Goal: Task Accomplishment & Management: Complete application form

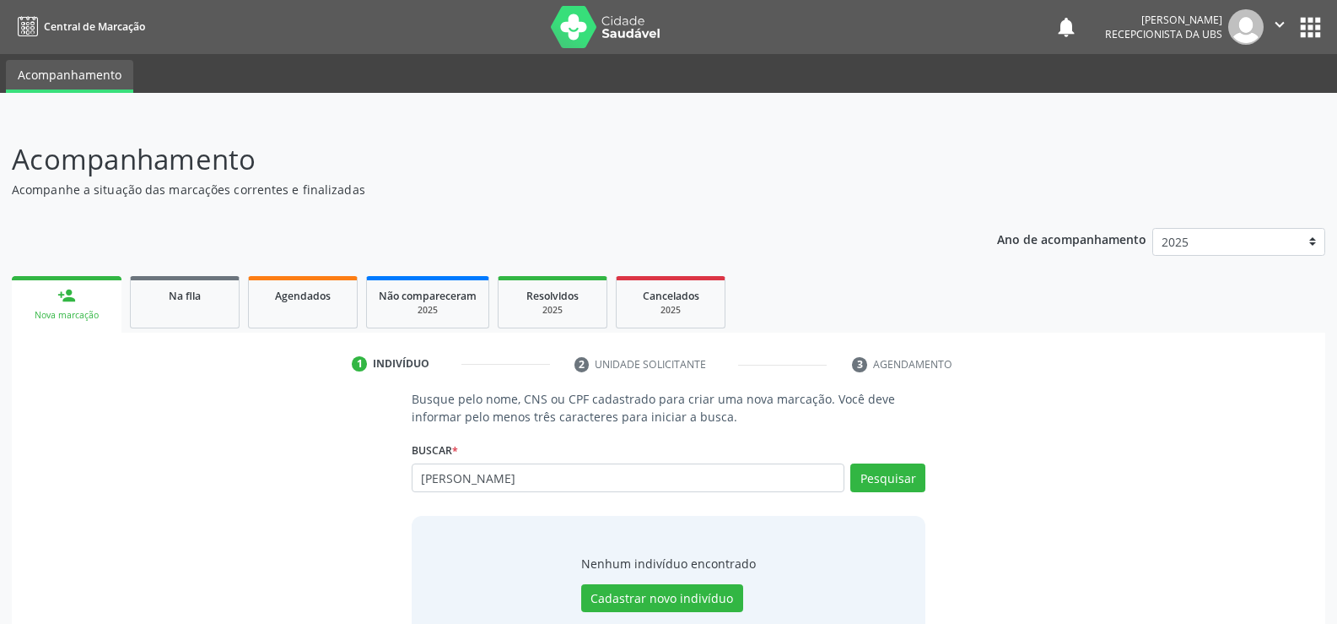
scroll to position [51, 0]
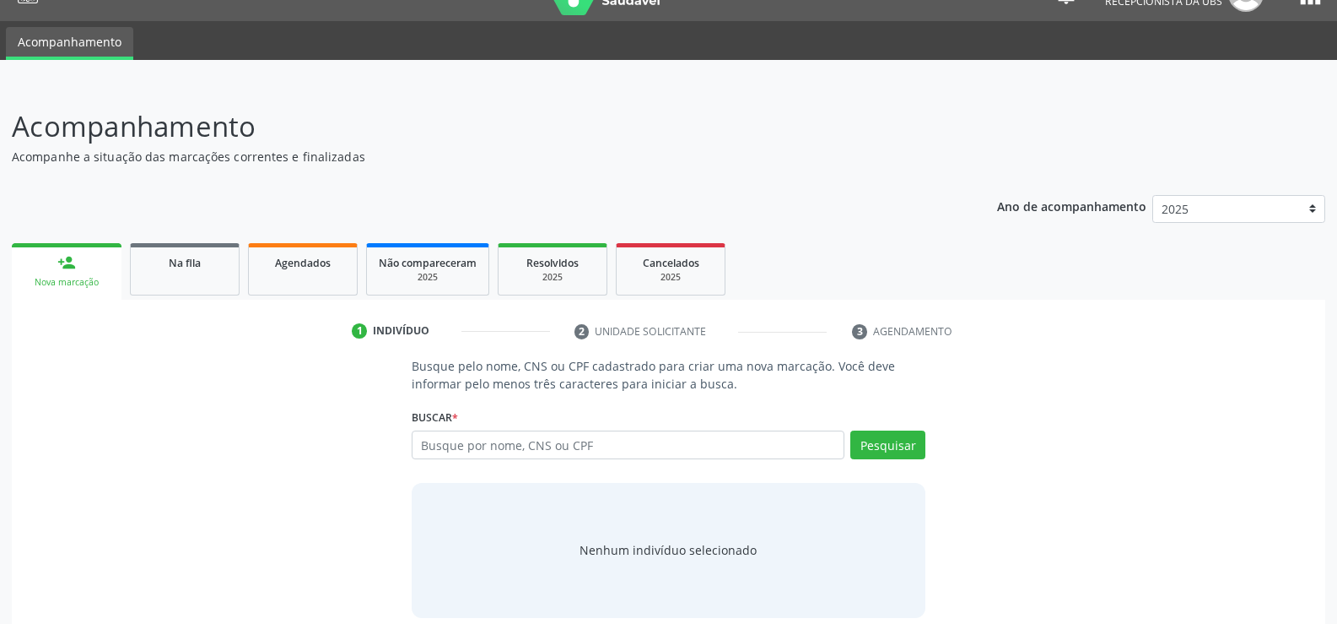
scroll to position [51, 0]
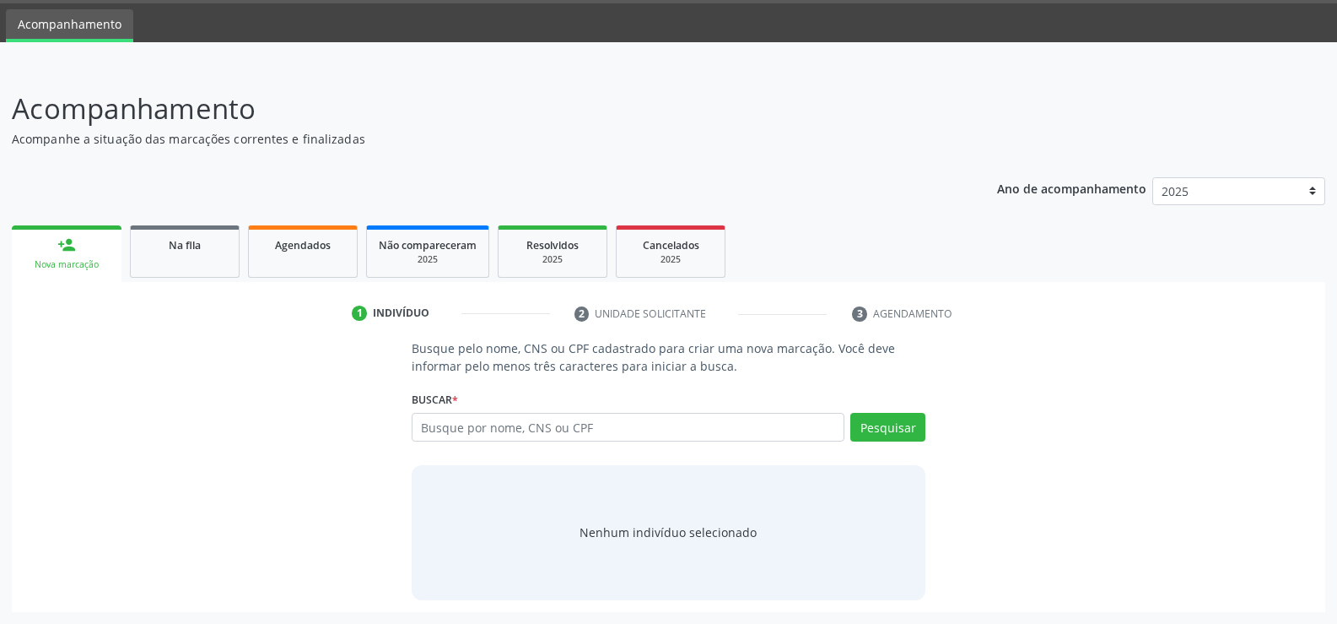
click at [71, 257] on link "person_add Nova marcação" at bounding box center [67, 253] width 110 height 57
click at [686, 435] on input "text" at bounding box center [628, 427] width 433 height 29
type input "99515016487"
click at [66, 257] on link "person_add Nova marcação" at bounding box center [67, 253] width 110 height 57
click at [893, 428] on button "Pesquisar" at bounding box center [888, 427] width 75 height 29
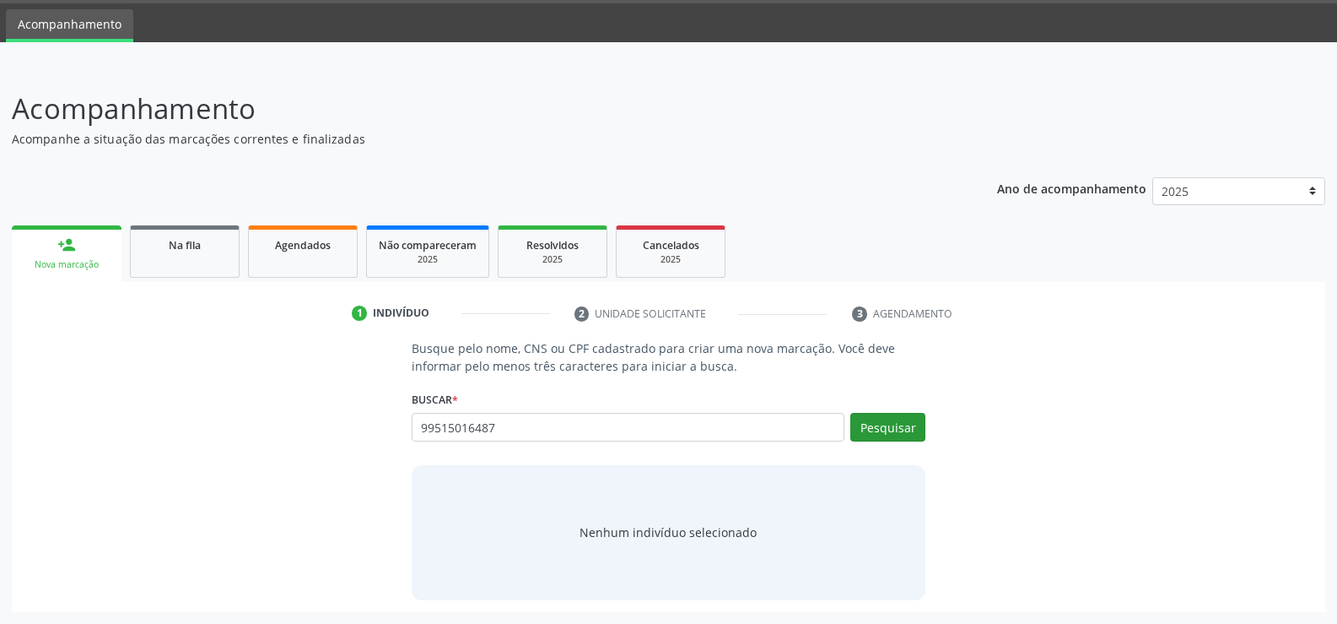
type input "99515016487"
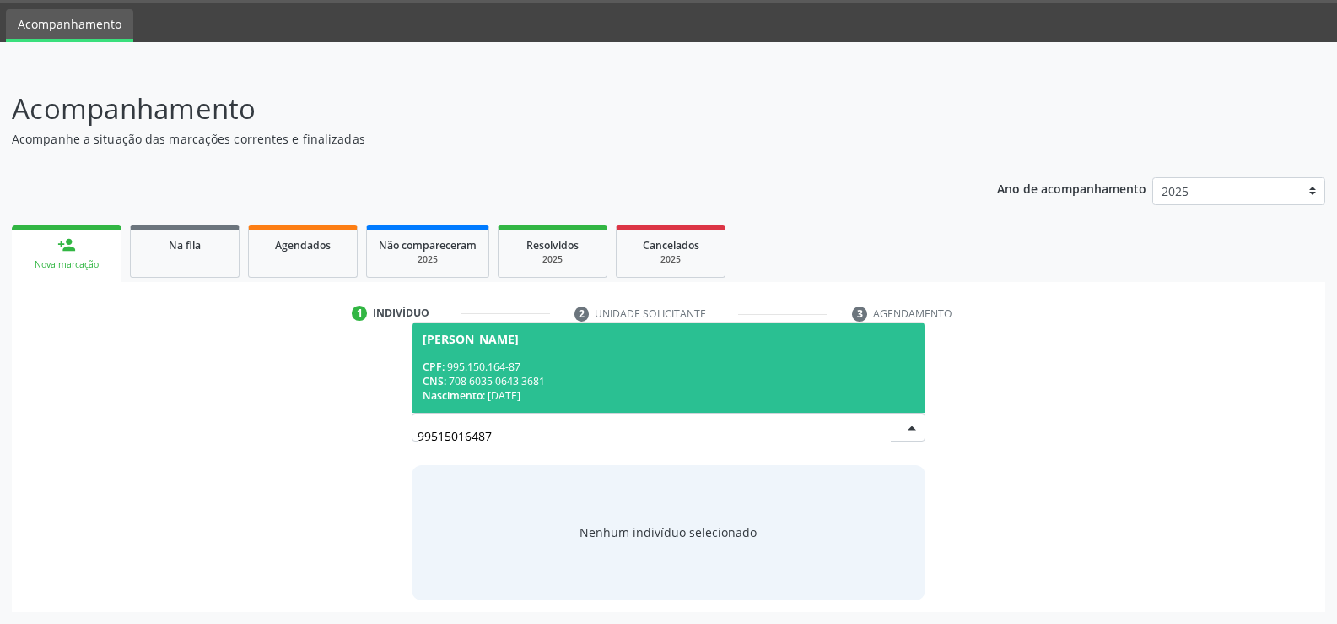
scroll to position [0, 0]
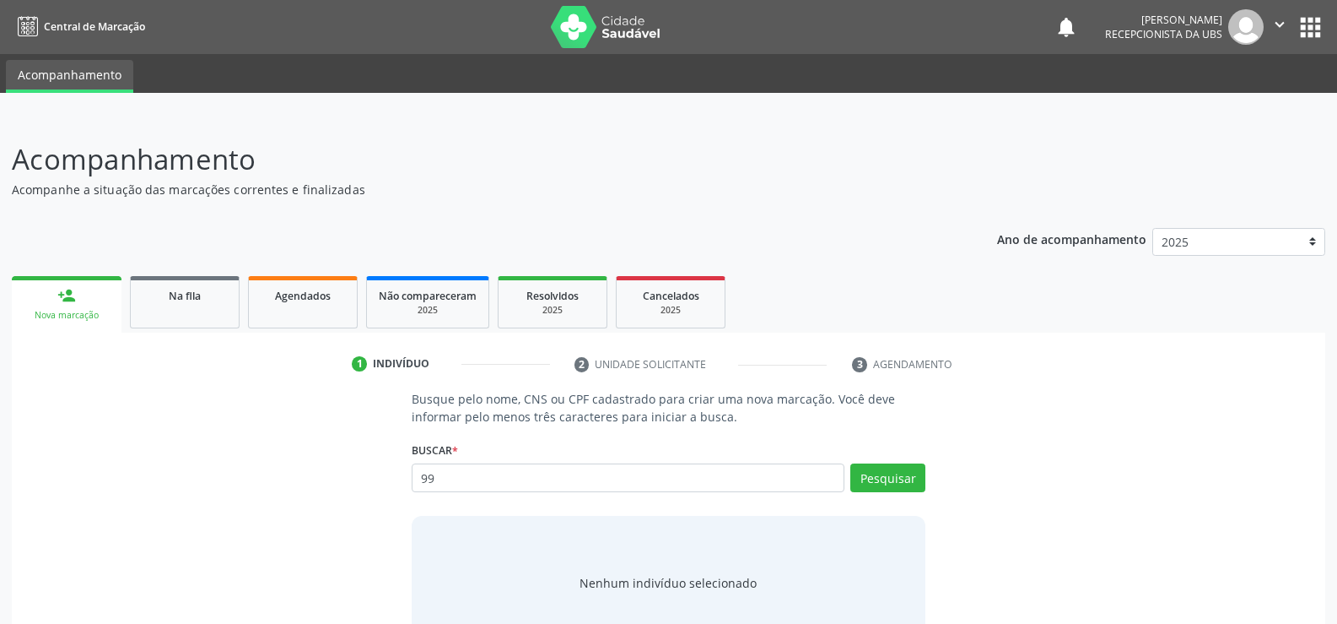
type input "9"
click at [663, 311] on div "2025" at bounding box center [671, 310] width 84 height 13
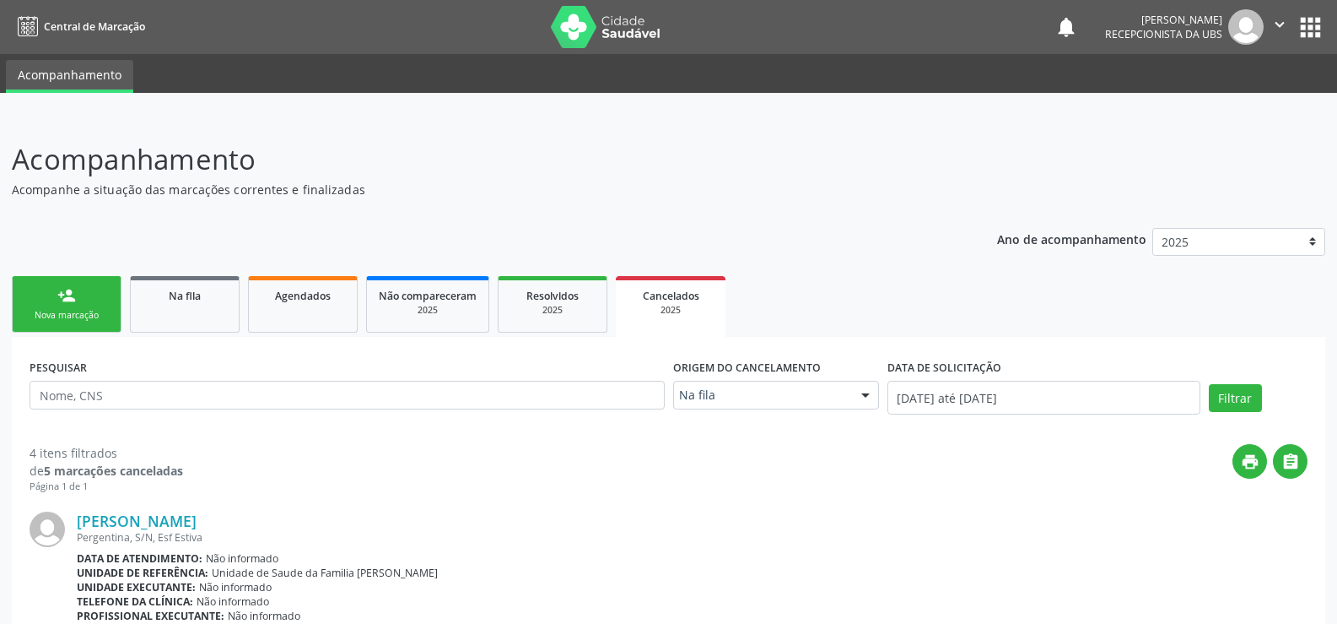
click at [71, 311] on div "Nova marcação" at bounding box center [66, 315] width 84 height 13
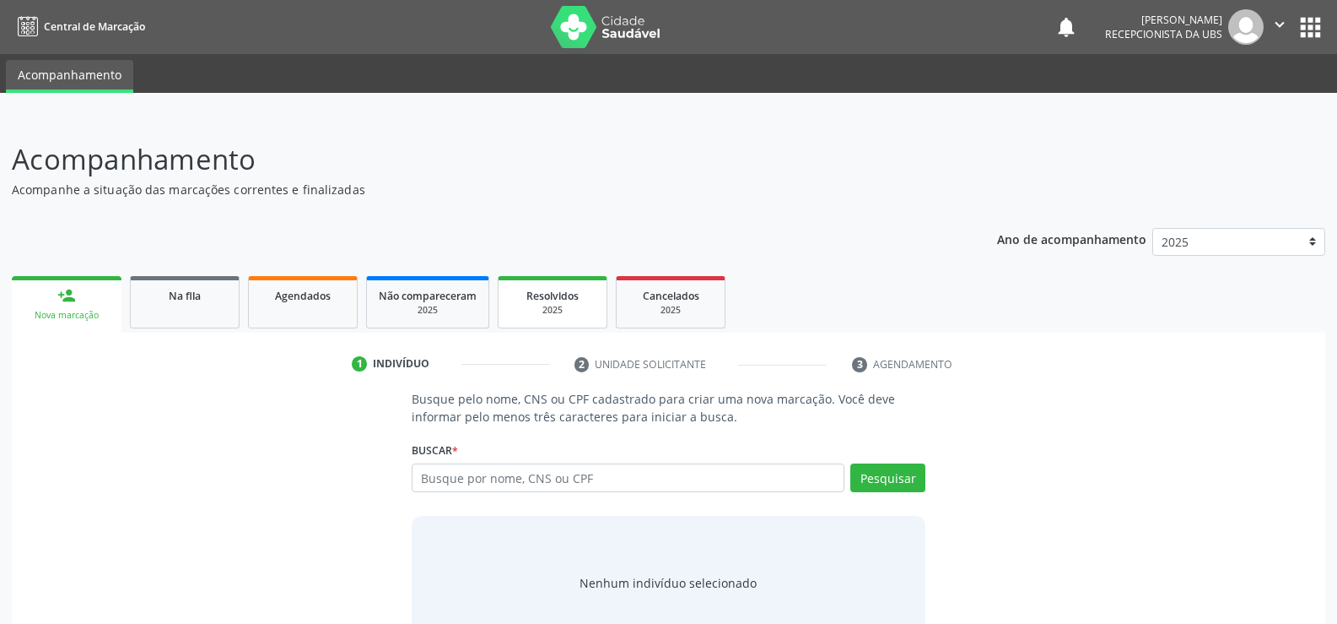
click at [568, 302] on span "Resolvidos" at bounding box center [553, 296] width 52 height 14
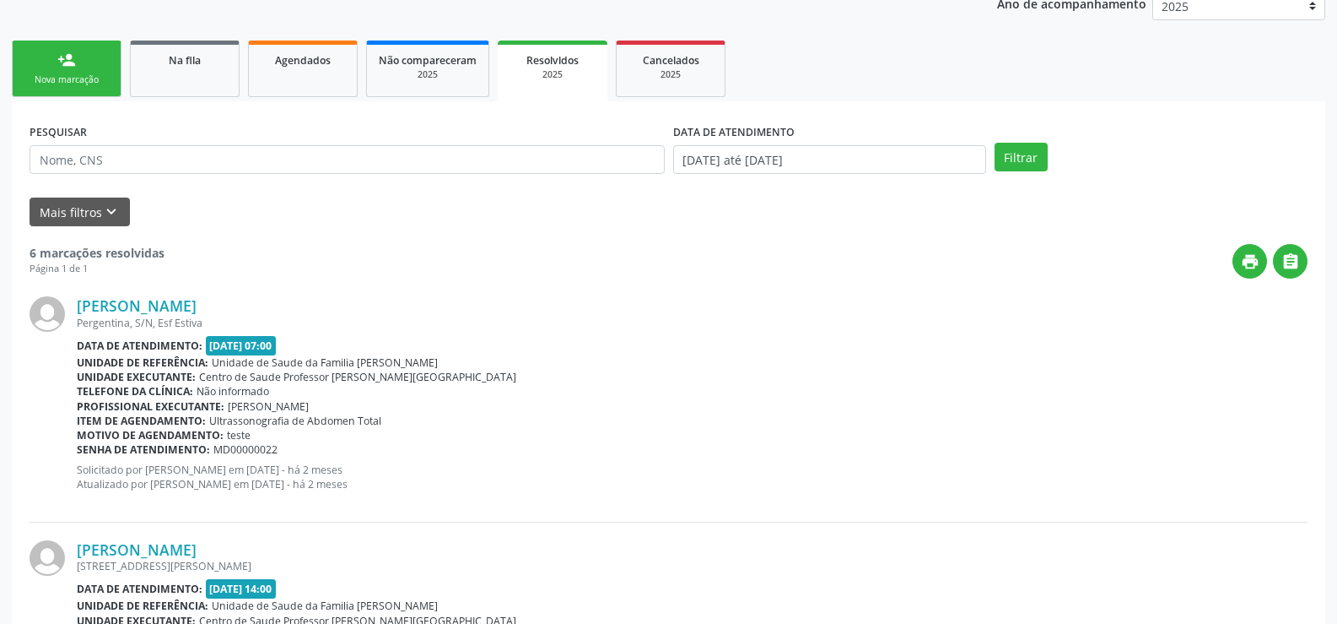
scroll to position [253, 0]
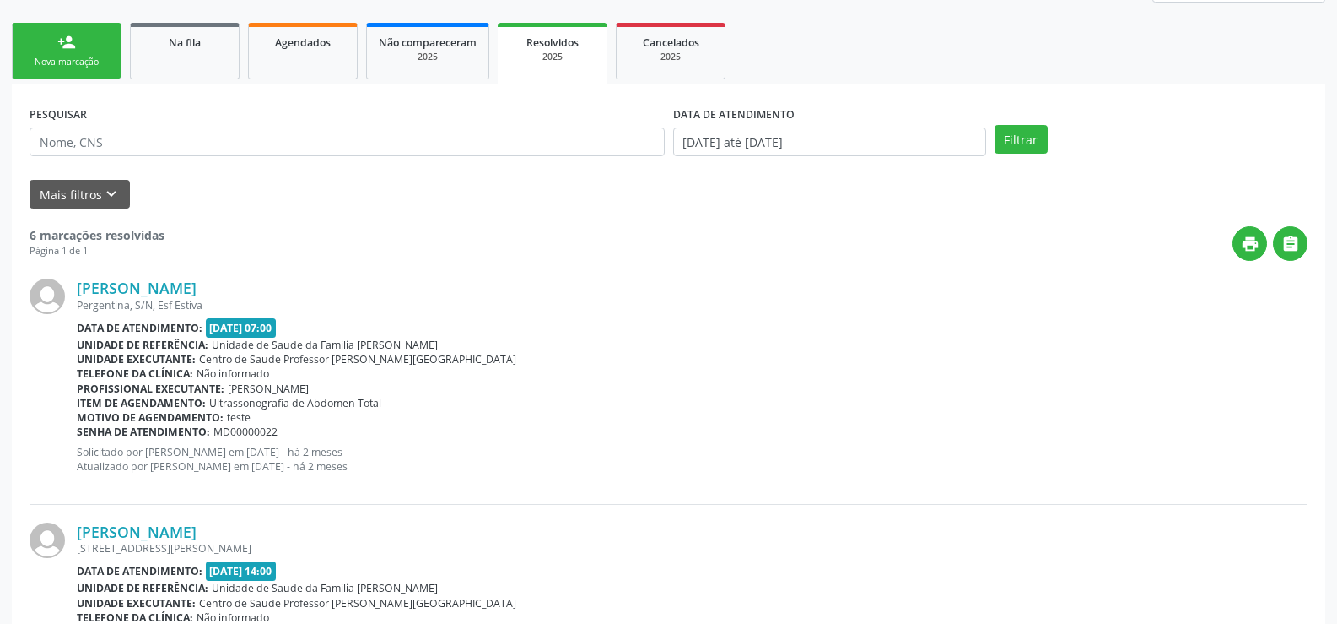
click at [60, 49] on div "person_add" at bounding box center [66, 42] width 19 height 19
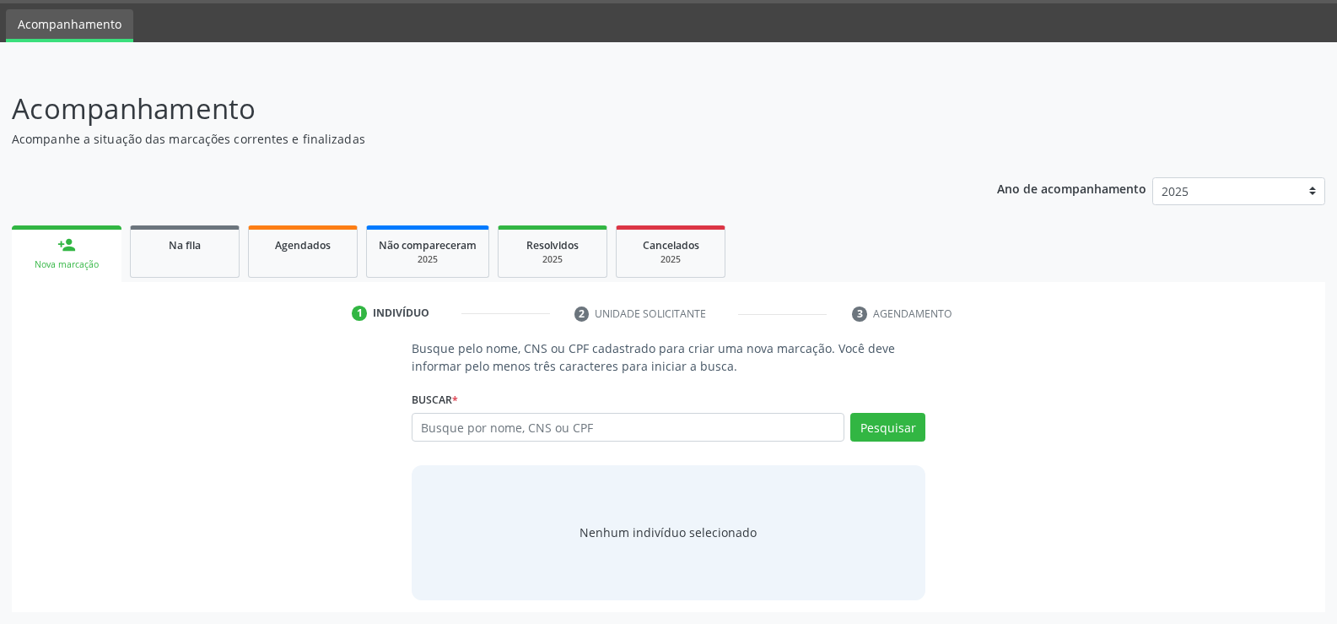
scroll to position [51, 0]
click at [427, 271] on link "Não compareceram 2025" at bounding box center [427, 251] width 123 height 52
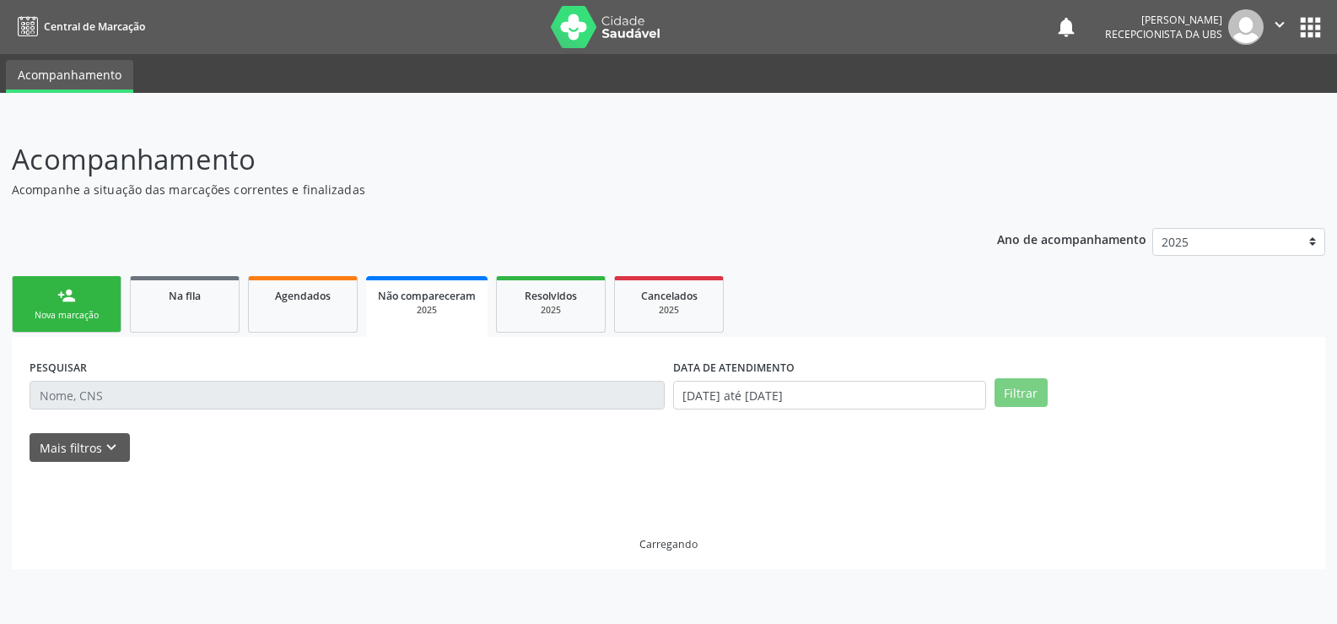
scroll to position [0, 0]
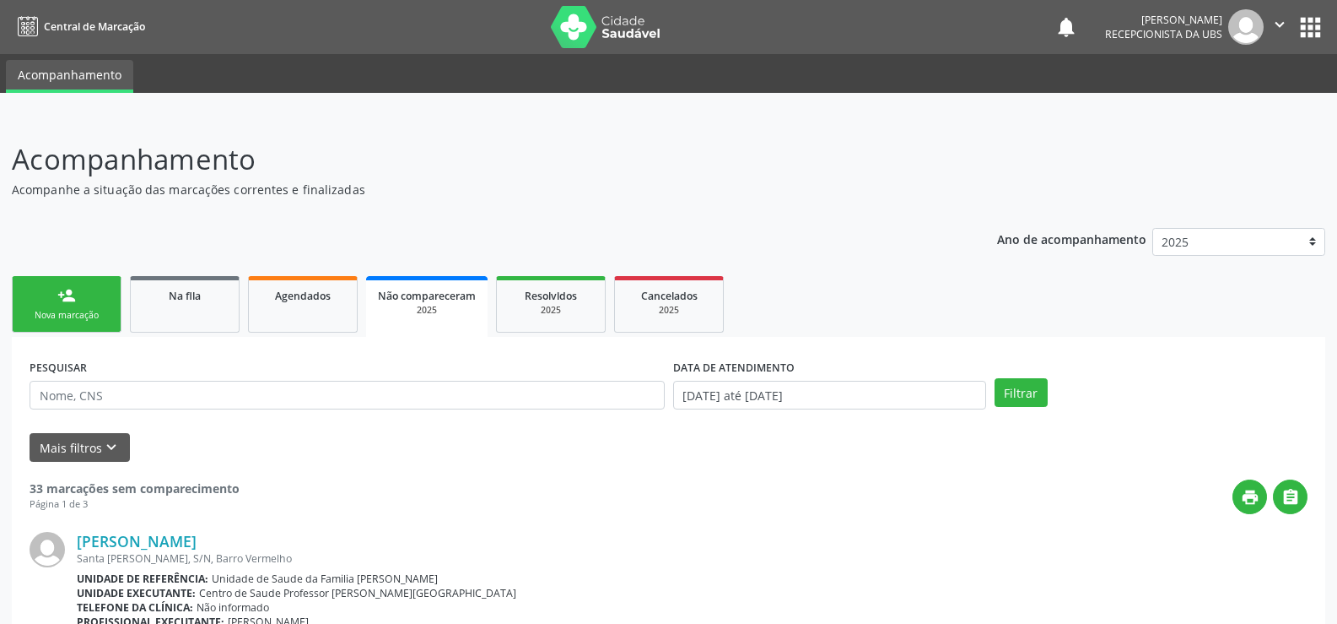
click at [83, 310] on div "Nova marcação" at bounding box center [66, 315] width 84 height 13
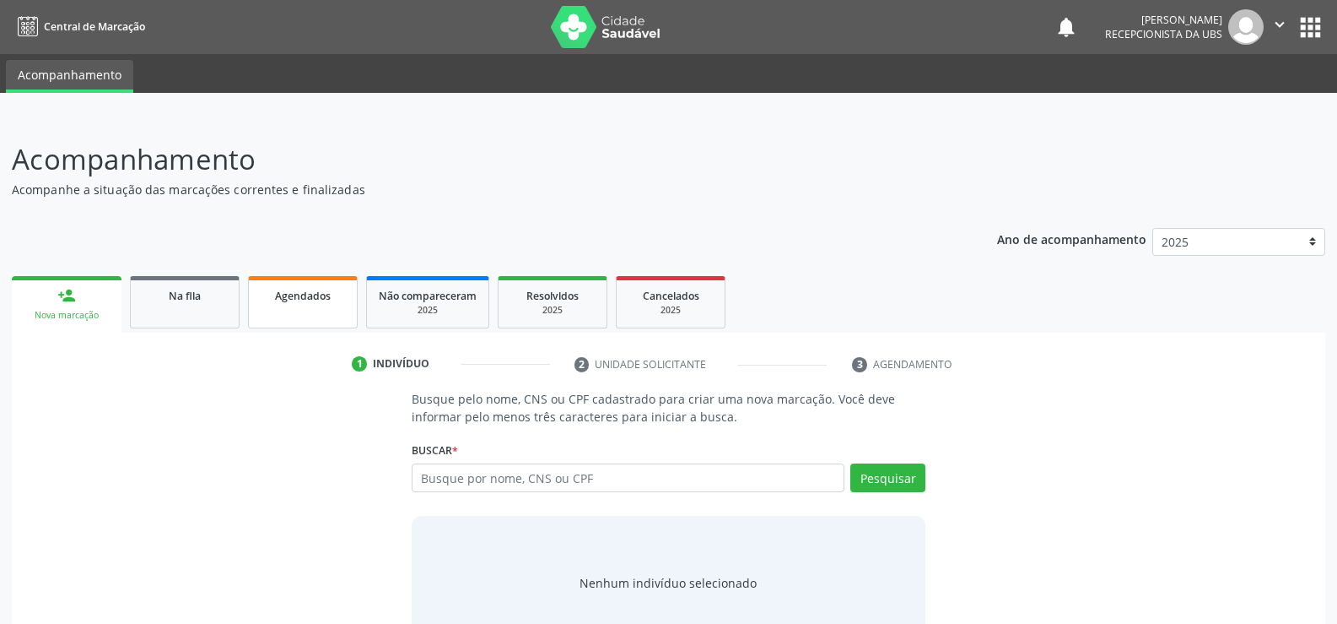
click at [294, 303] on div "Agendados" at bounding box center [303, 295] width 84 height 18
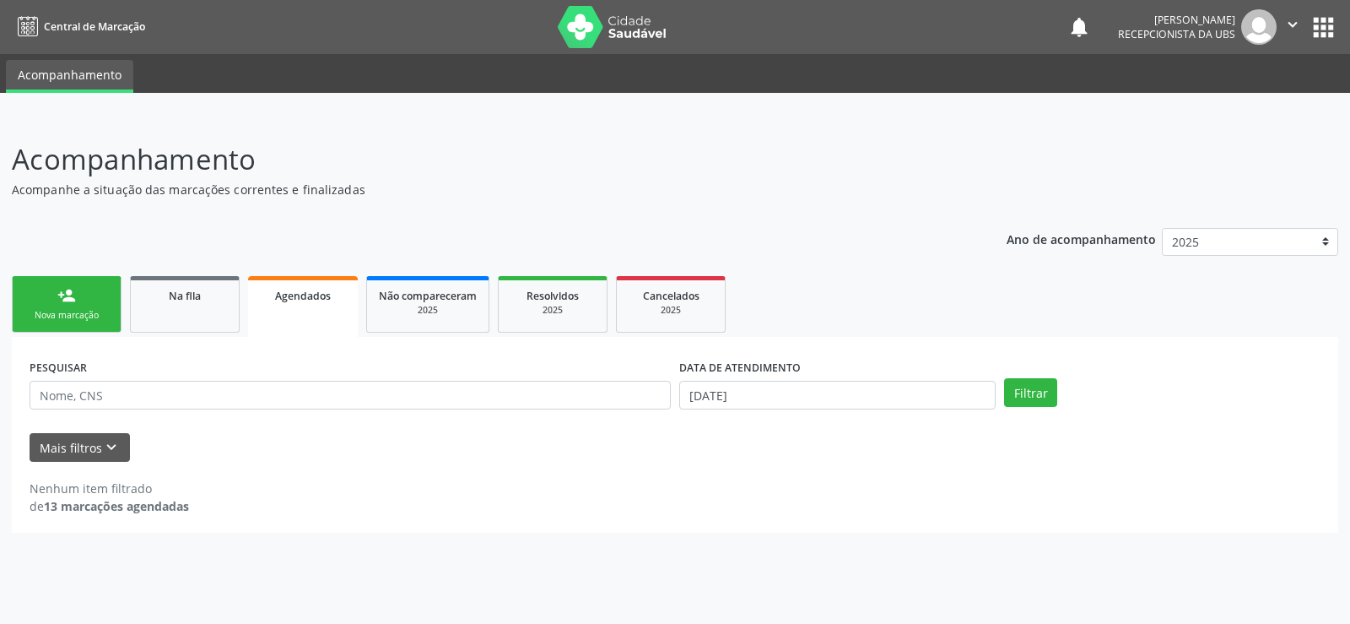
click at [74, 310] on div "Nova marcação" at bounding box center [66, 315] width 84 height 13
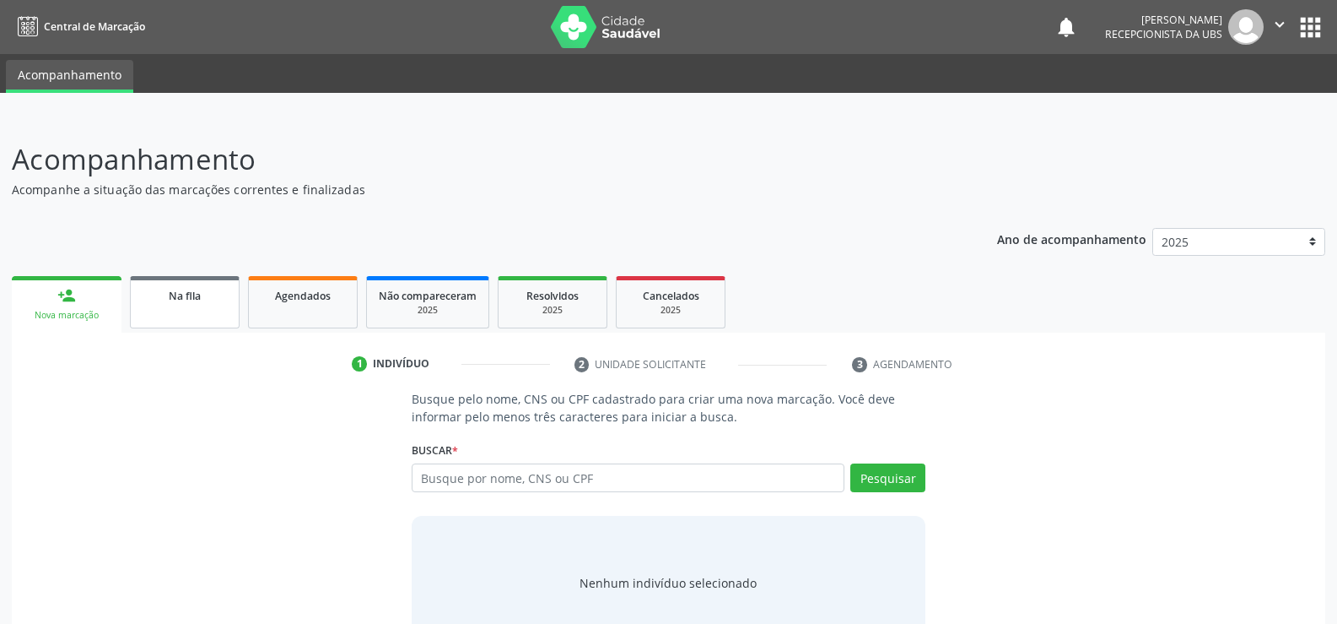
click at [181, 299] on span "Na fila" at bounding box center [185, 296] width 32 height 14
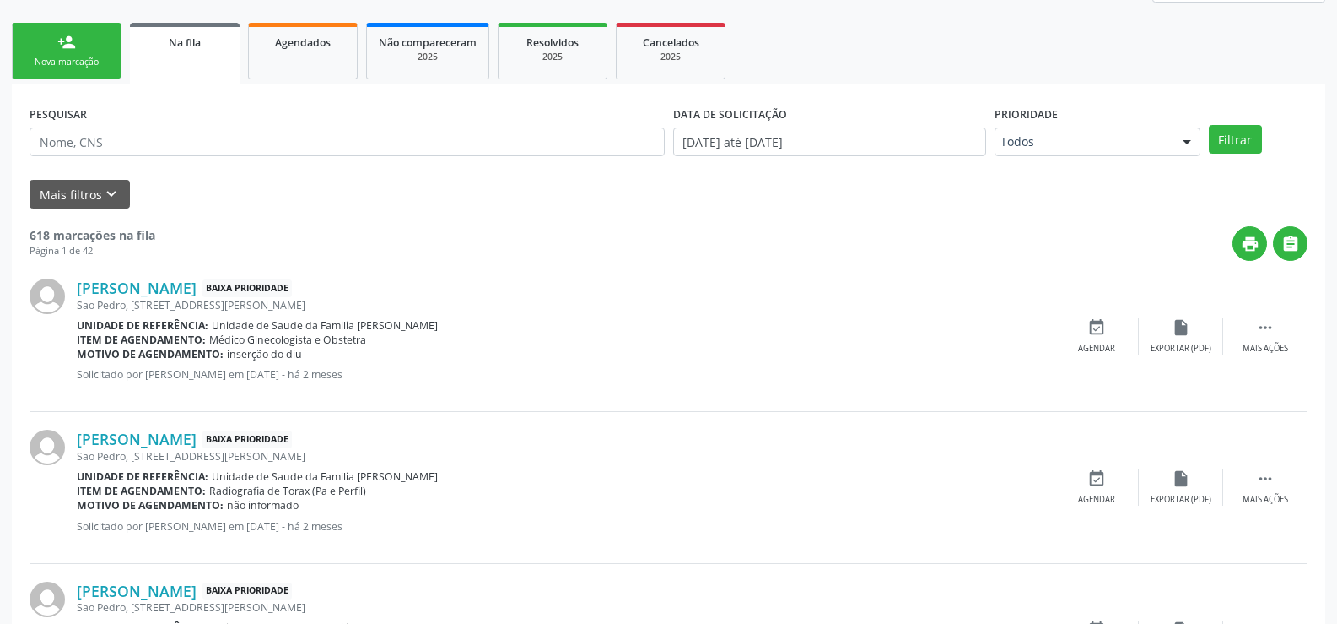
scroll to position [169, 0]
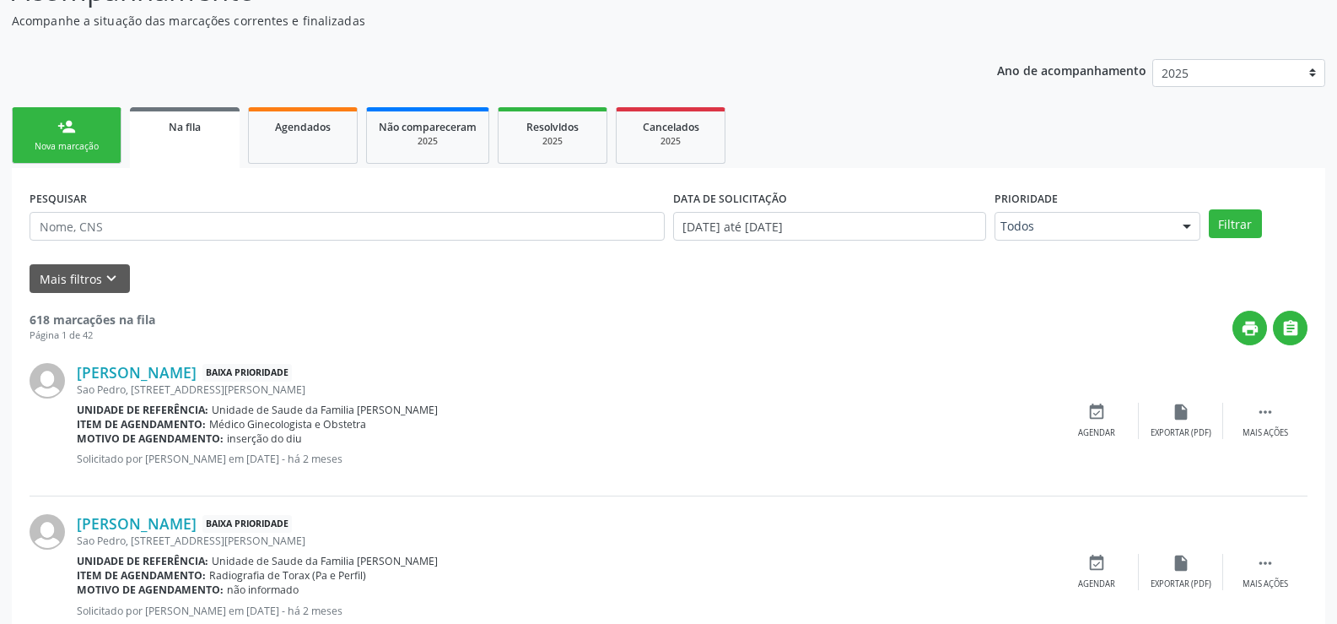
click at [78, 128] on link "person_add Nova marcação" at bounding box center [67, 135] width 110 height 57
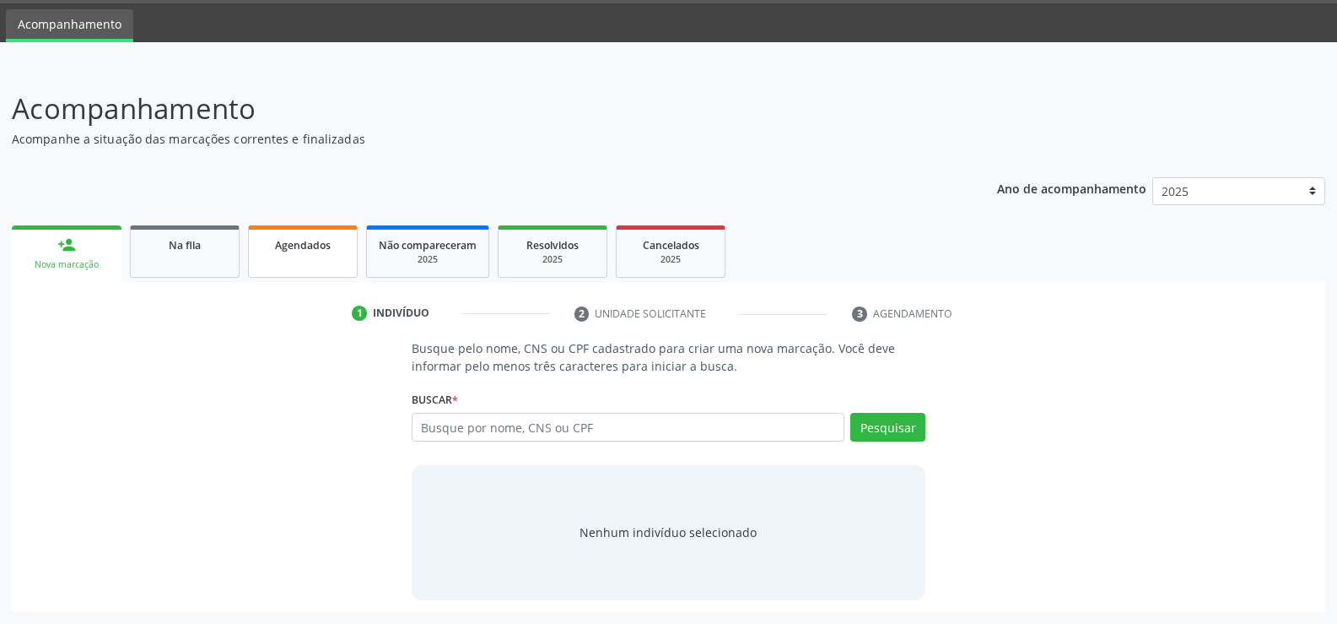
scroll to position [0, 0]
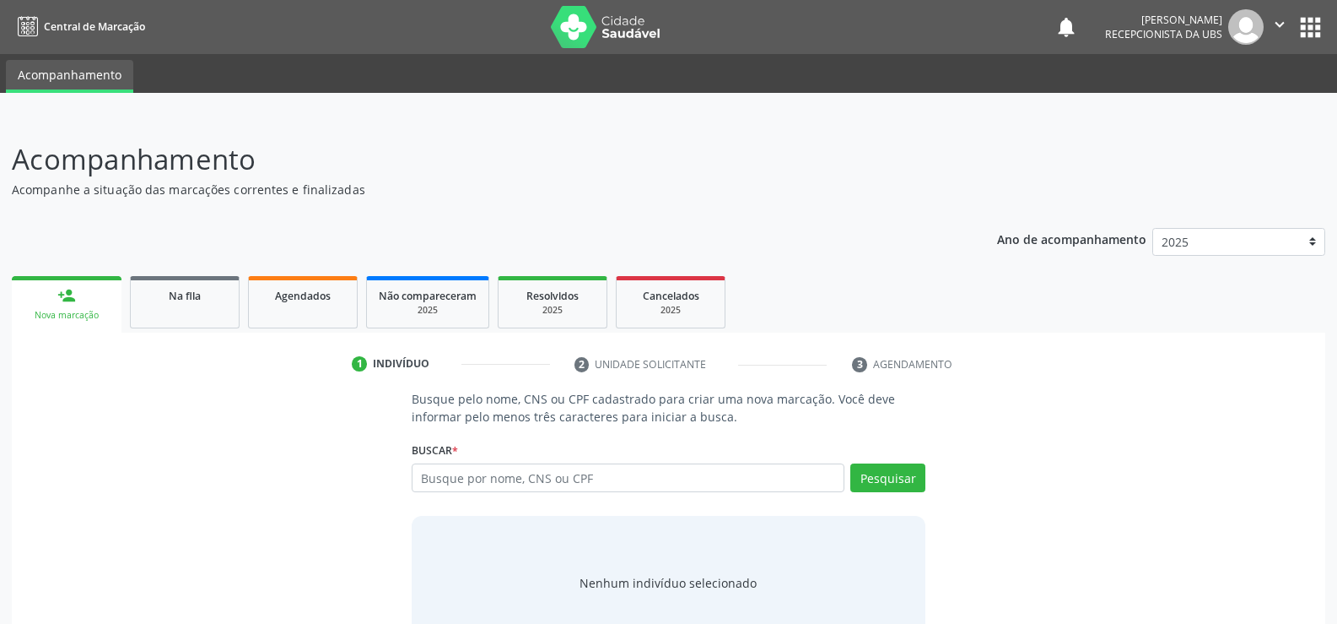
drag, startPoint x: 348, startPoint y: 181, endPoint x: 775, endPoint y: 197, distance: 428.1
click at [775, 197] on p "Acompanhe a situação das marcações correntes e finalizadas" at bounding box center [472, 190] width 920 height 18
click at [75, 294] on div "person_add" at bounding box center [66, 295] width 19 height 19
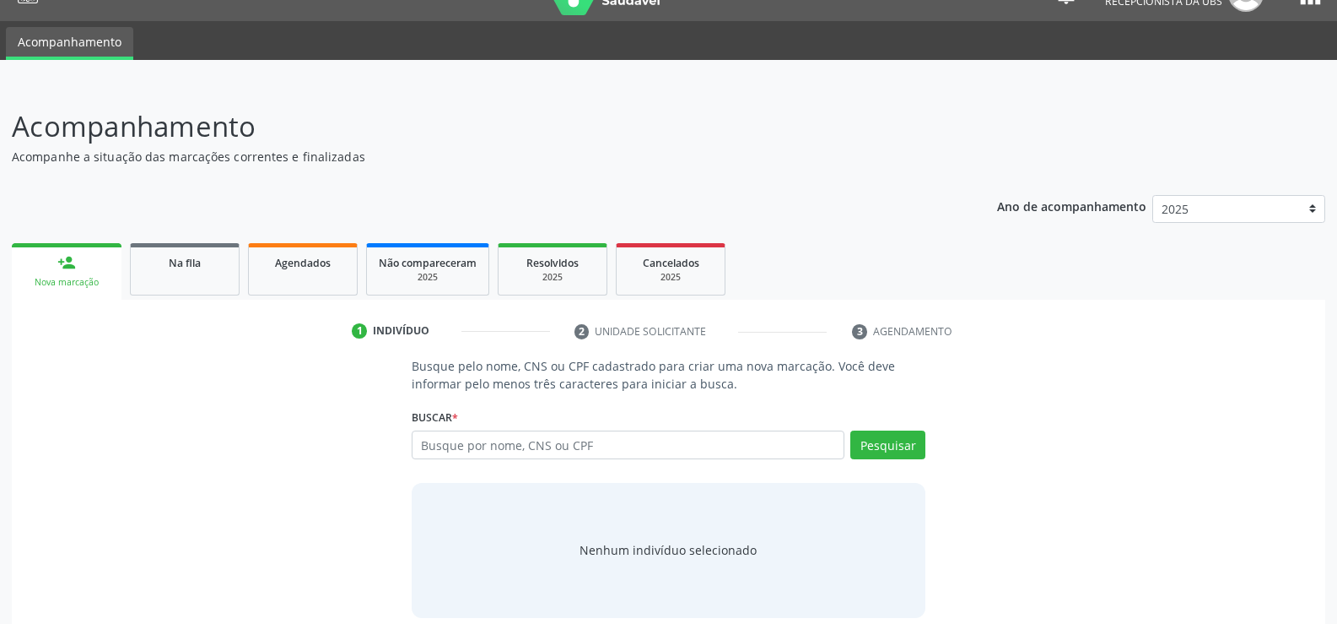
scroll to position [51, 0]
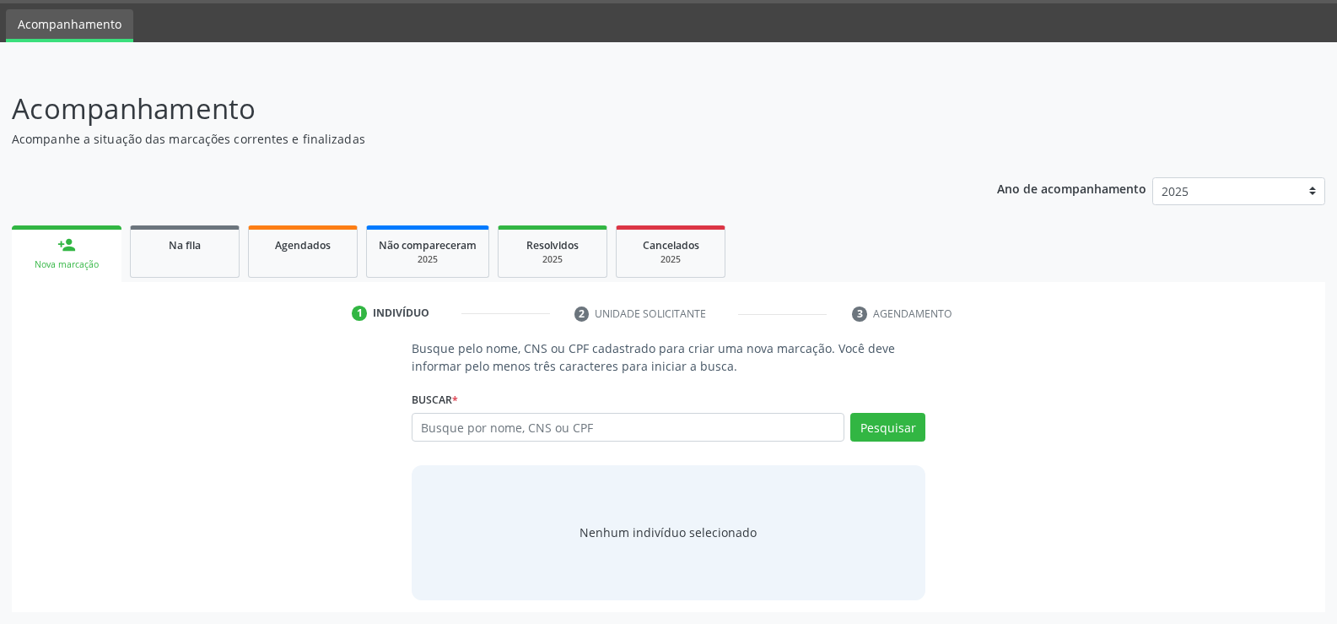
click at [686, 525] on div "Nenhum indivíduo selecionado" at bounding box center [668, 532] width 177 height 18
click at [743, 548] on div "Nenhum indivíduo selecionado" at bounding box center [669, 532] width 514 height 135
click at [858, 316] on li "3 Agendamento" at bounding box center [919, 314] width 158 height 29
click at [582, 313] on li "2 Unidade solicitante" at bounding box center [701, 314] width 278 height 29
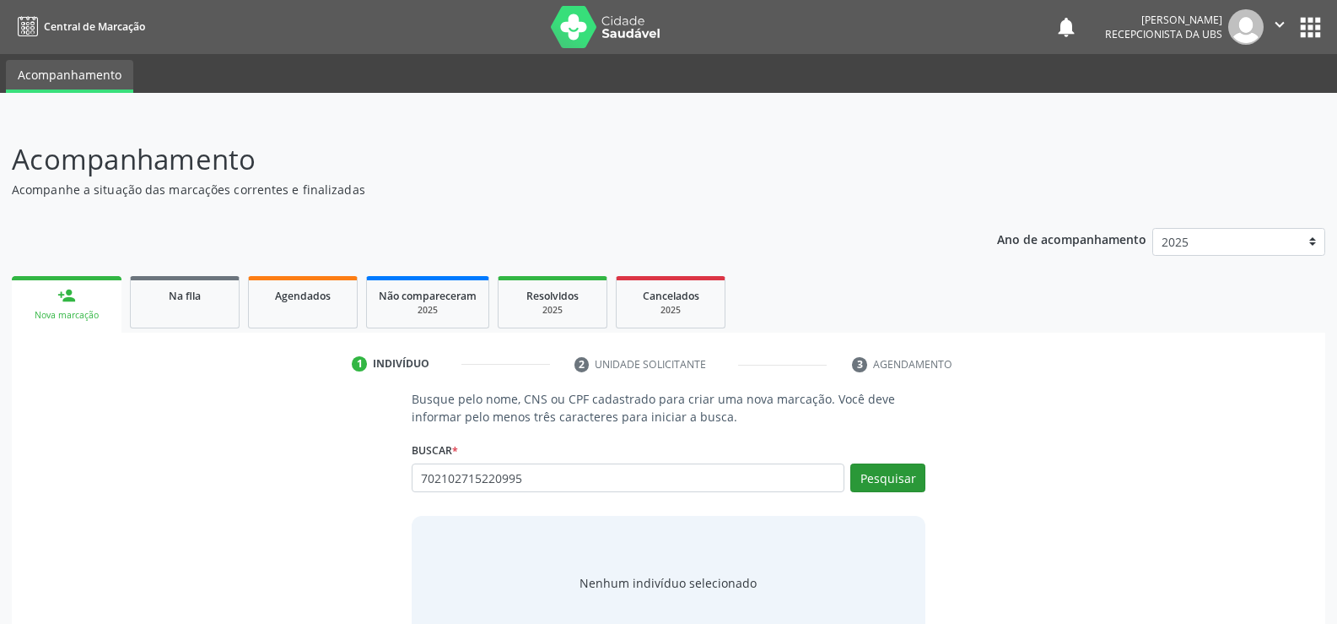
type input "702102715220995"
click at [886, 478] on button "Pesquisar" at bounding box center [888, 477] width 75 height 29
type input "702102715220995"
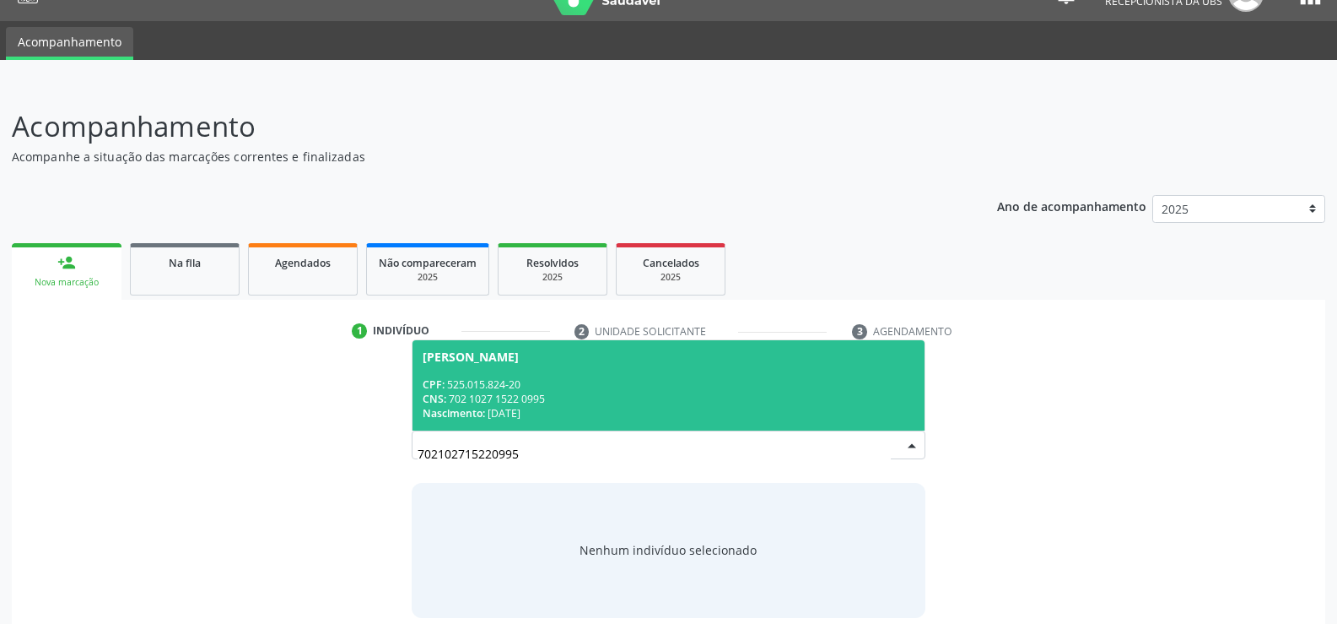
scroll to position [51, 0]
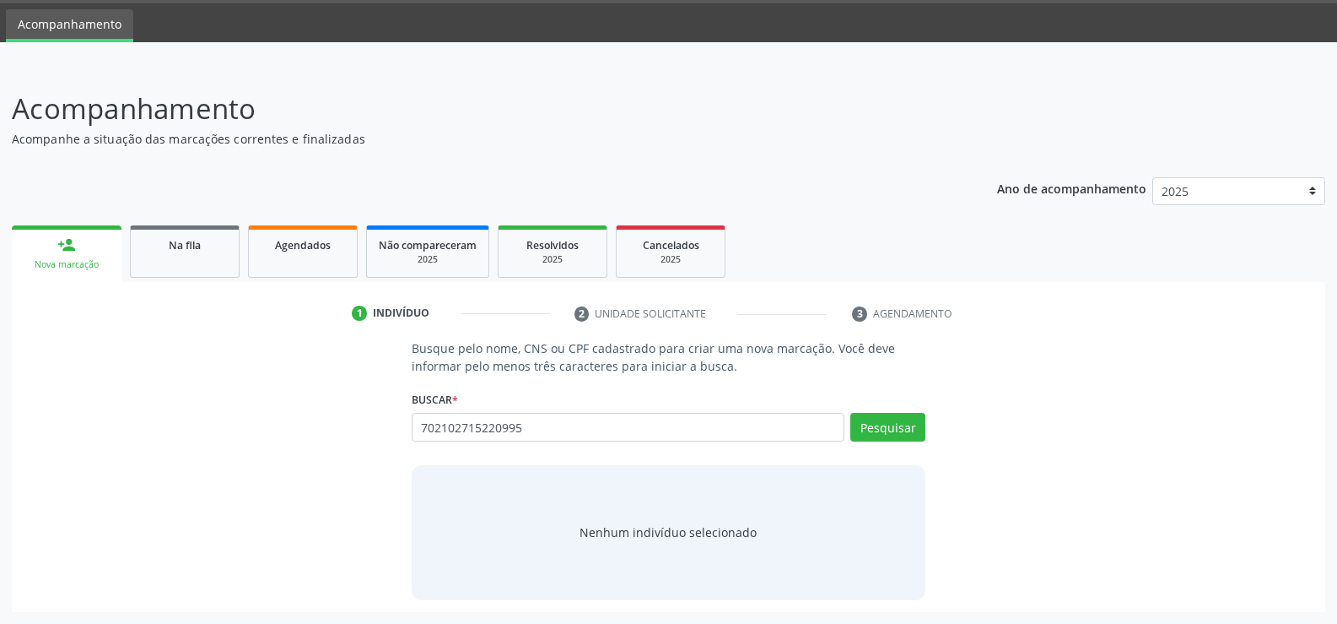
click at [912, 428] on div "702102715220995 Busque por nome, CNS ou CPF [PERSON_NAME] CPF: 525.015.824-20 C…" at bounding box center [669, 433] width 514 height 41
click at [83, 258] on div "Nova marcação" at bounding box center [67, 264] width 86 height 13
click at [889, 433] on button "Pesquisar" at bounding box center [888, 427] width 75 height 29
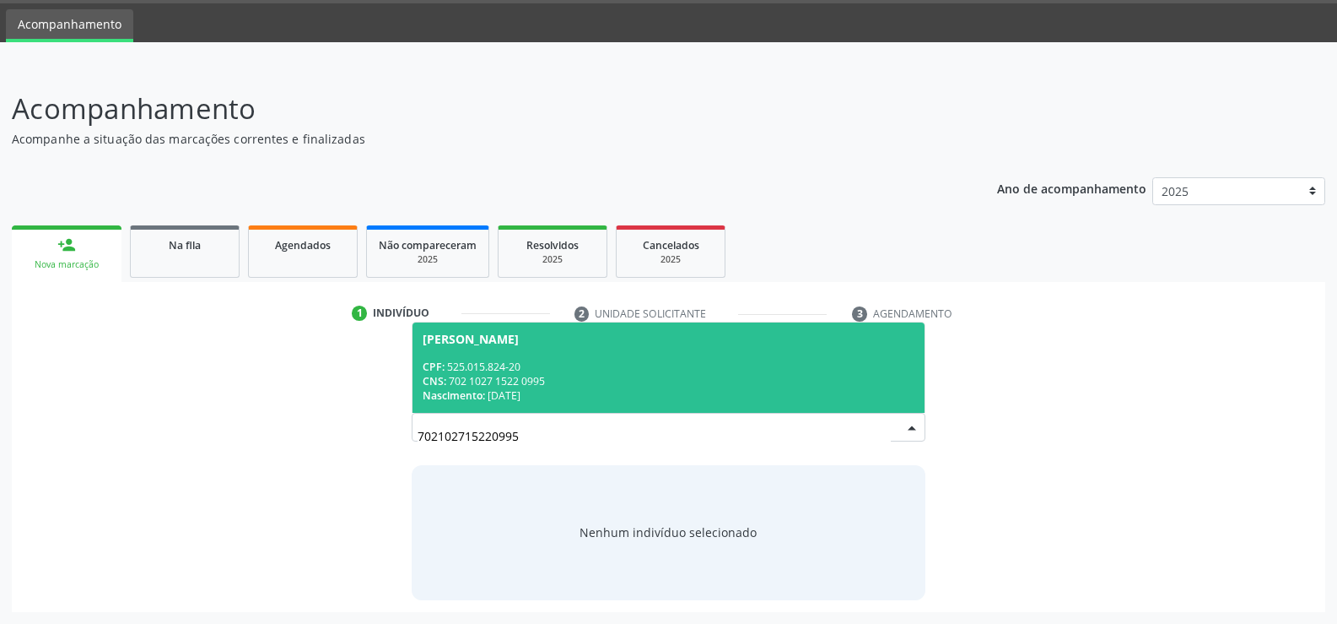
click at [757, 377] on div "CNS: 702 1027 1522 0995" at bounding box center [669, 381] width 492 height 14
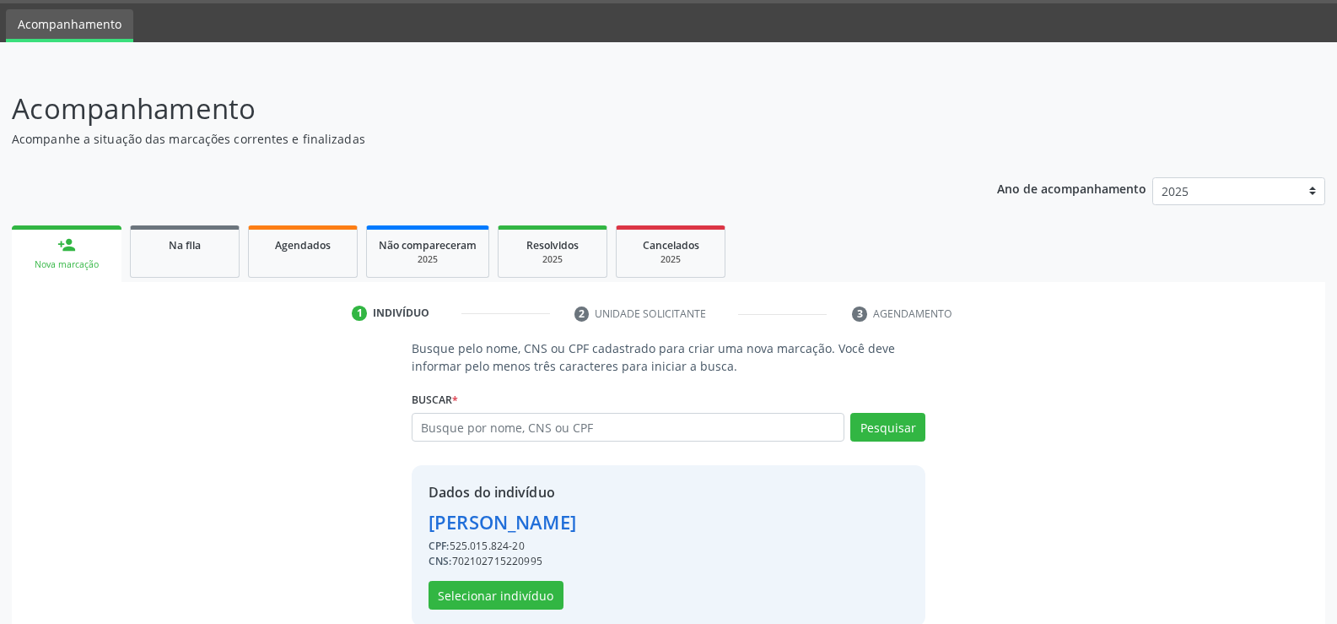
scroll to position [77, 0]
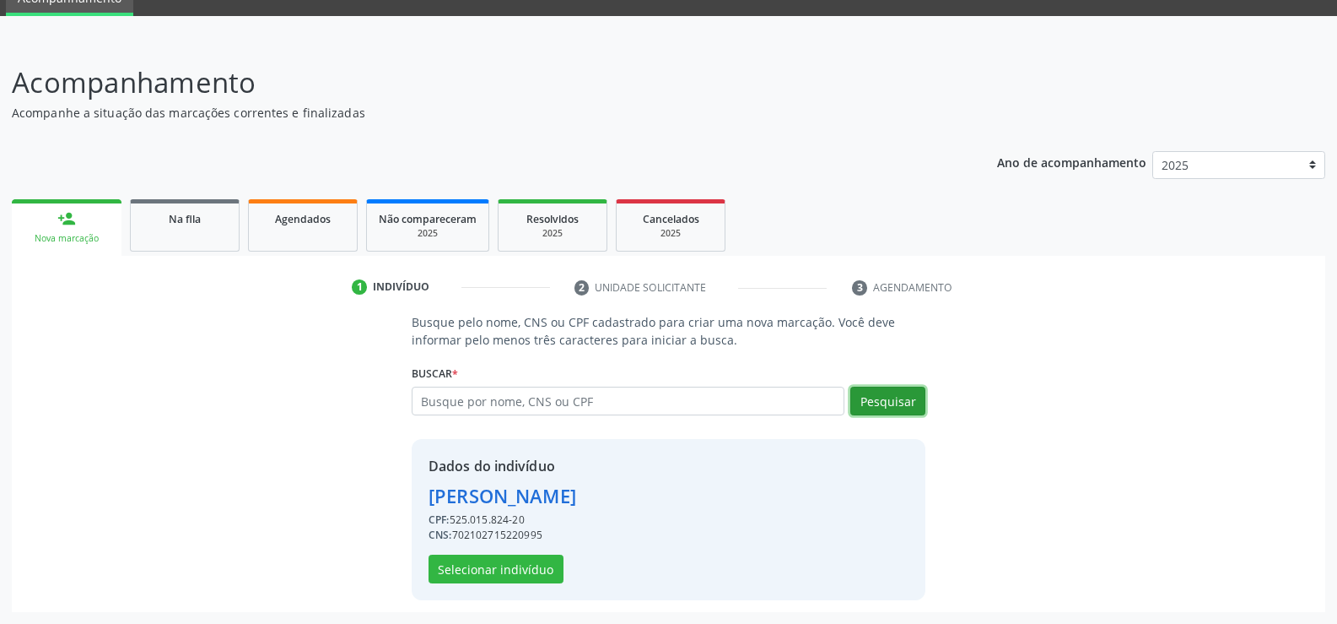
click at [886, 404] on button "Pesquisar" at bounding box center [888, 400] width 75 height 29
click at [534, 571] on button "Selecionar indivíduo" at bounding box center [496, 568] width 135 height 29
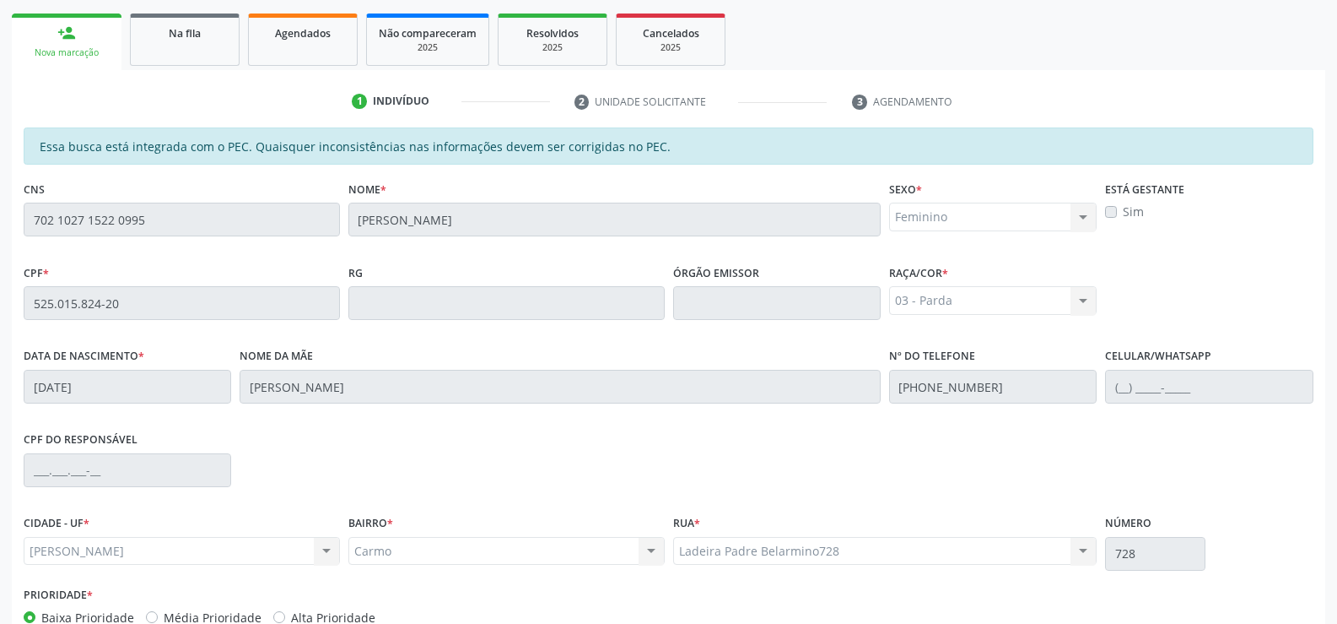
scroll to position [364, 0]
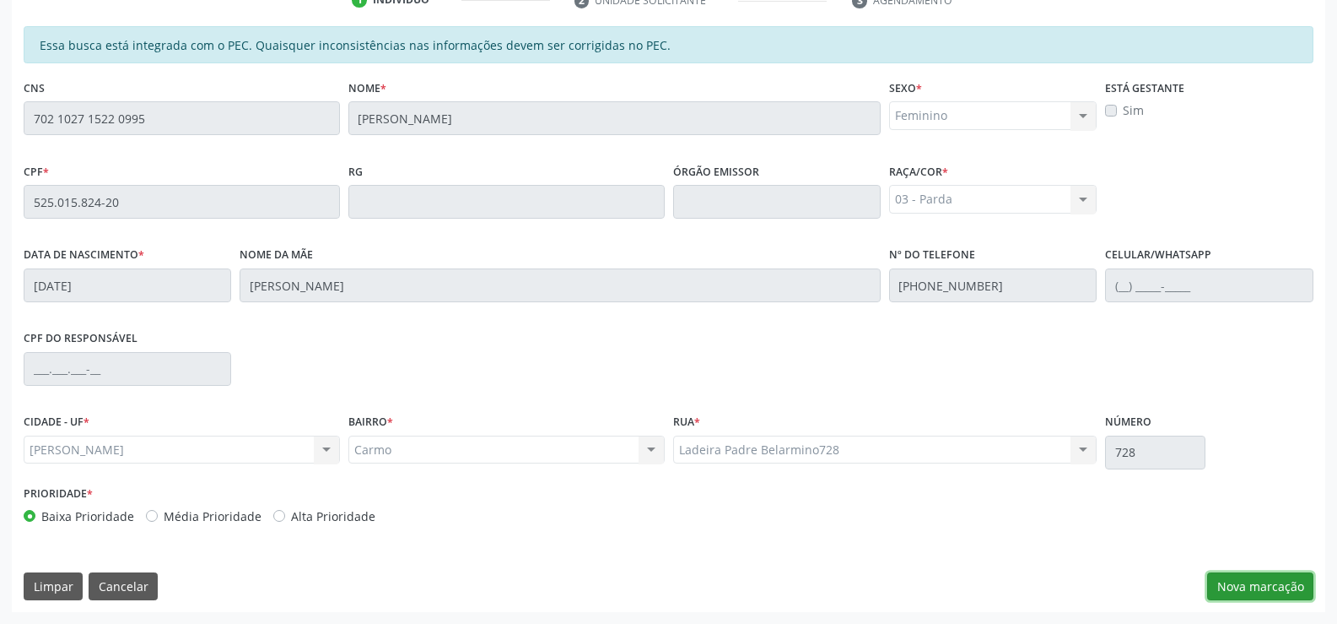
click at [1250, 591] on button "Nova marcação" at bounding box center [1260, 586] width 106 height 29
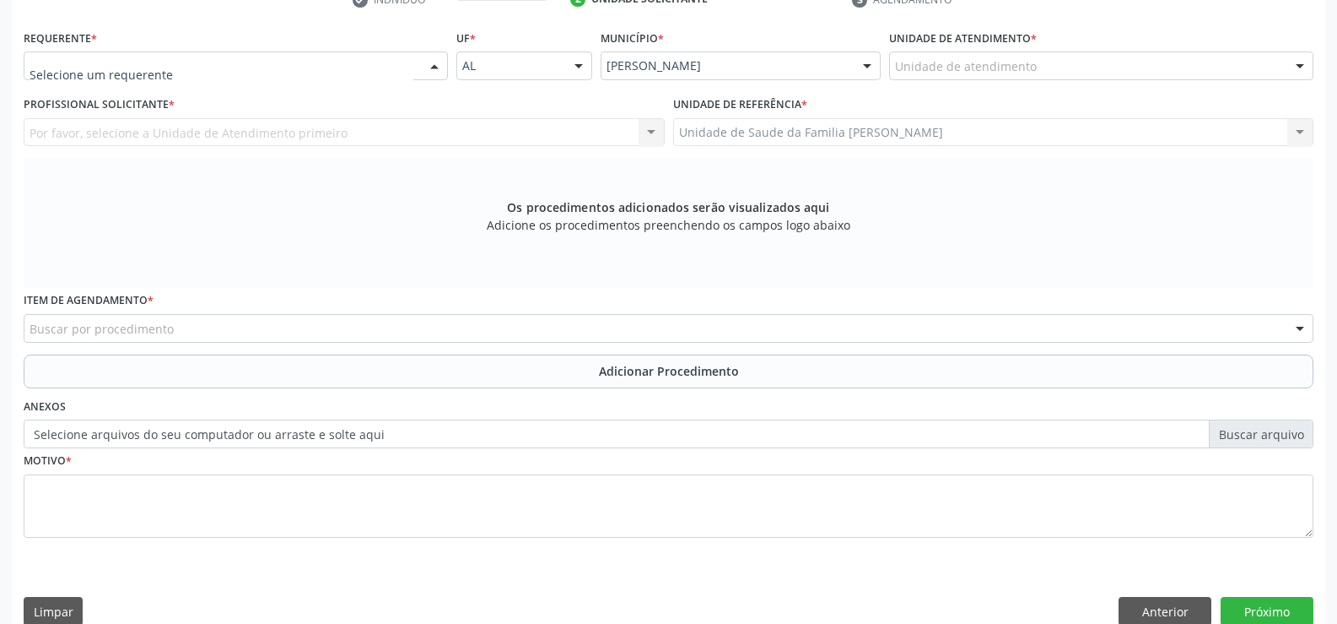
click at [432, 69] on div at bounding box center [434, 66] width 25 height 29
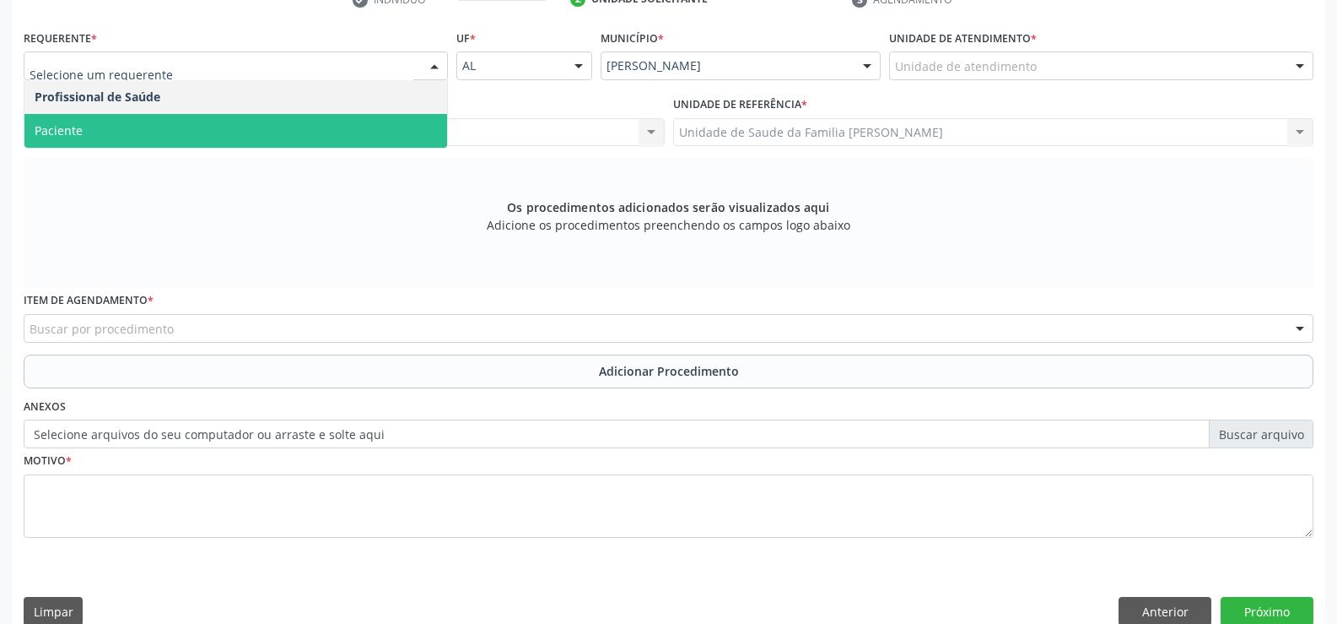
click at [336, 135] on span "Paciente" at bounding box center [235, 131] width 423 height 34
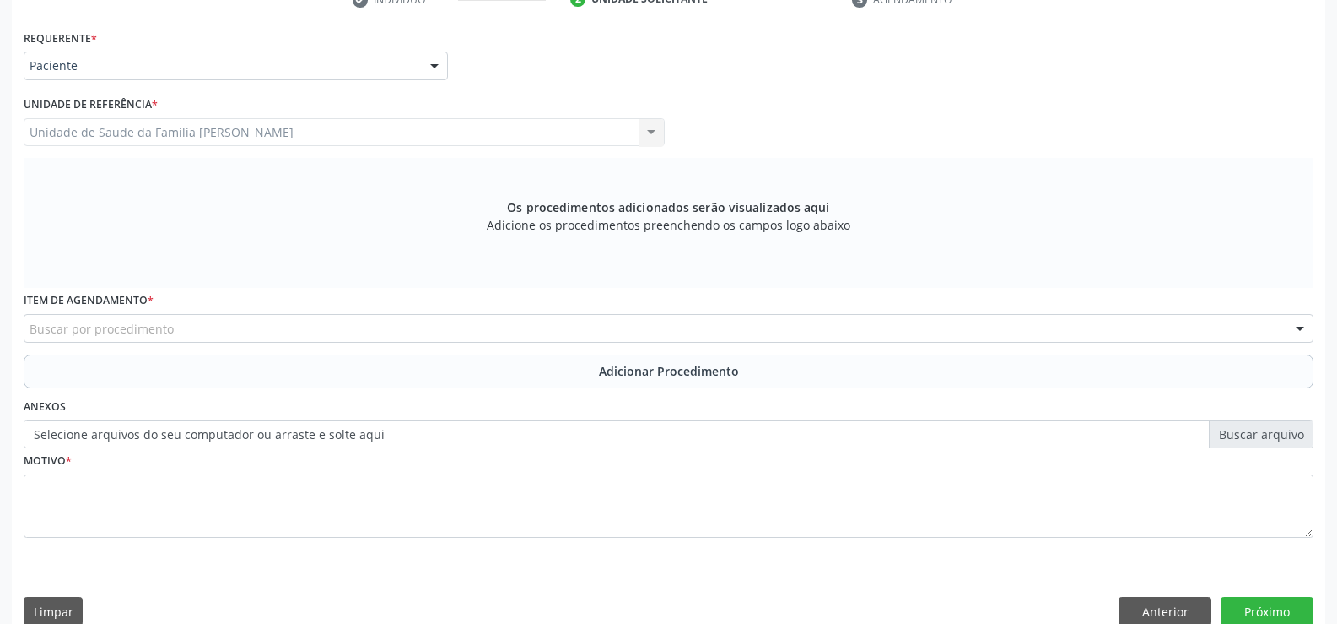
click at [329, 326] on div "Buscar por procedimento" at bounding box center [669, 328] width 1290 height 29
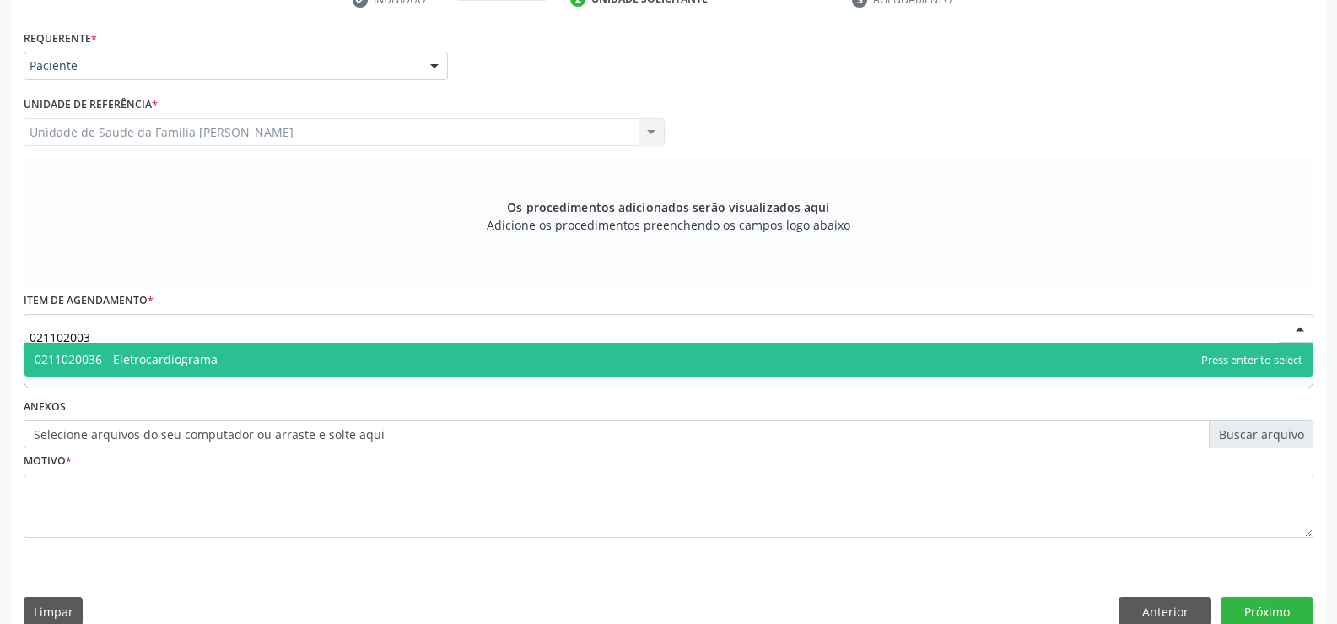
type input "0211020036"
click at [472, 365] on span "0211020036 - Eletrocardiograma" at bounding box center [668, 360] width 1288 height 34
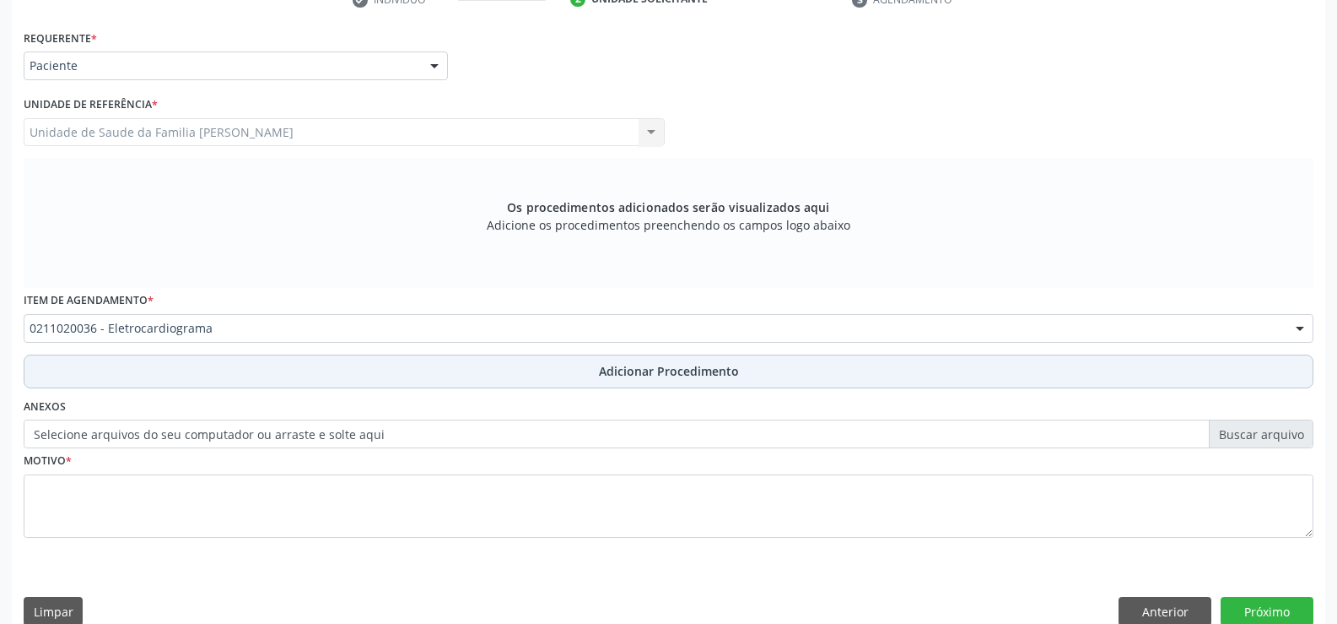
click at [640, 379] on span "Adicionar Procedimento" at bounding box center [669, 371] width 140 height 18
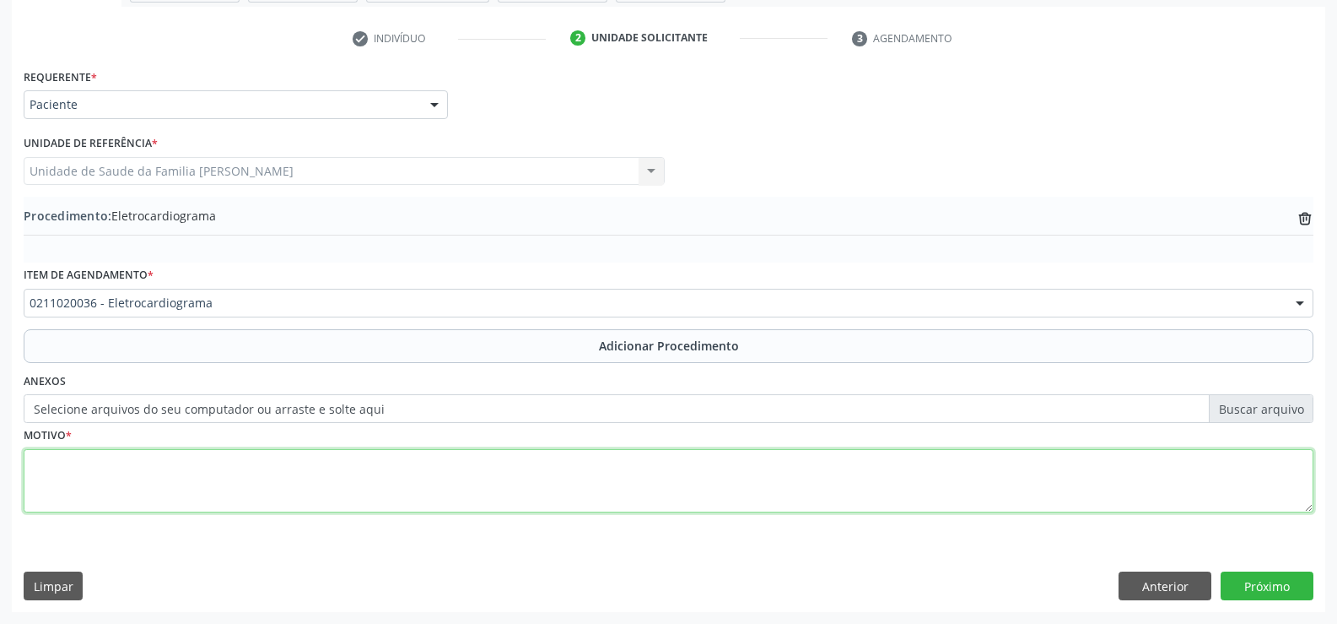
click at [413, 483] on textarea at bounding box center [669, 481] width 1290 height 64
type textarea "DOR TORÁCICA"
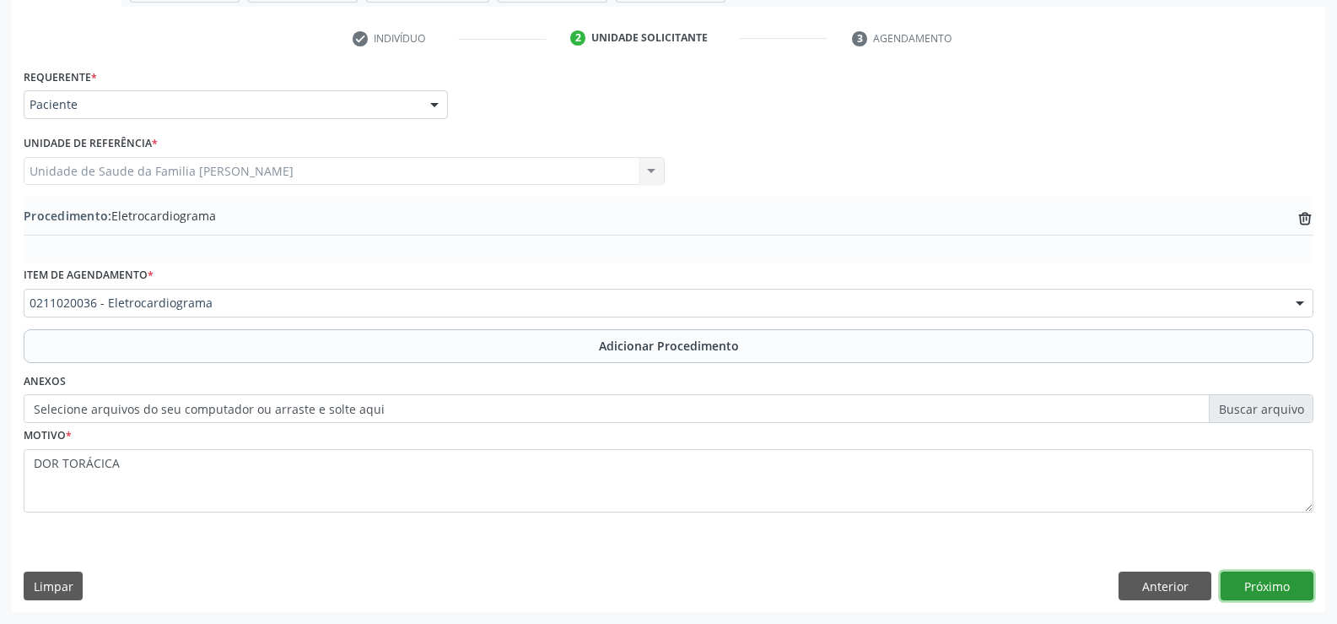
click at [1267, 582] on button "Próximo" at bounding box center [1267, 585] width 93 height 29
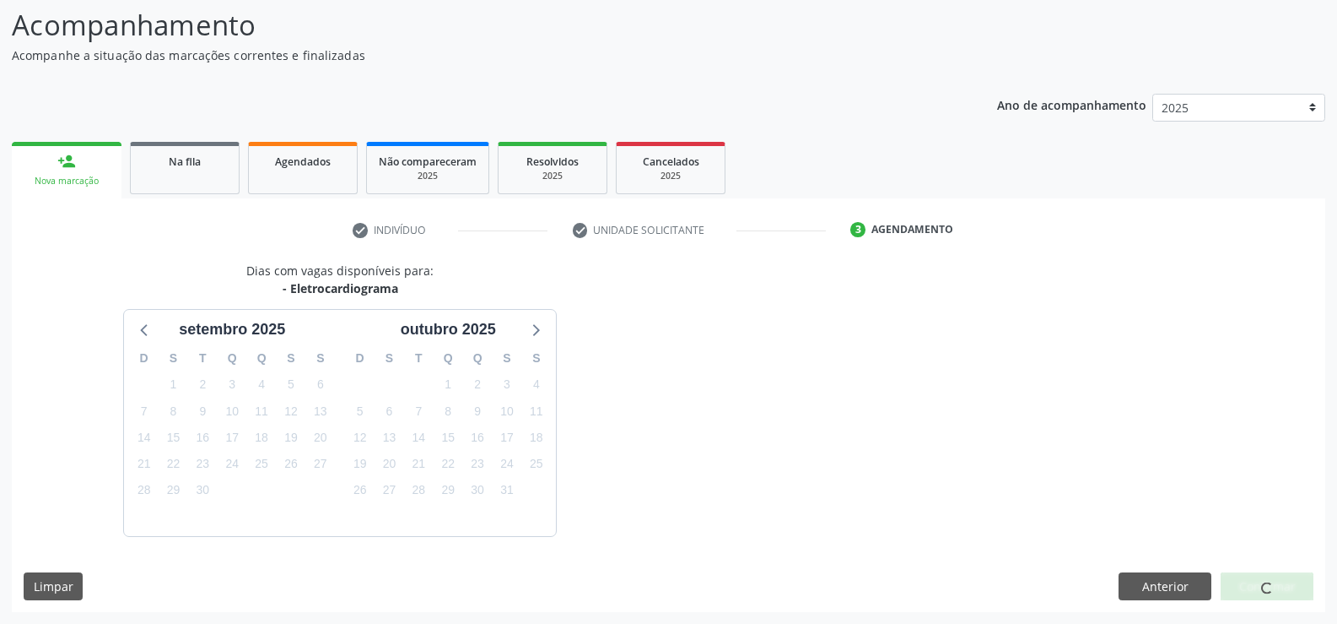
scroll to position [184, 0]
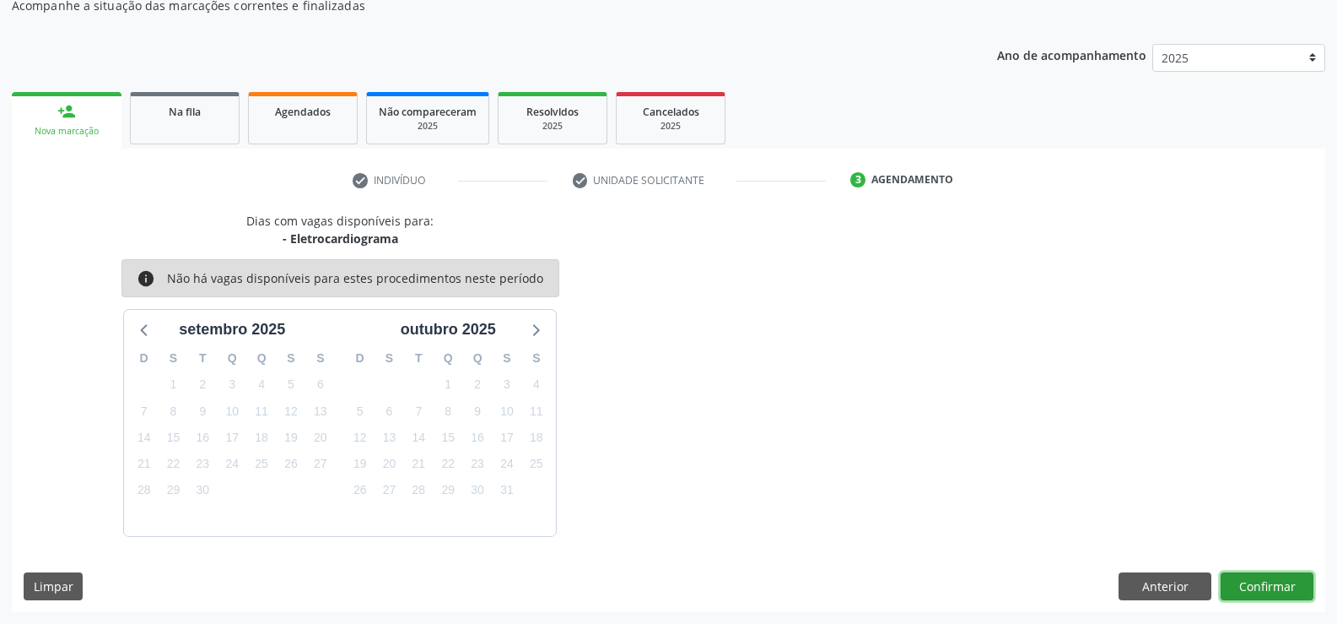
click at [1261, 591] on button "Confirmar" at bounding box center [1267, 586] width 93 height 29
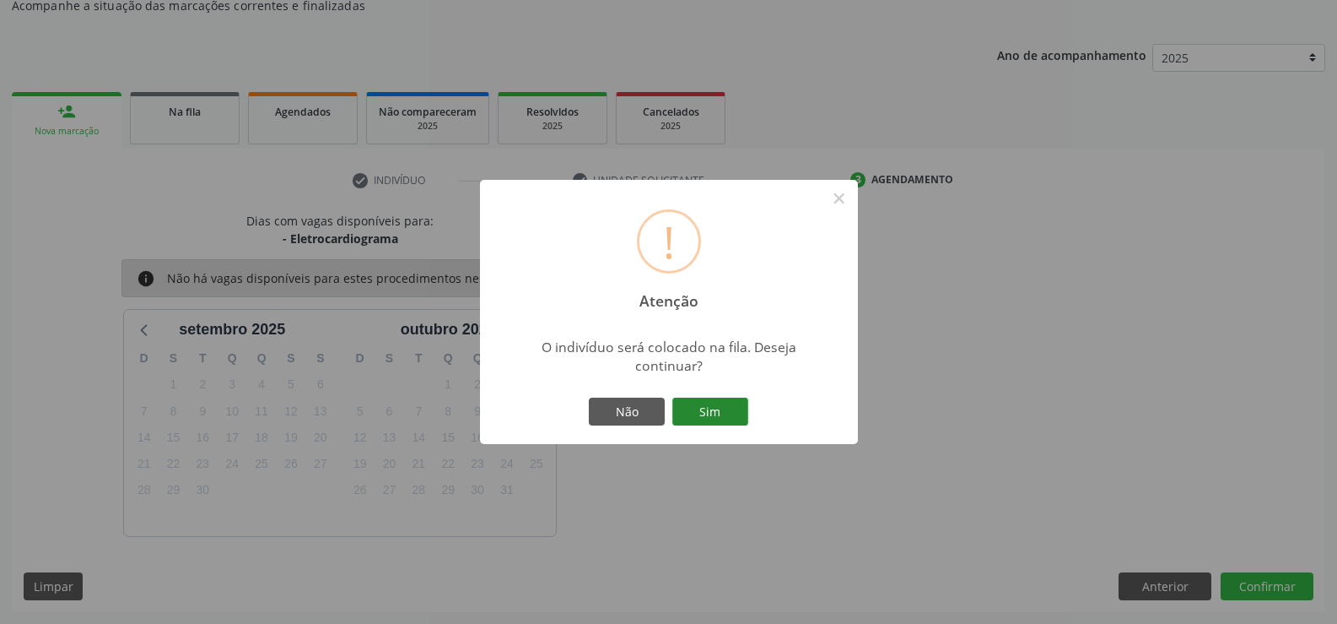
click at [710, 414] on button "Sim" at bounding box center [710, 411] width 76 height 29
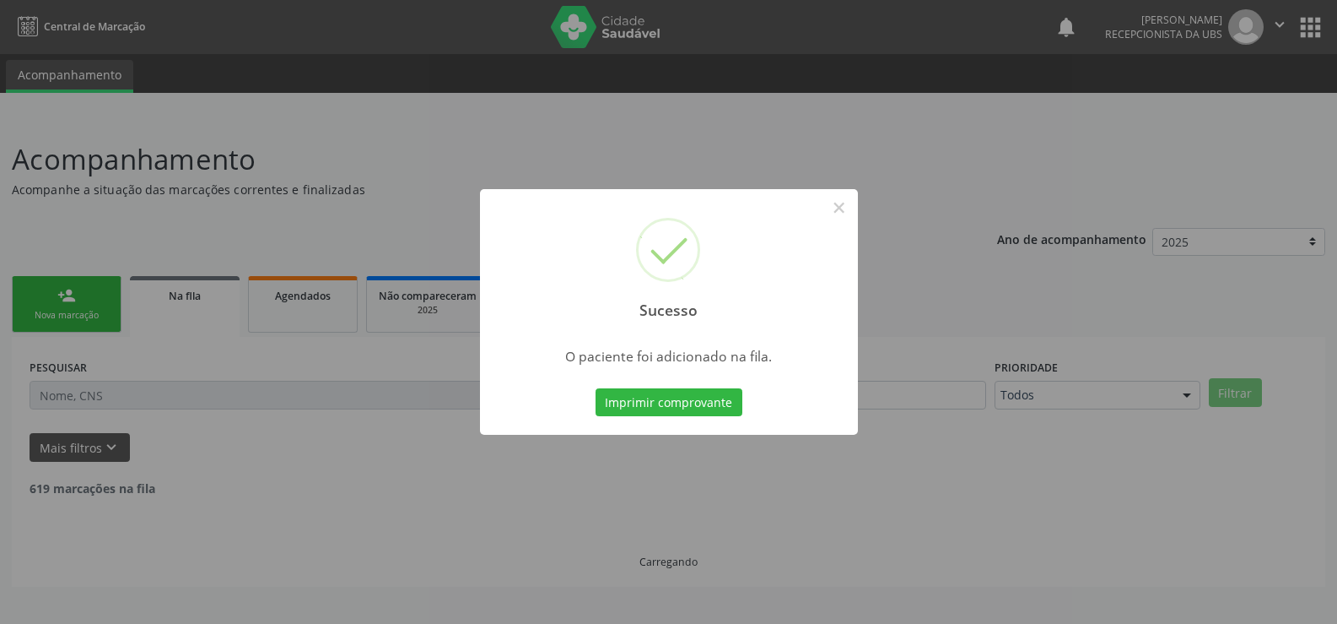
scroll to position [0, 0]
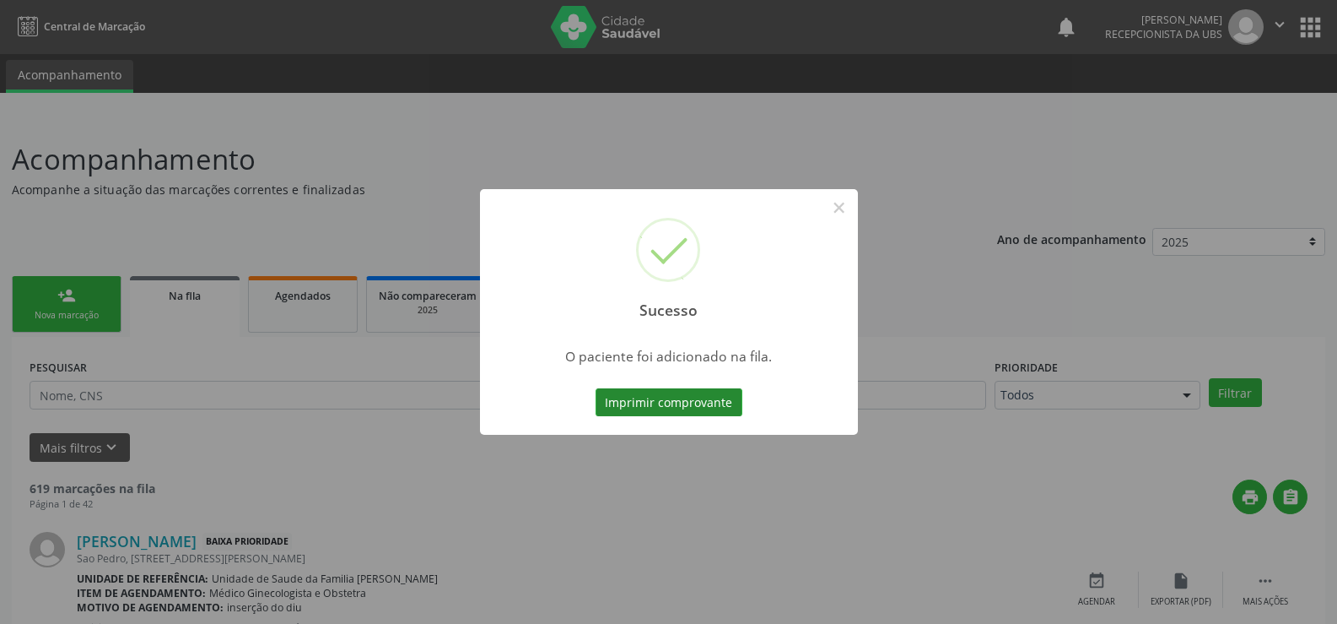
click at [703, 403] on button "Imprimir comprovante" at bounding box center [669, 402] width 147 height 29
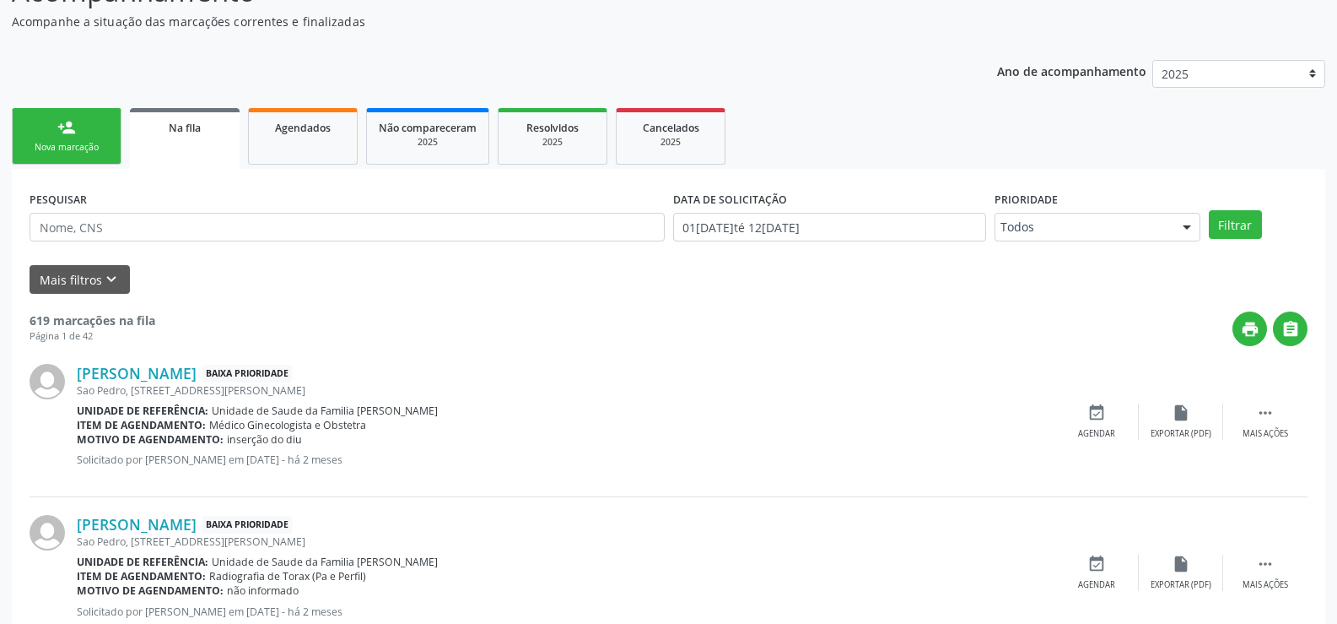
scroll to position [169, 0]
click at [61, 132] on div "person_add" at bounding box center [66, 126] width 19 height 19
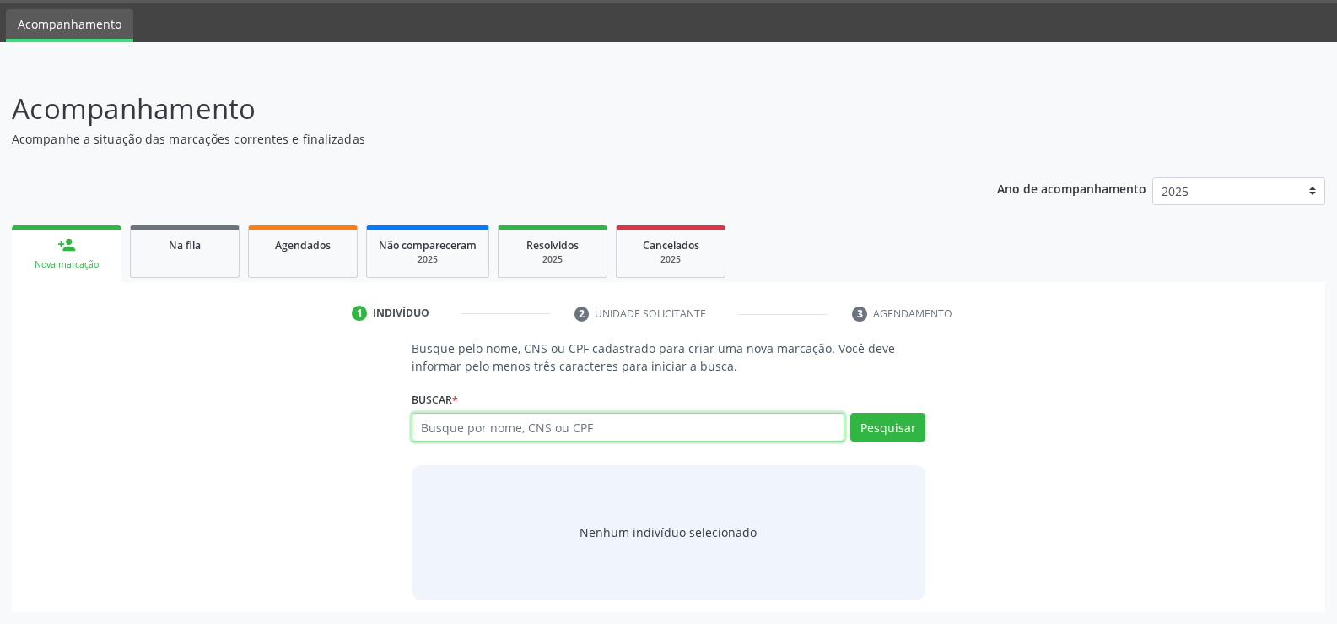
click at [719, 434] on input "text" at bounding box center [628, 427] width 433 height 29
type input "52501582420"
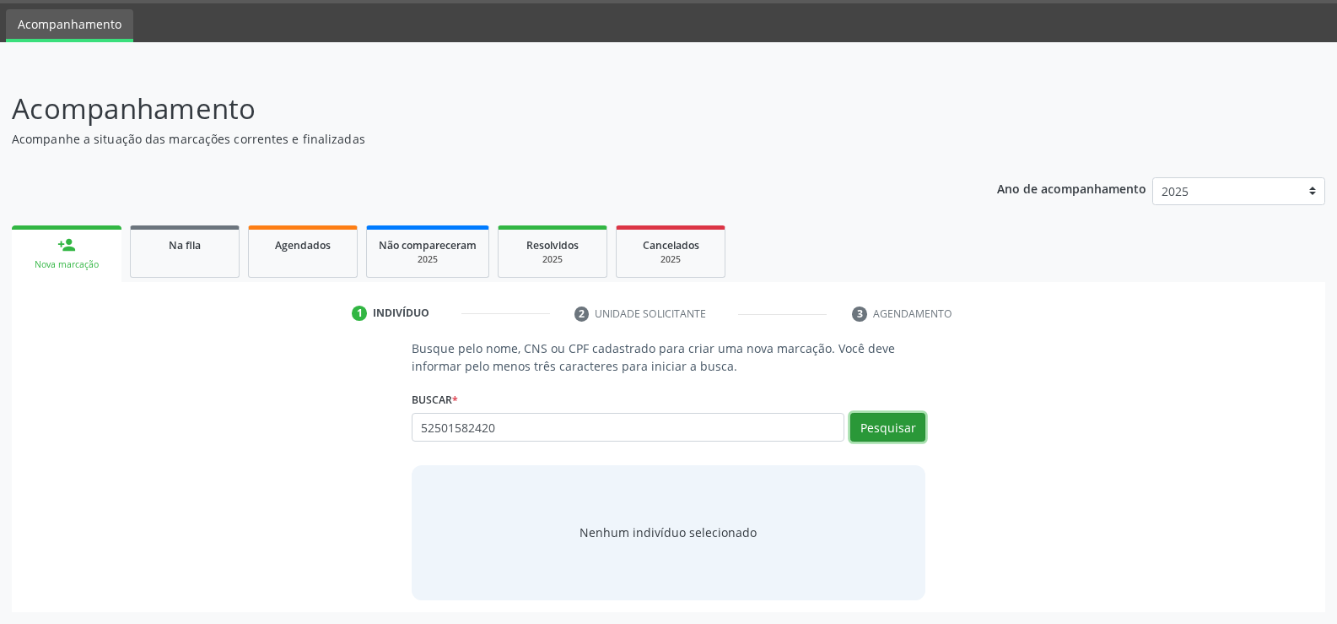
click at [889, 433] on button "Pesquisar" at bounding box center [888, 427] width 75 height 29
type input "52501582420"
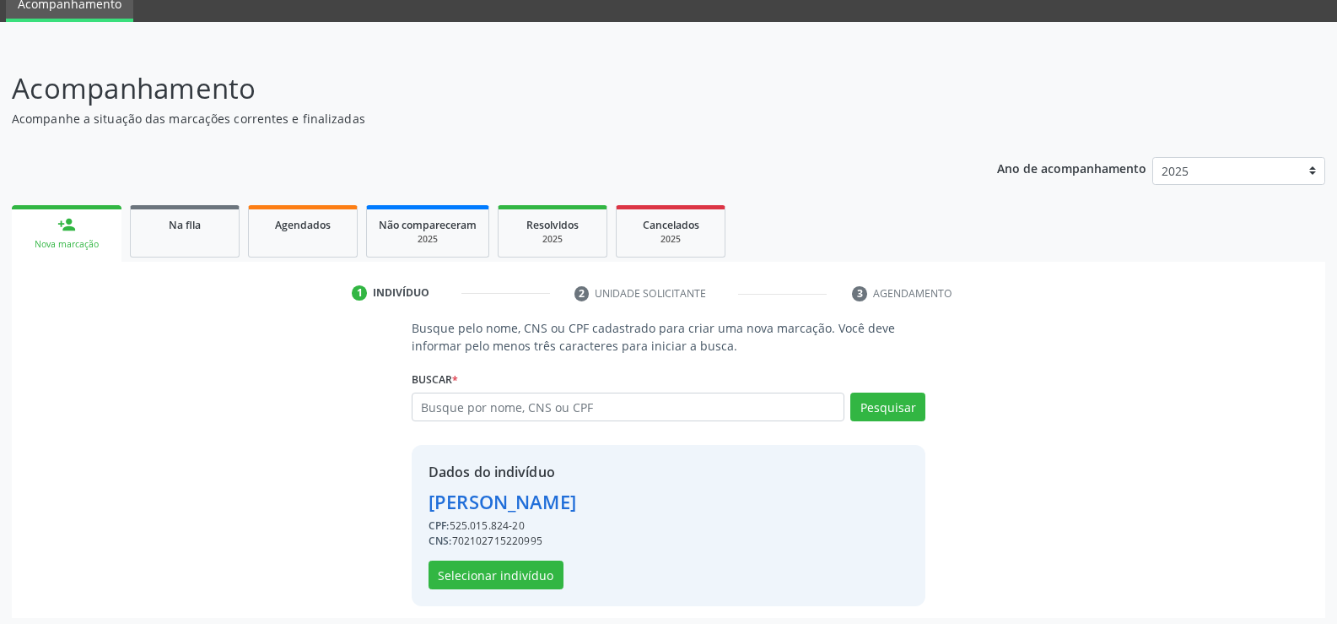
scroll to position [77, 0]
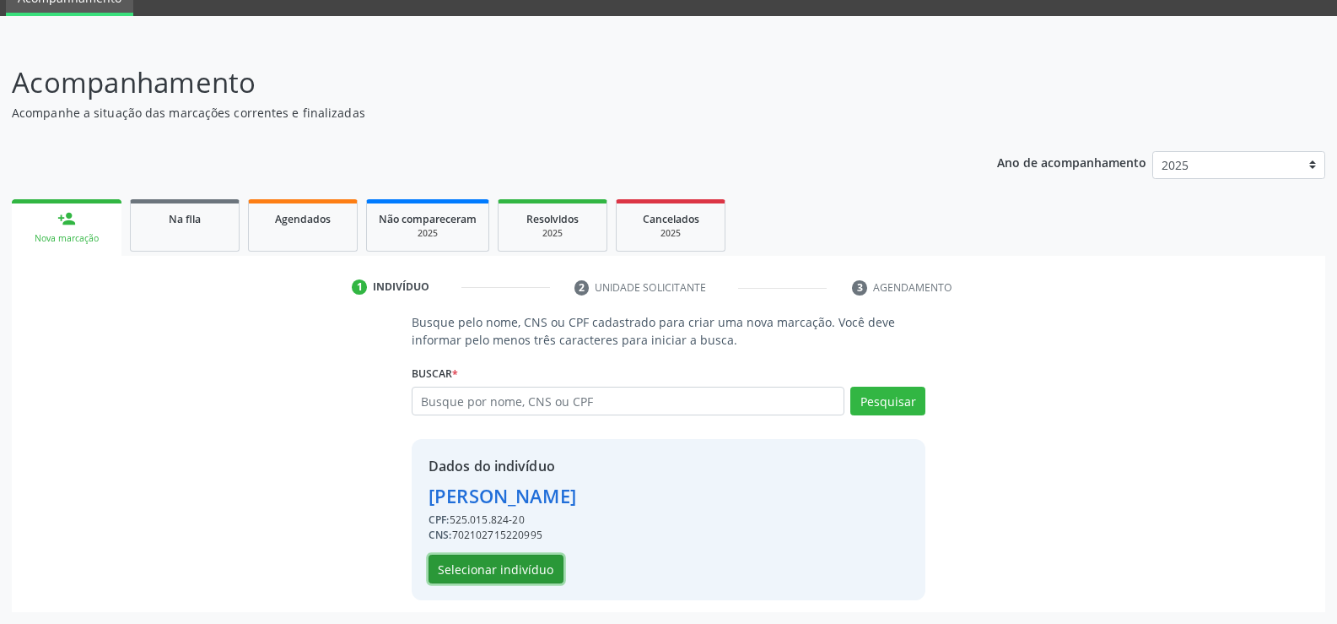
click at [509, 570] on button "Selecionar indivíduo" at bounding box center [496, 568] width 135 height 29
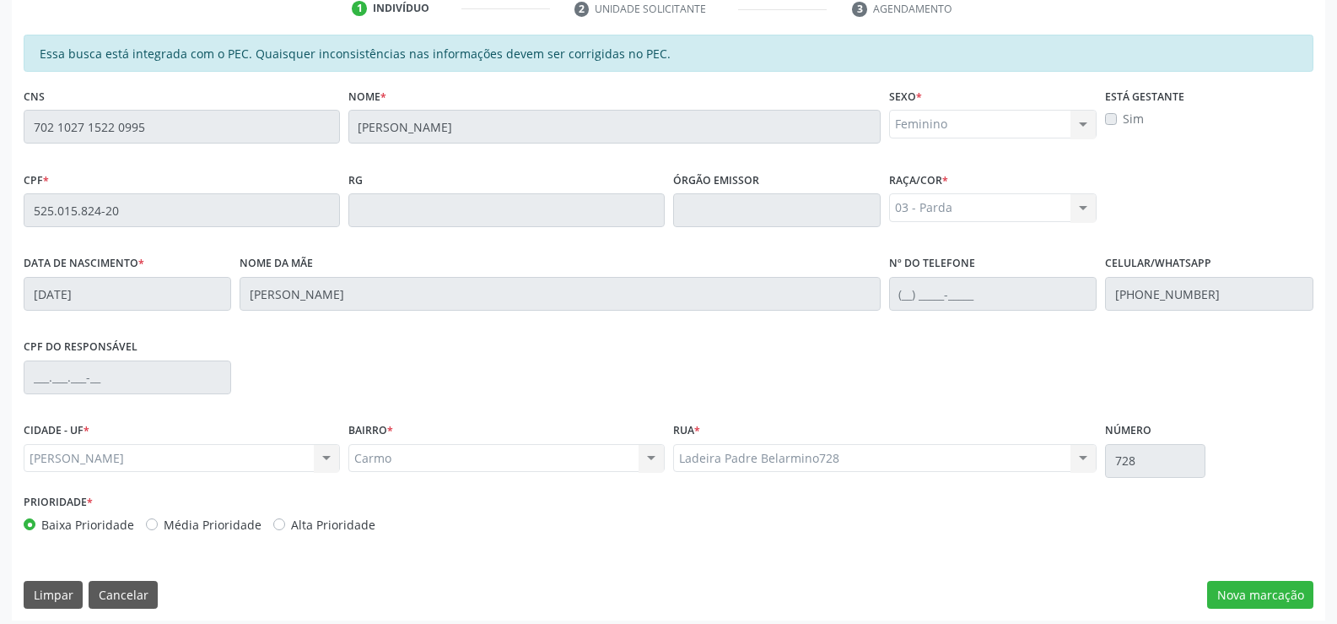
scroll to position [364, 0]
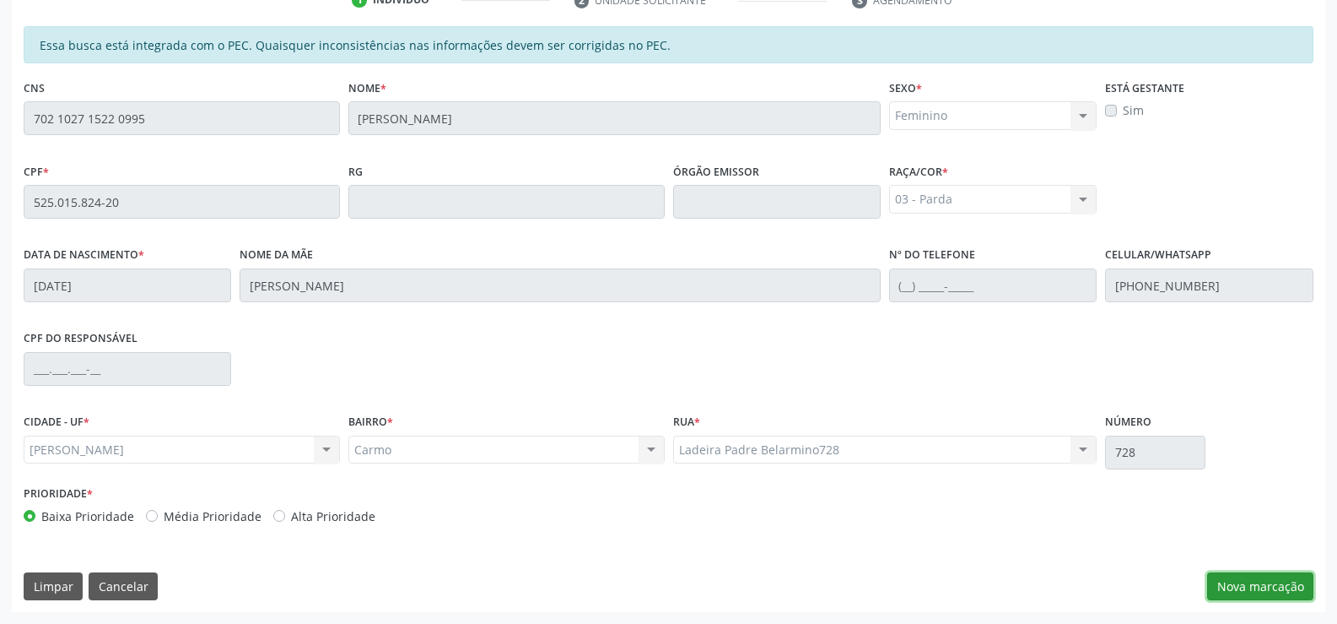
click at [1258, 581] on button "Nova marcação" at bounding box center [1260, 586] width 106 height 29
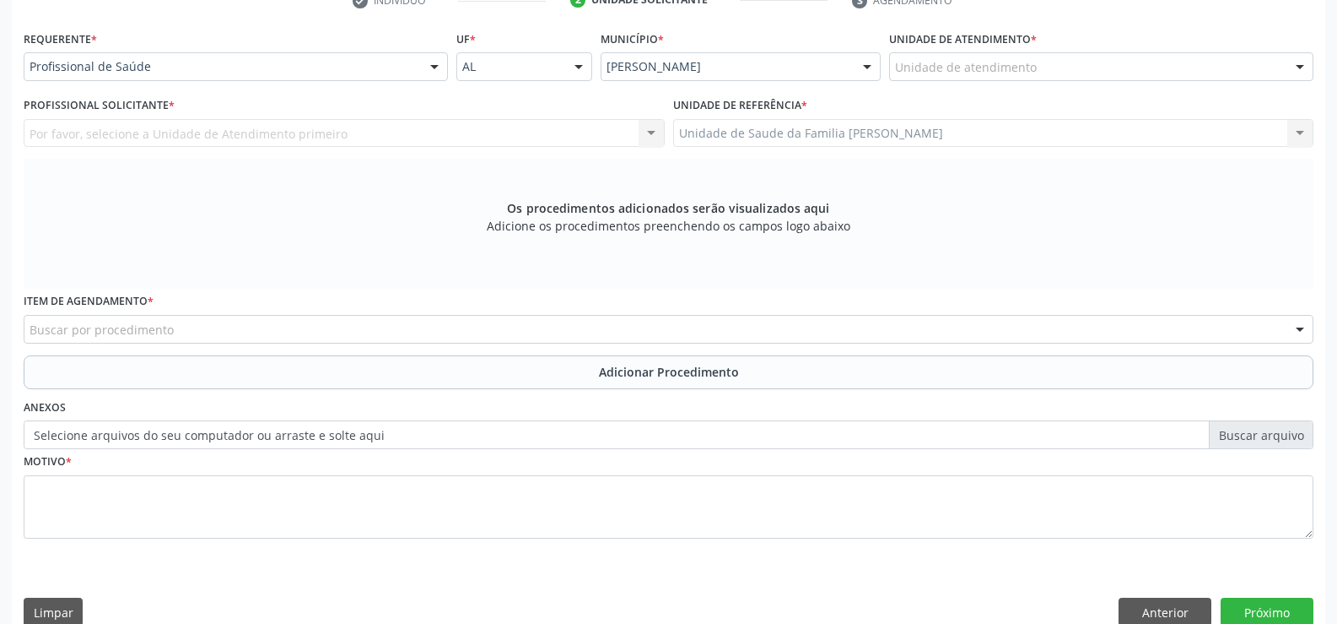
scroll to position [365, 0]
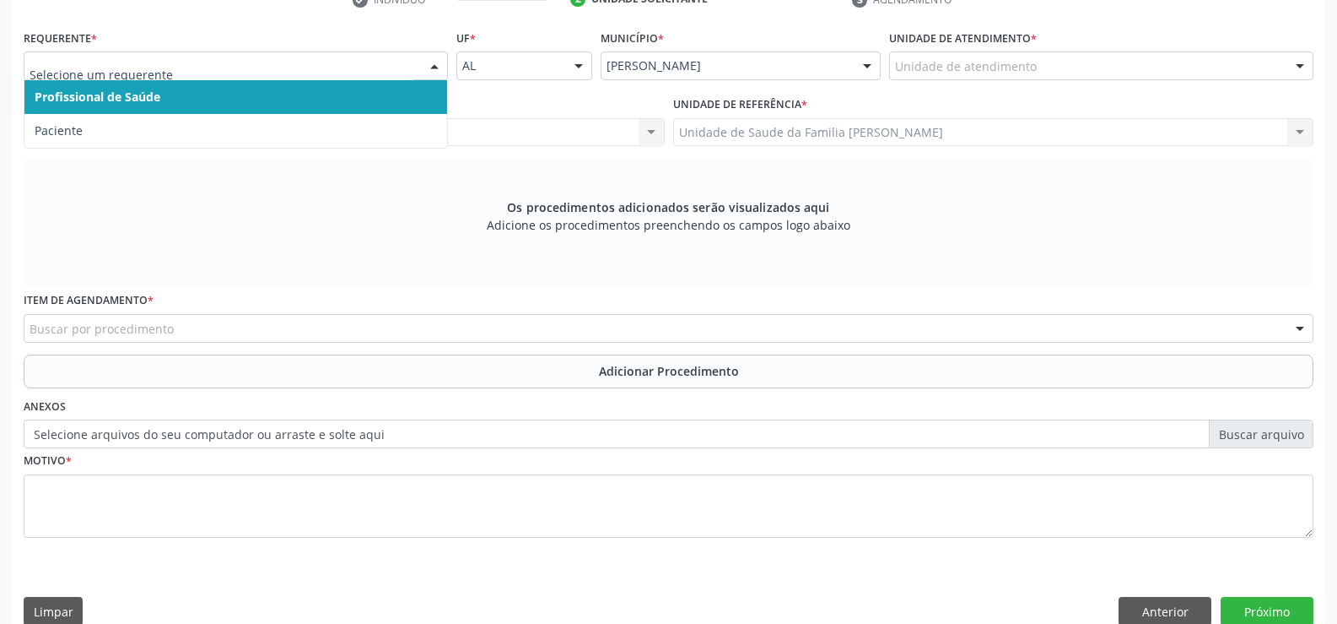
click at [435, 73] on div at bounding box center [434, 66] width 25 height 29
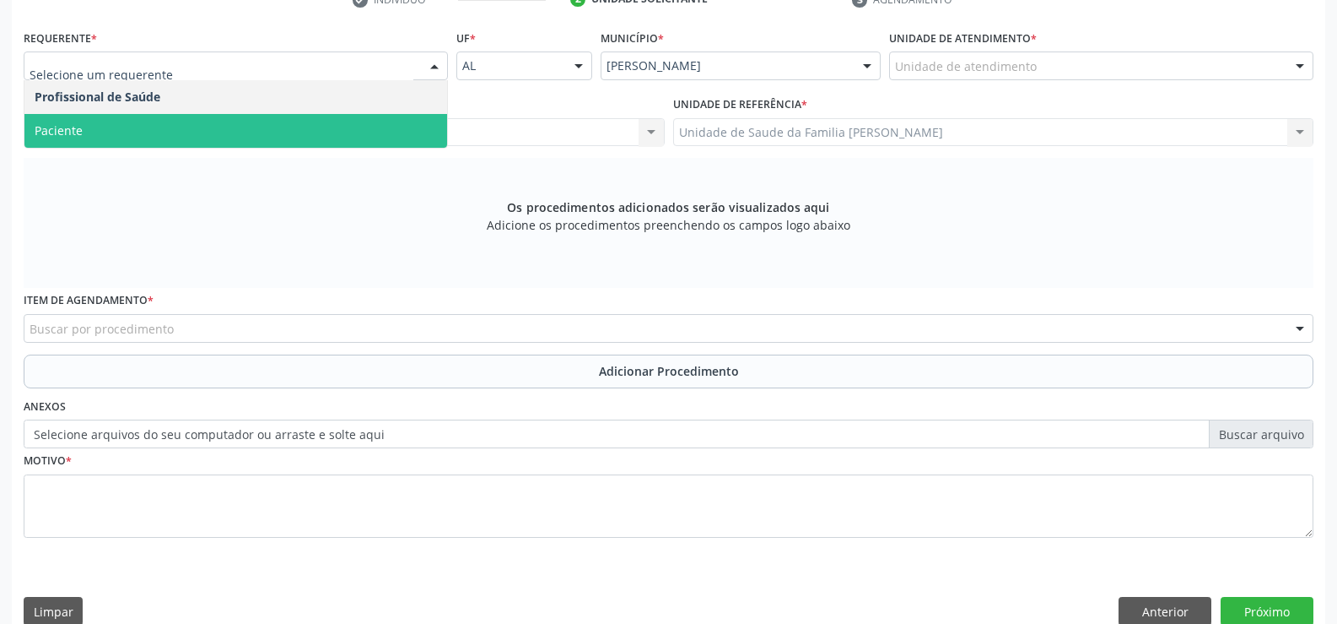
click at [189, 139] on span "Paciente" at bounding box center [235, 131] width 423 height 34
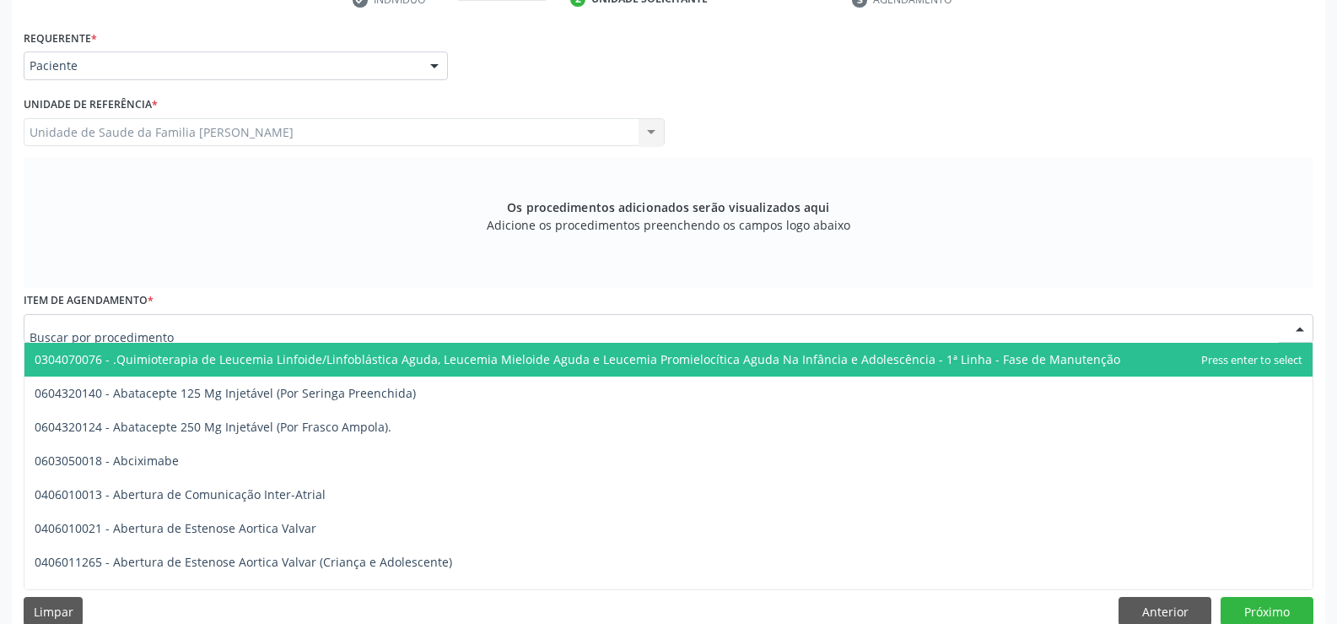
click at [235, 332] on div at bounding box center [669, 328] width 1290 height 29
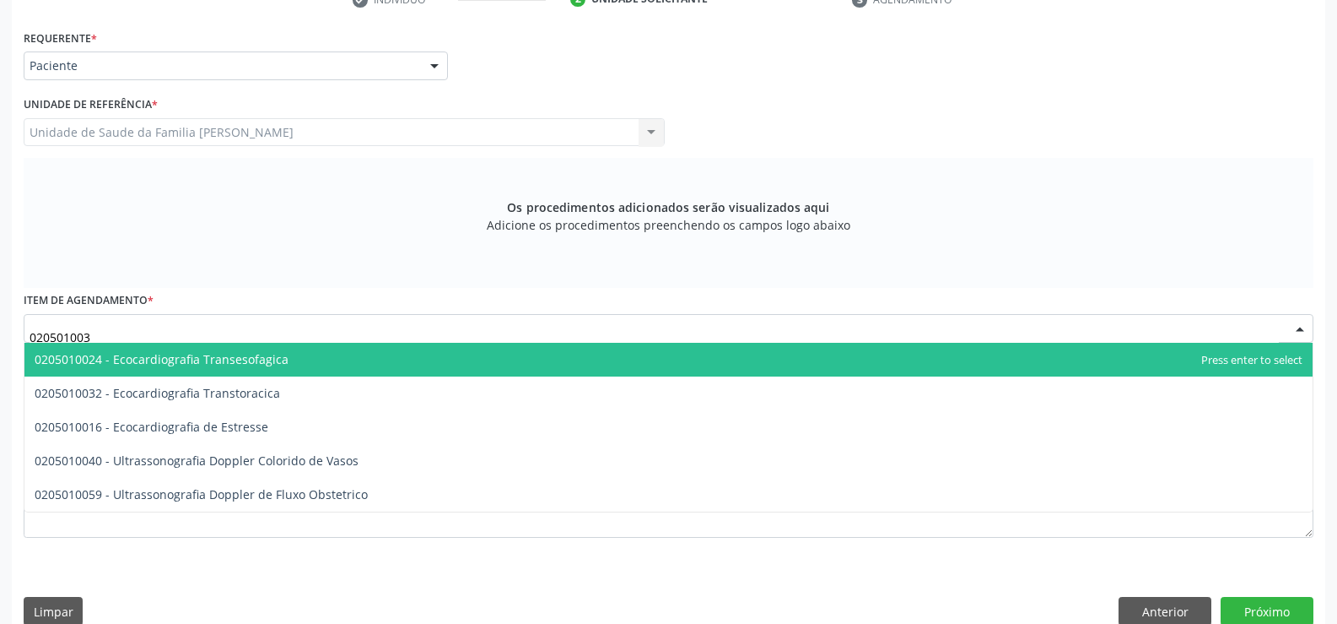
type input "0205010032"
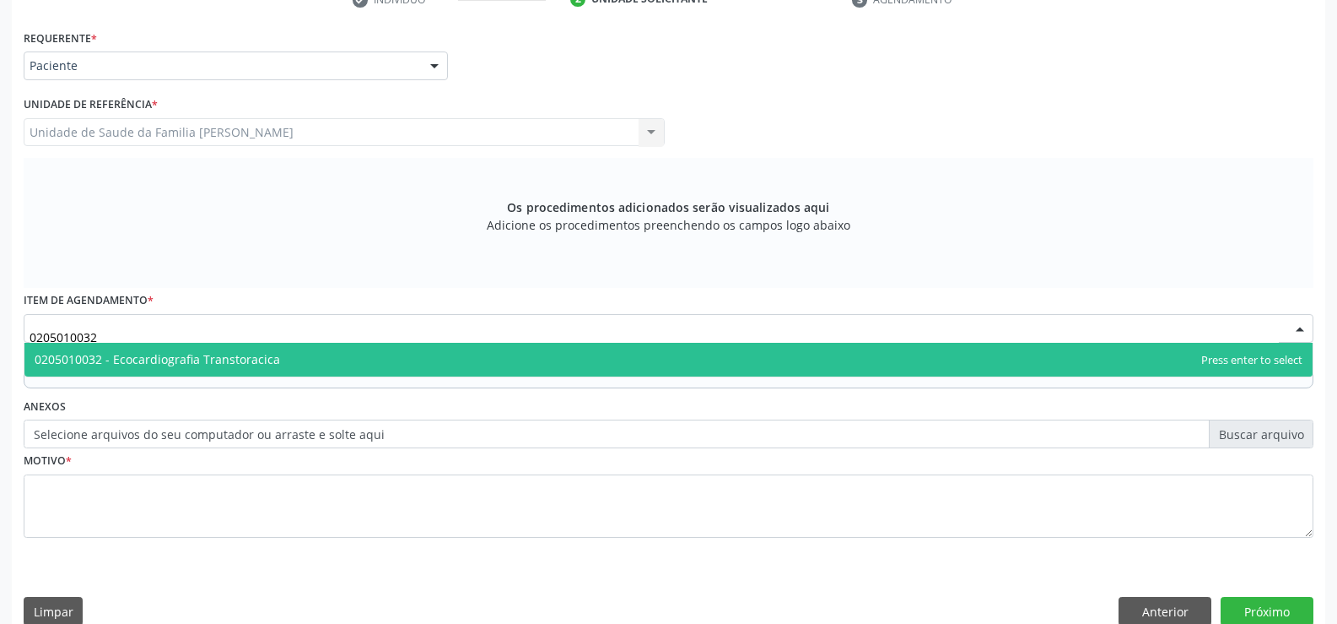
click at [315, 367] on span "0205010032 - Ecocardiografia Transtoracica" at bounding box center [668, 360] width 1288 height 34
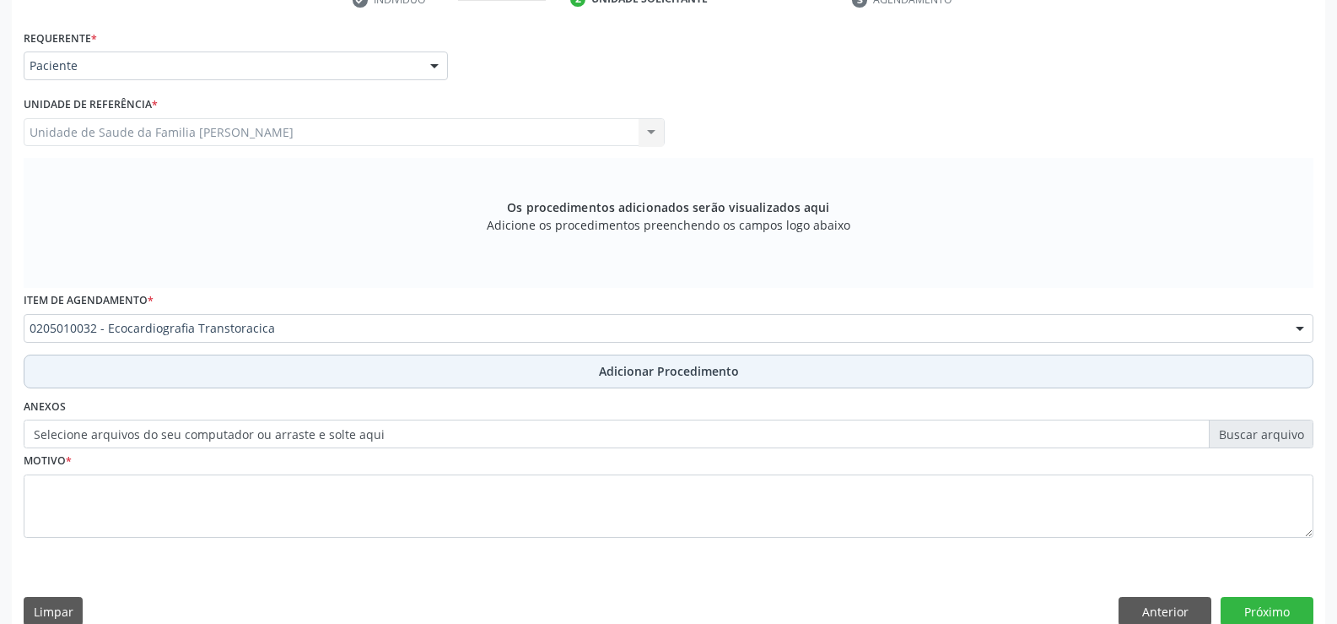
click at [632, 375] on span "Adicionar Procedimento" at bounding box center [669, 371] width 140 height 18
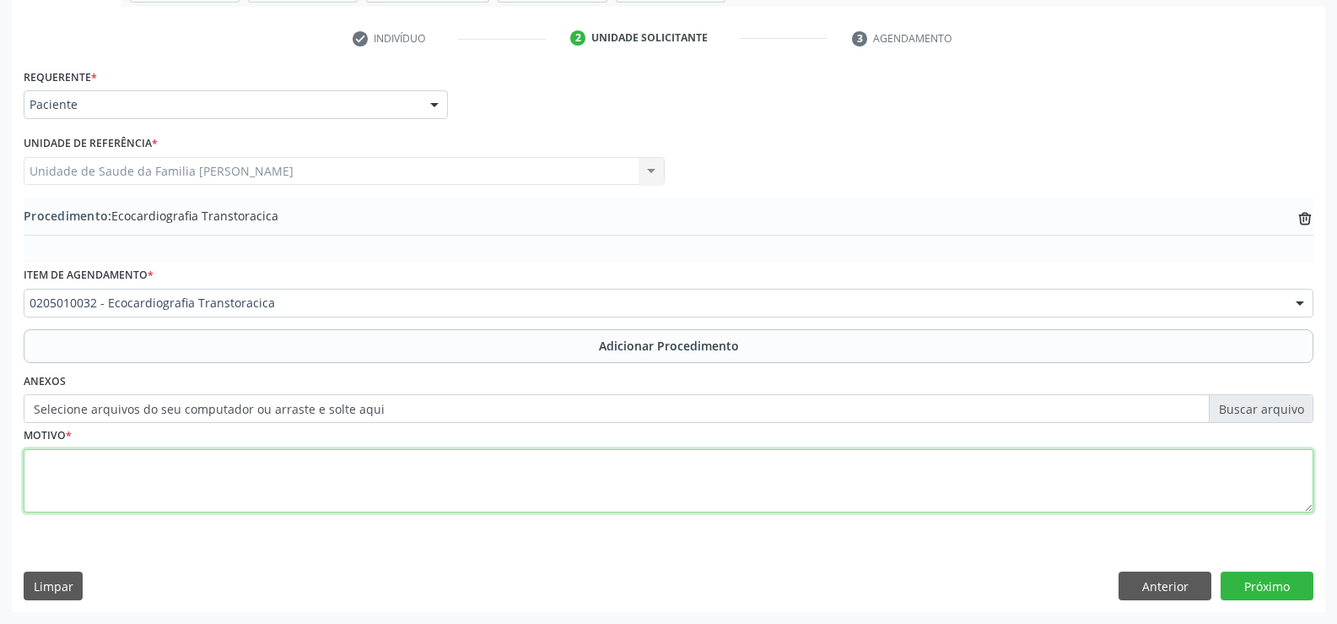
click at [392, 487] on textarea at bounding box center [669, 481] width 1290 height 64
type textarea "DOR TORÁCICA ( [MEDICAL_DATA] ESTÁVEL ) HAS DM2"
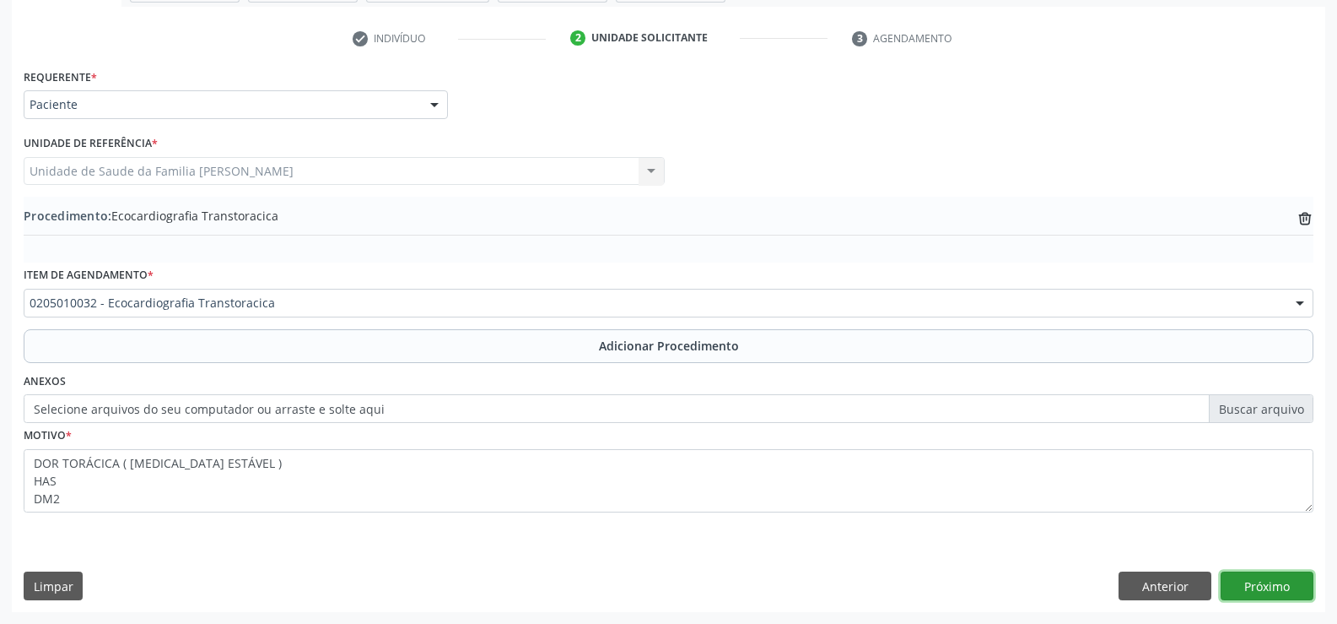
click at [1269, 588] on button "Próximo" at bounding box center [1267, 585] width 93 height 29
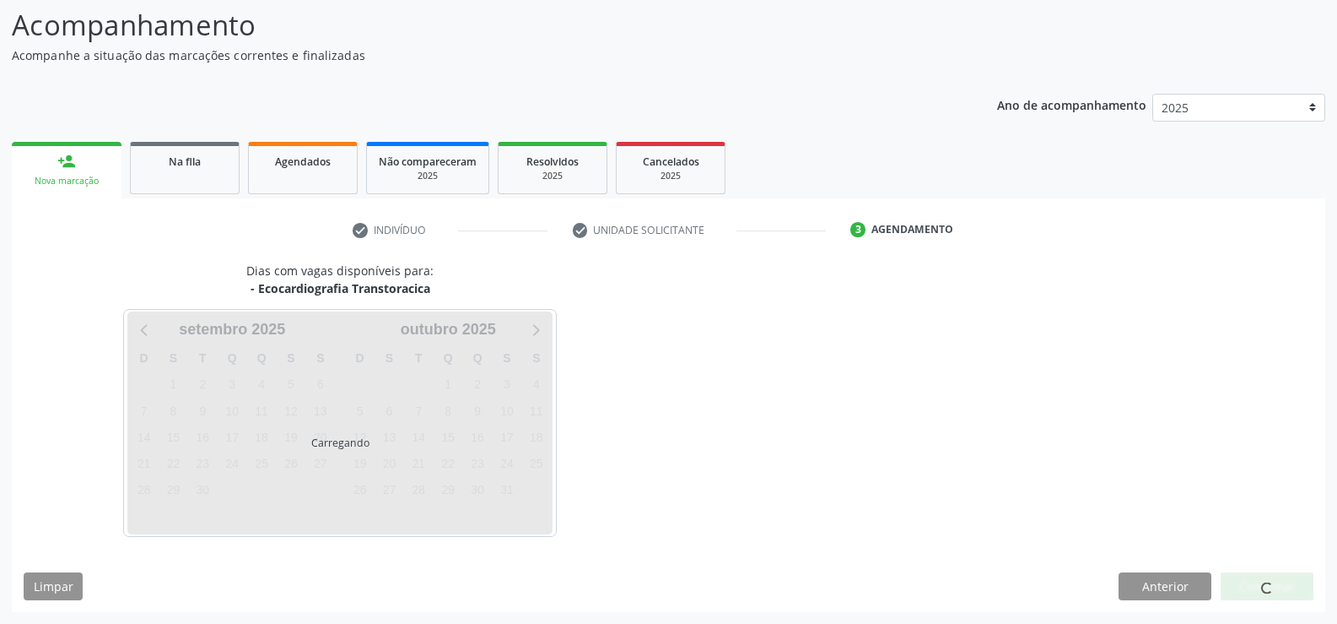
scroll to position [184, 0]
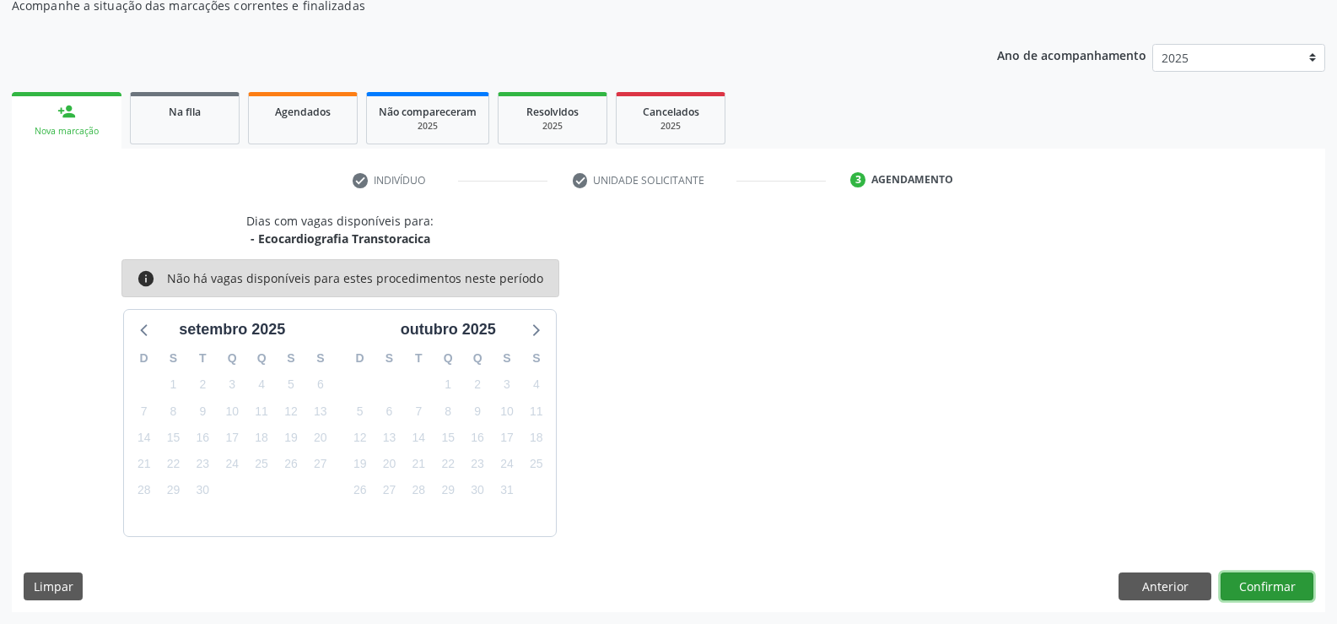
click at [1276, 591] on button "Confirmar" at bounding box center [1267, 586] width 93 height 29
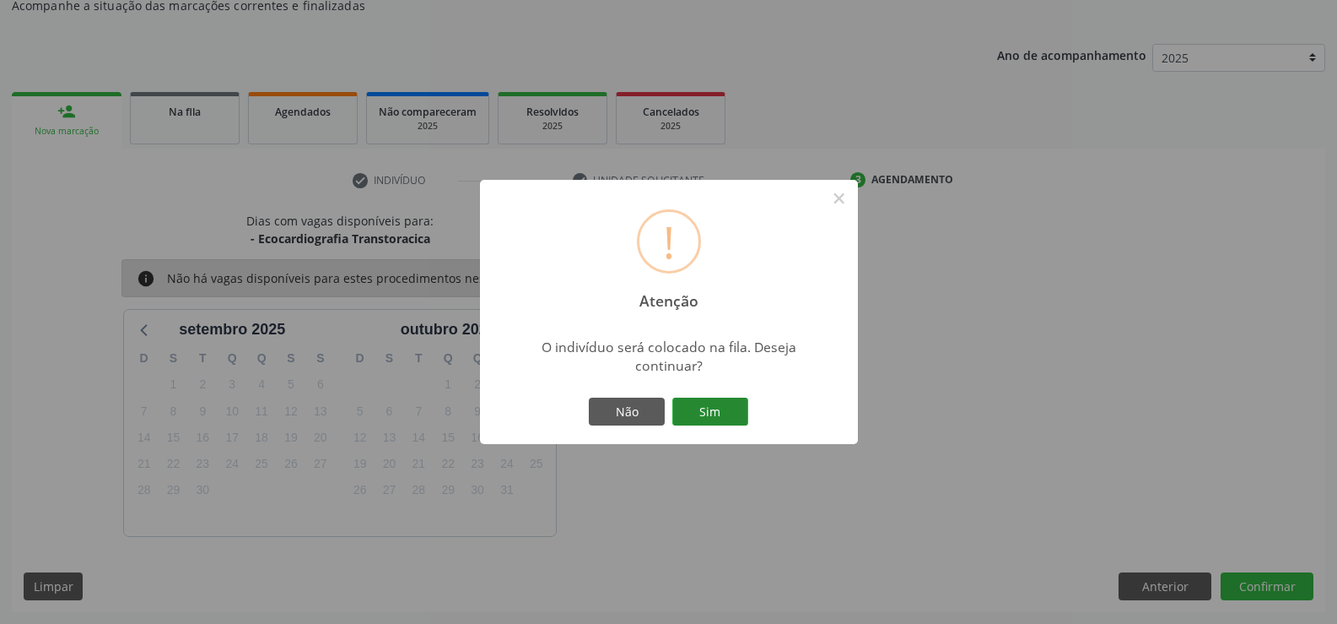
click at [719, 409] on button "Sim" at bounding box center [710, 411] width 76 height 29
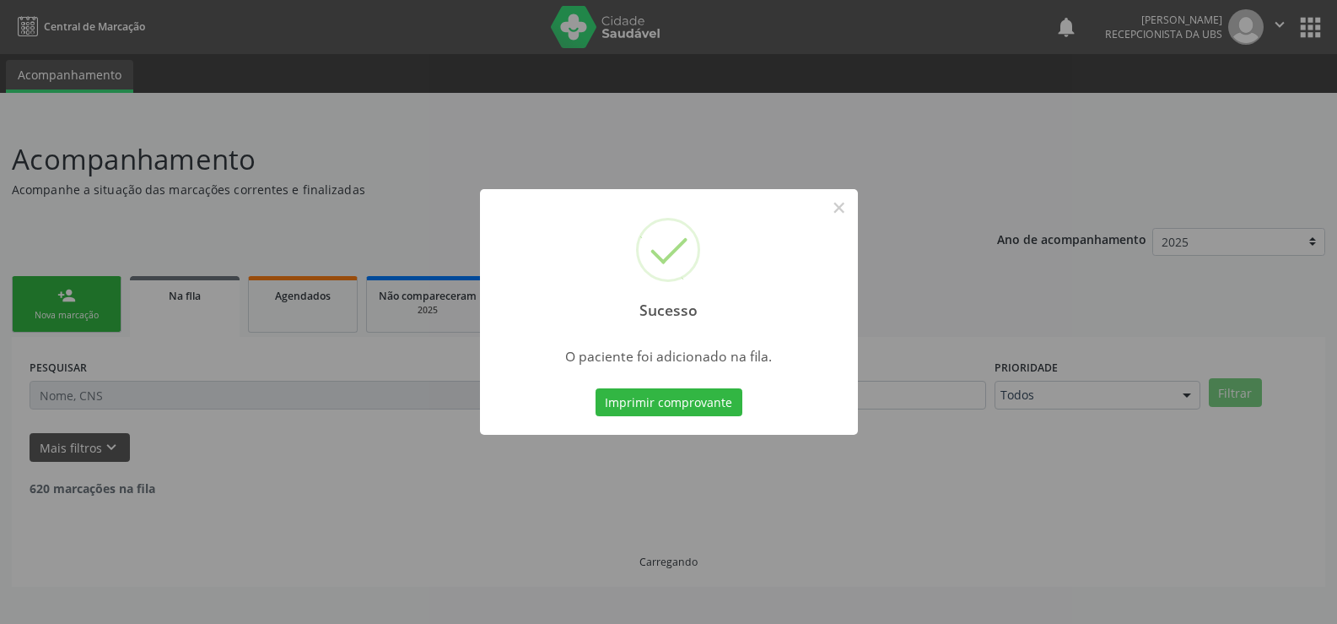
scroll to position [0, 0]
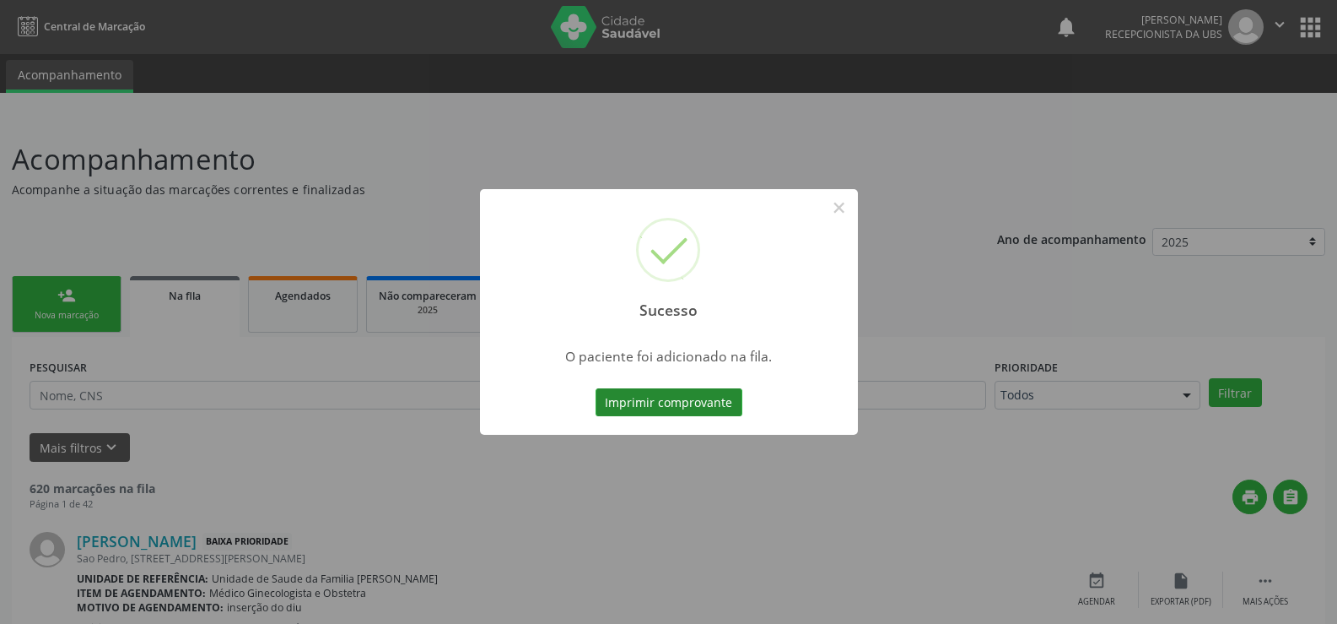
click at [699, 407] on button "Imprimir comprovante" at bounding box center [669, 402] width 147 height 29
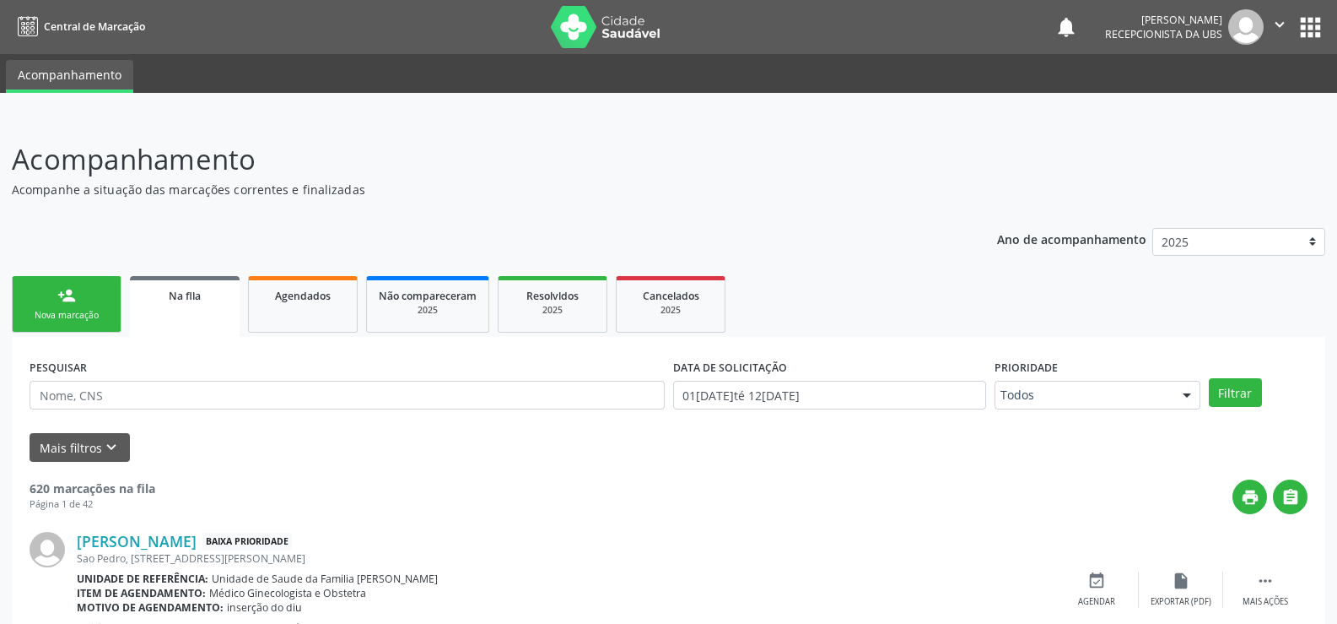
click at [61, 309] on div "Nova marcação" at bounding box center [66, 315] width 84 height 13
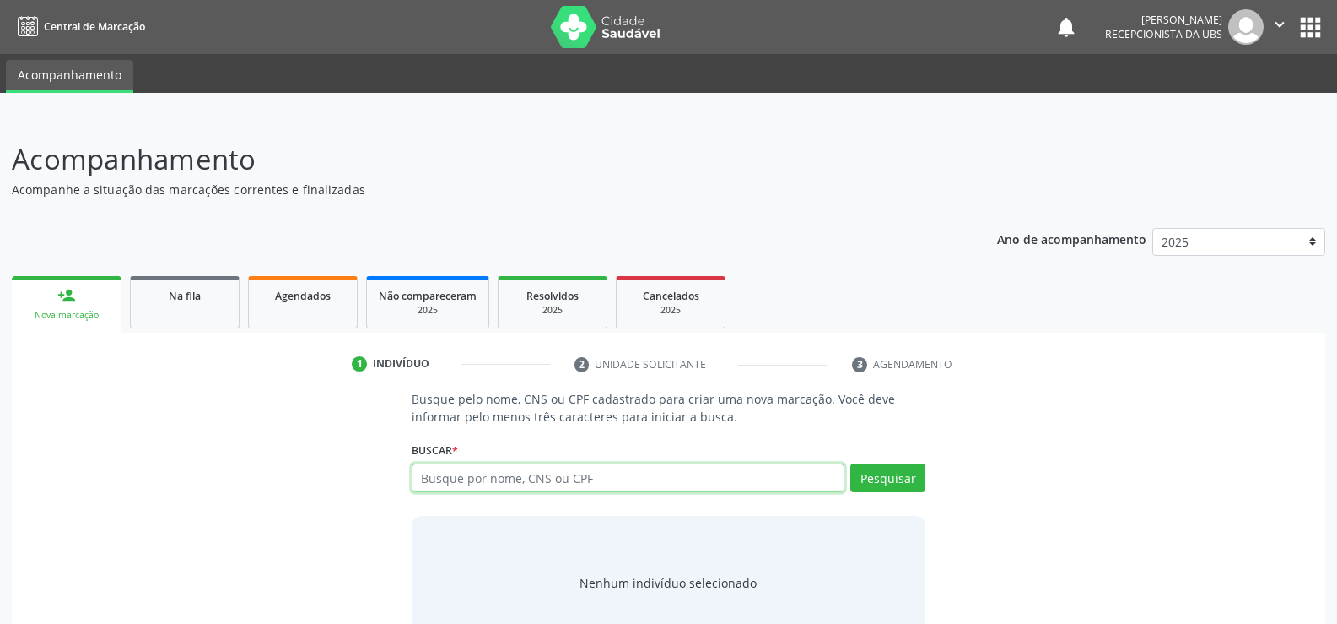
click at [767, 480] on input "text" at bounding box center [628, 477] width 433 height 29
type input "52501582420"
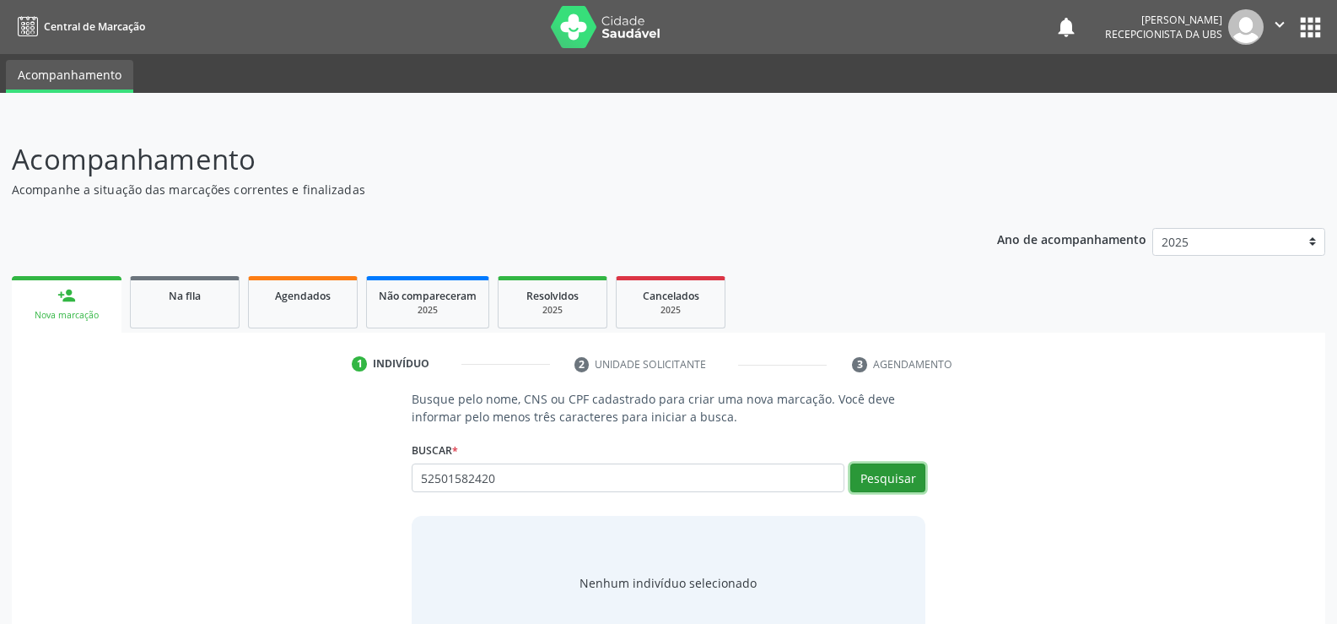
click at [898, 484] on button "Pesquisar" at bounding box center [888, 477] width 75 height 29
type input "52501582420"
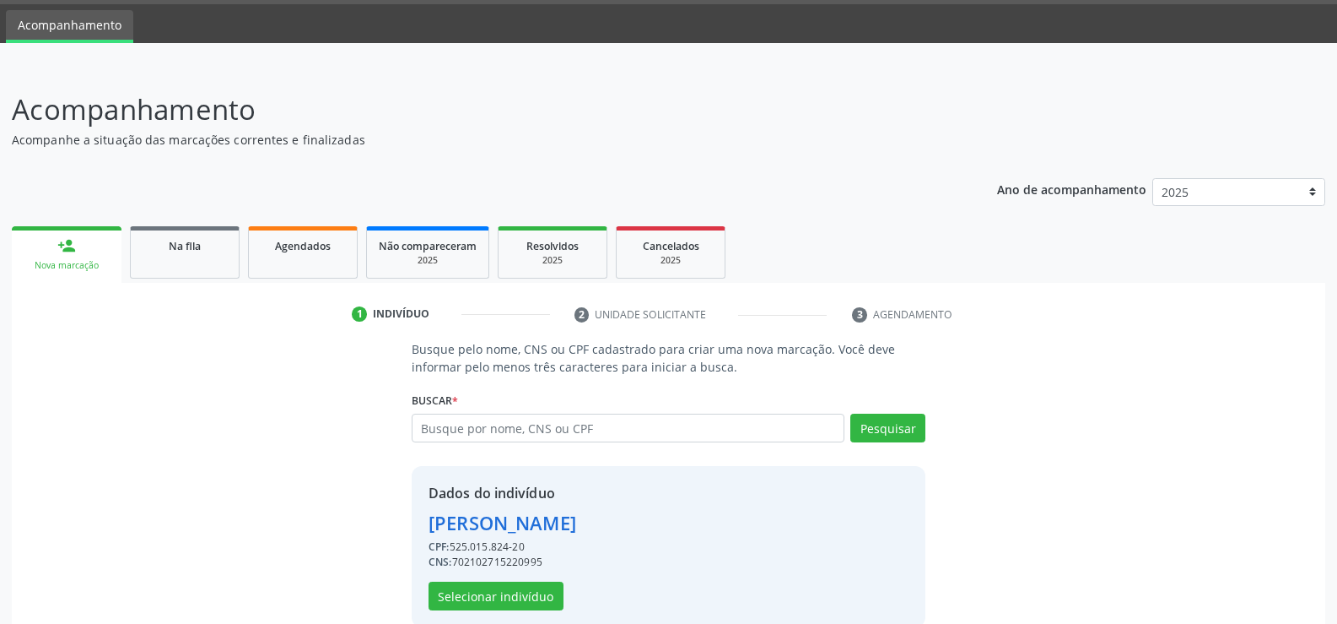
scroll to position [77, 0]
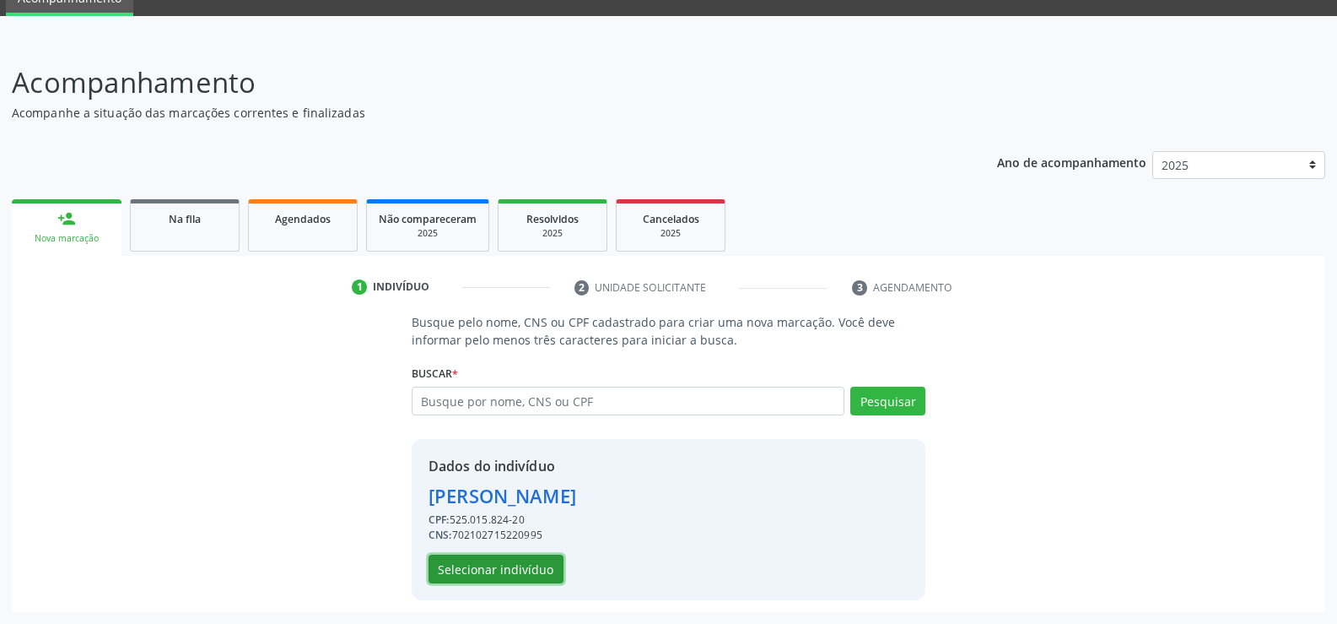
click at [506, 568] on button "Selecionar indivíduo" at bounding box center [496, 568] width 135 height 29
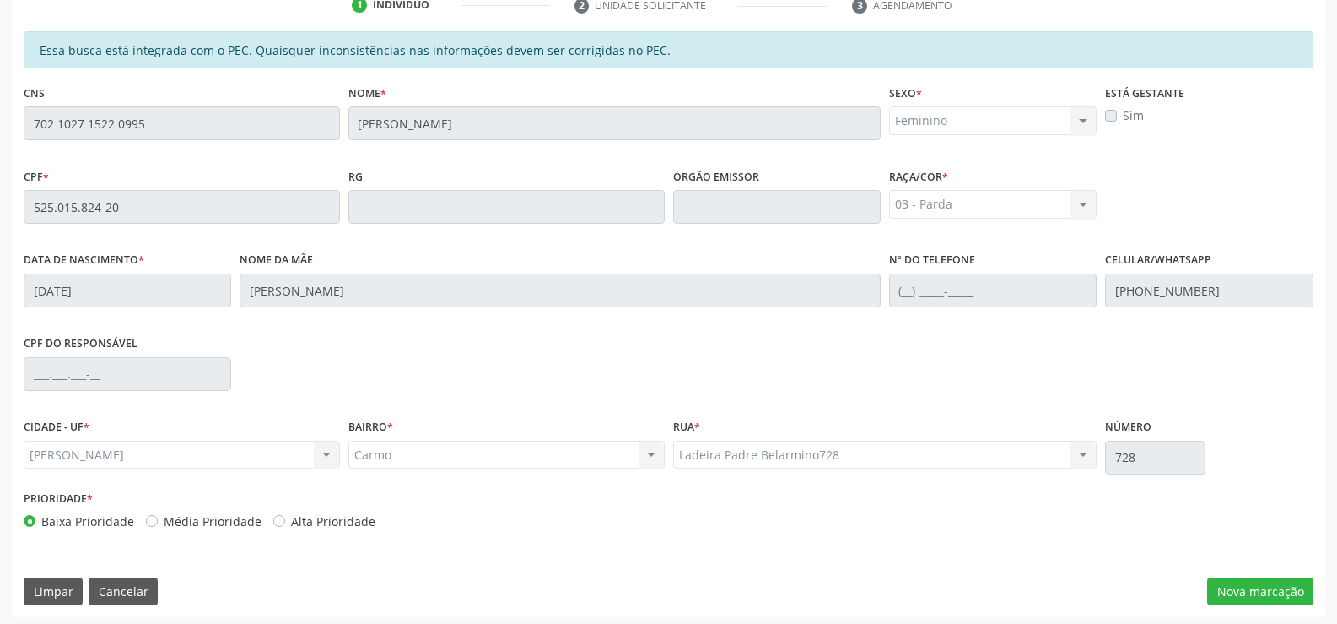
scroll to position [364, 0]
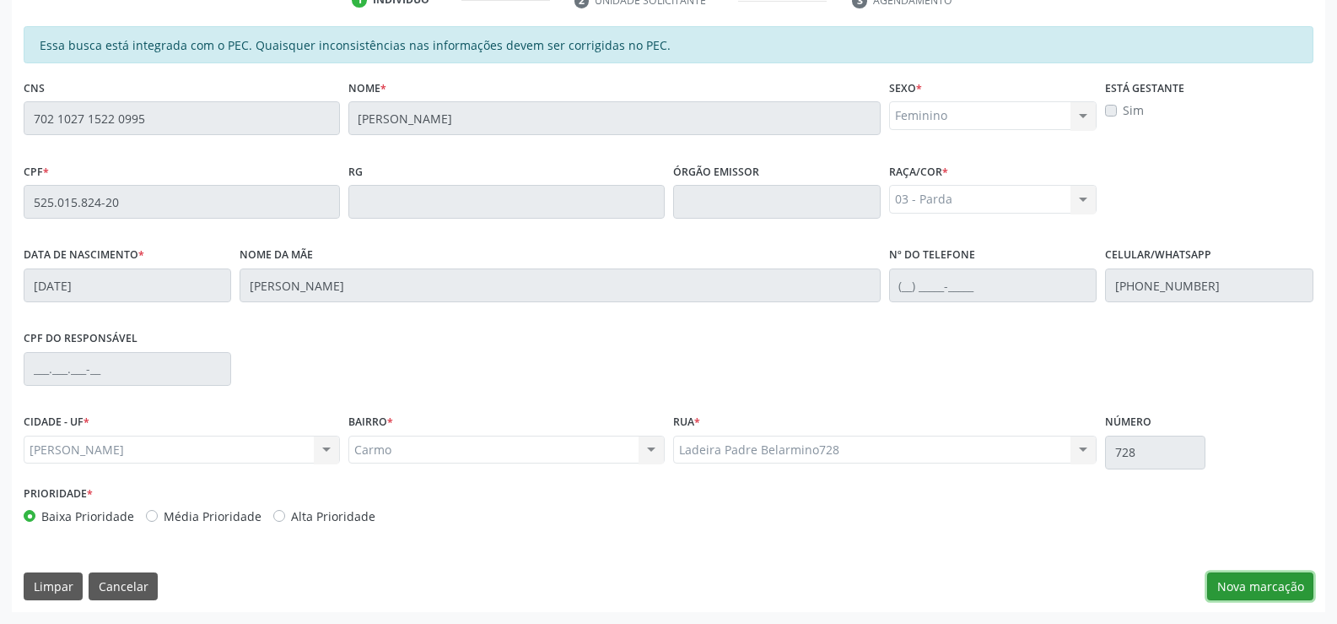
click at [1250, 581] on button "Nova marcação" at bounding box center [1260, 586] width 106 height 29
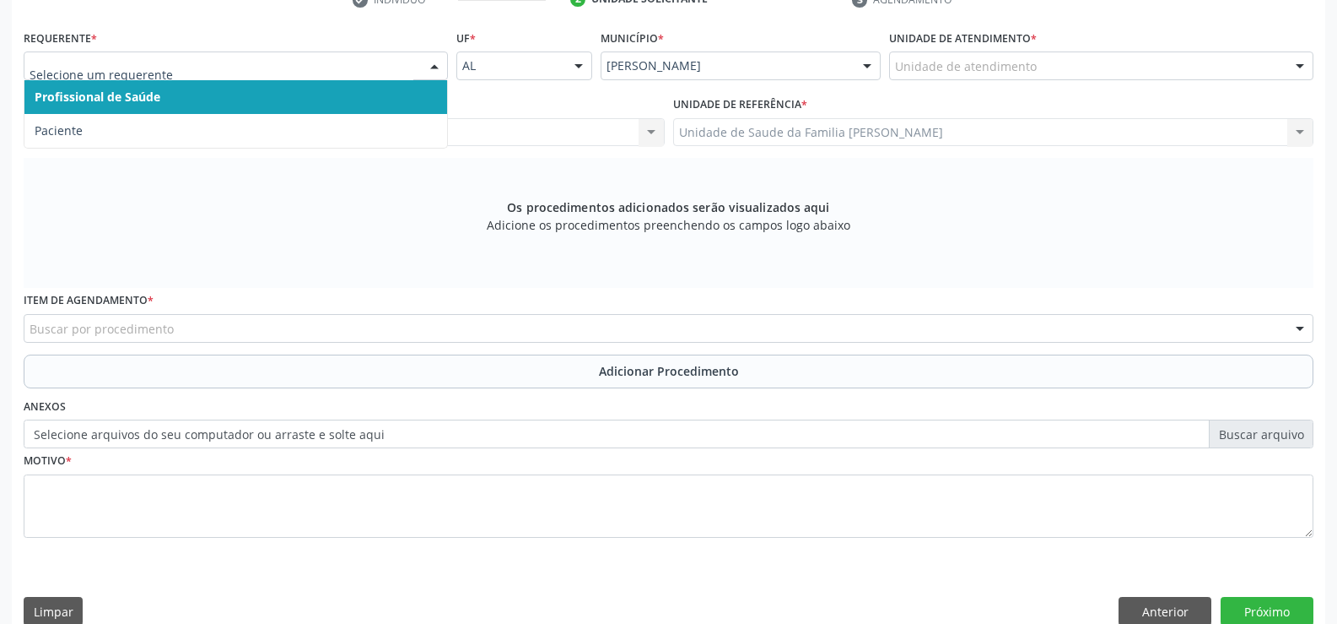
click at [440, 70] on div at bounding box center [434, 66] width 25 height 29
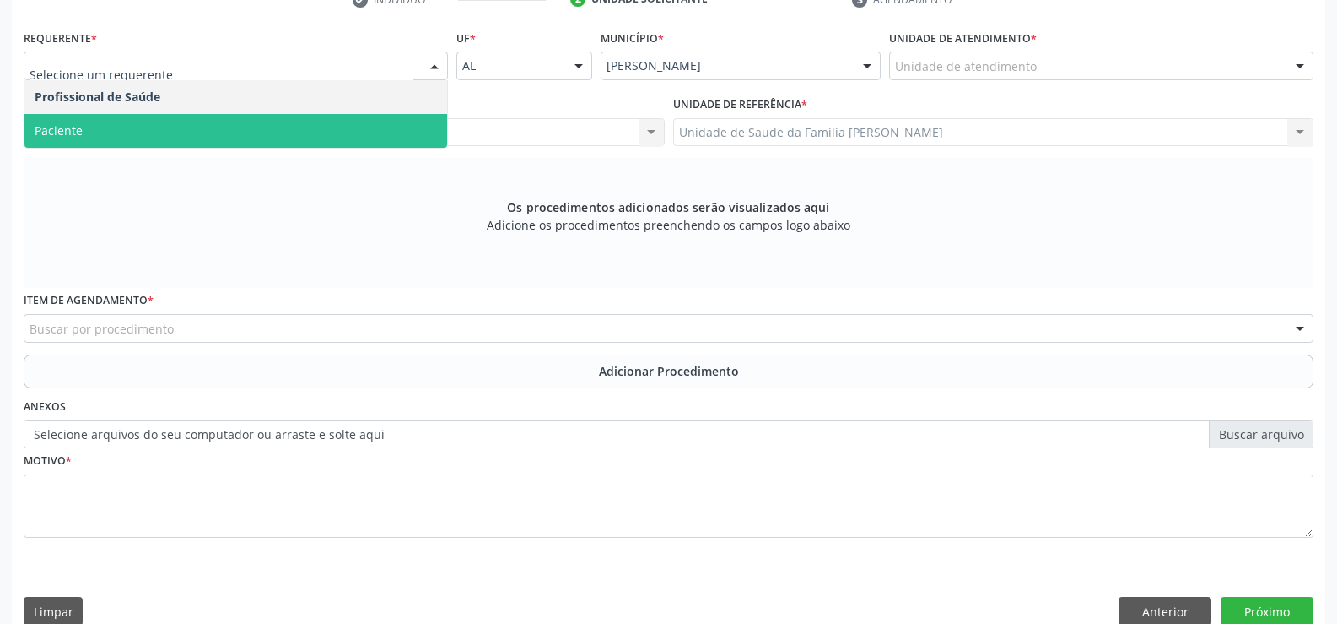
click at [375, 127] on span "Paciente" at bounding box center [235, 131] width 423 height 34
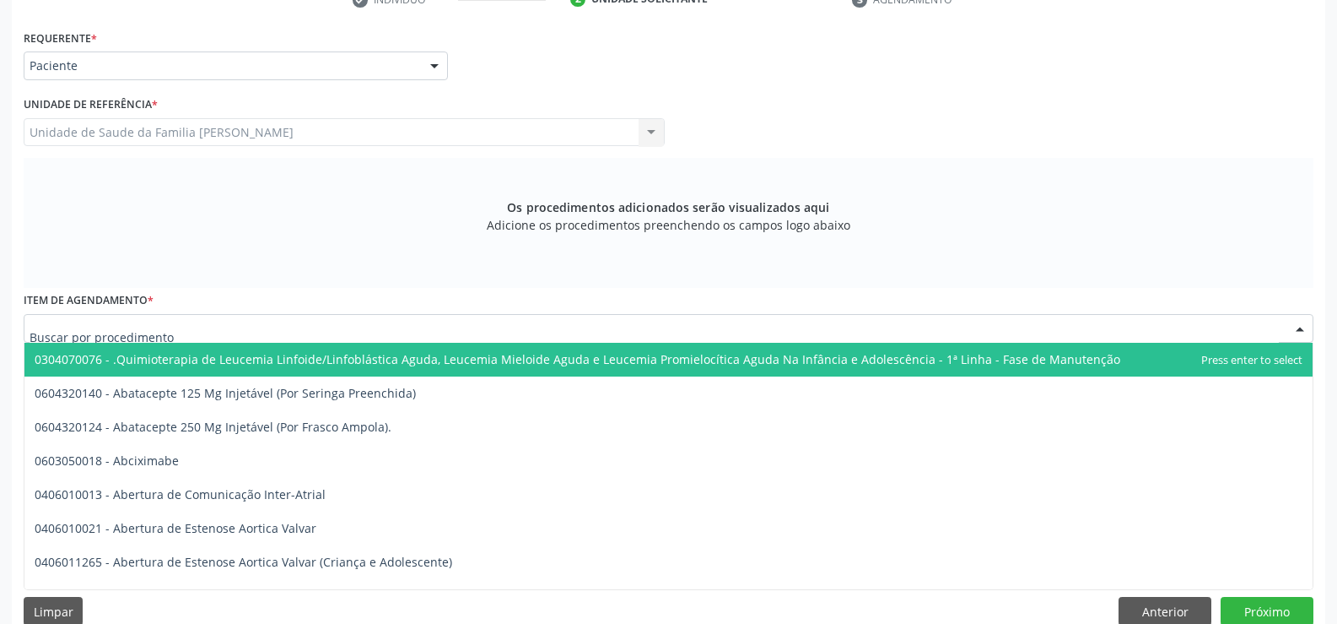
click at [378, 332] on div at bounding box center [669, 328] width 1290 height 29
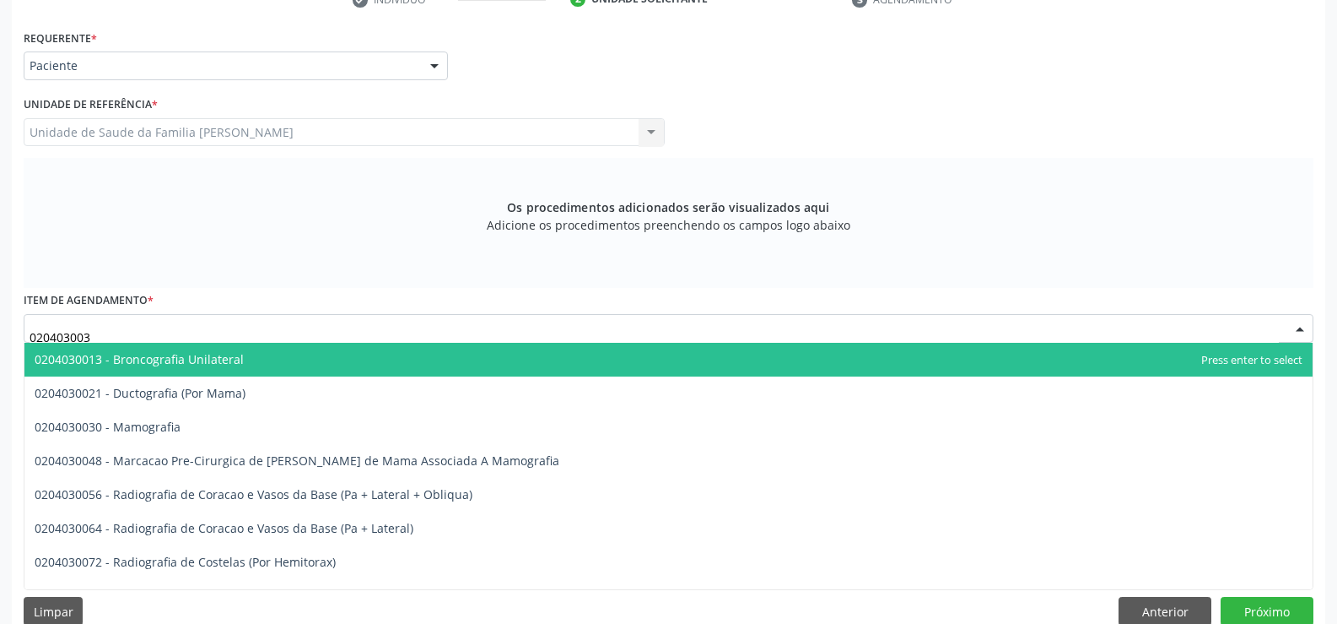
type input "0204030030"
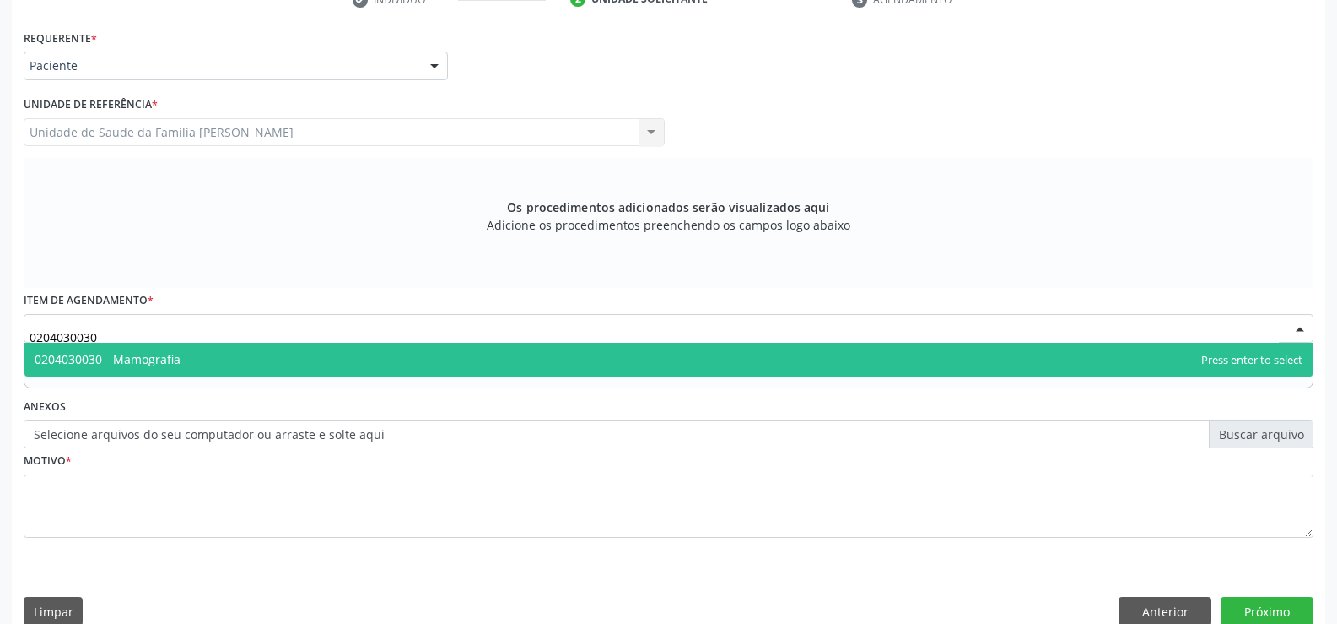
click at [428, 357] on span "0204030030 - Mamografia" at bounding box center [668, 360] width 1288 height 34
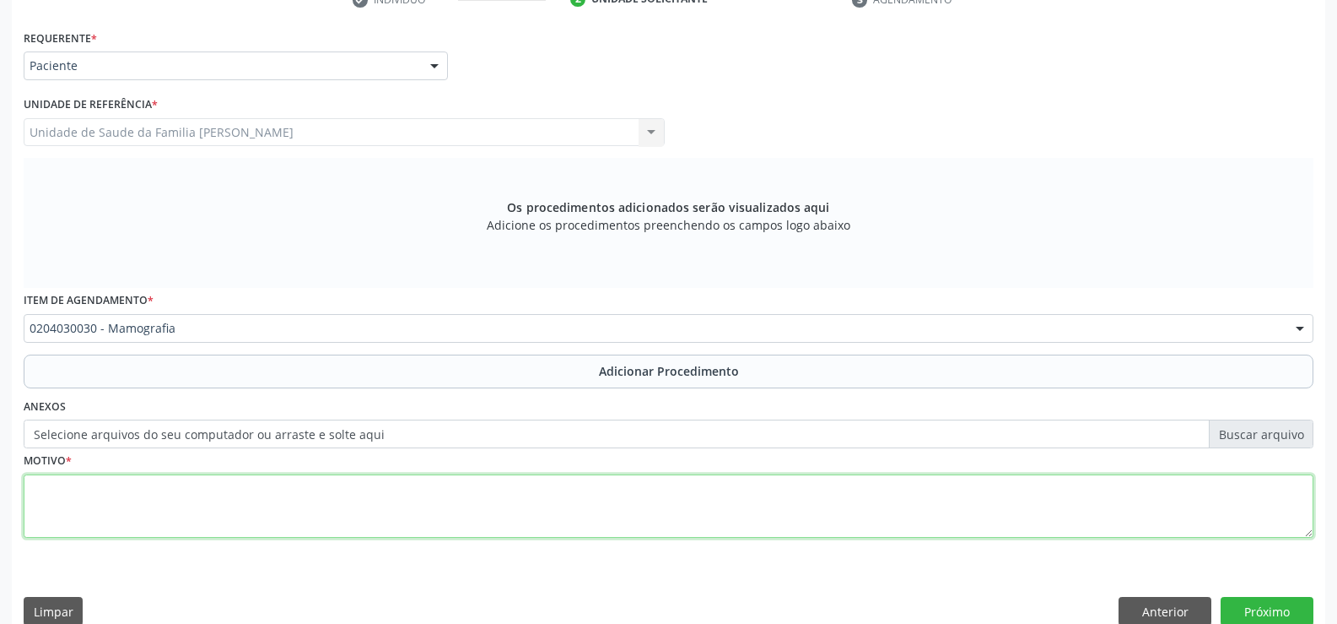
click at [434, 500] on textarea at bounding box center [669, 506] width 1290 height 64
type textarea "ROTINA"
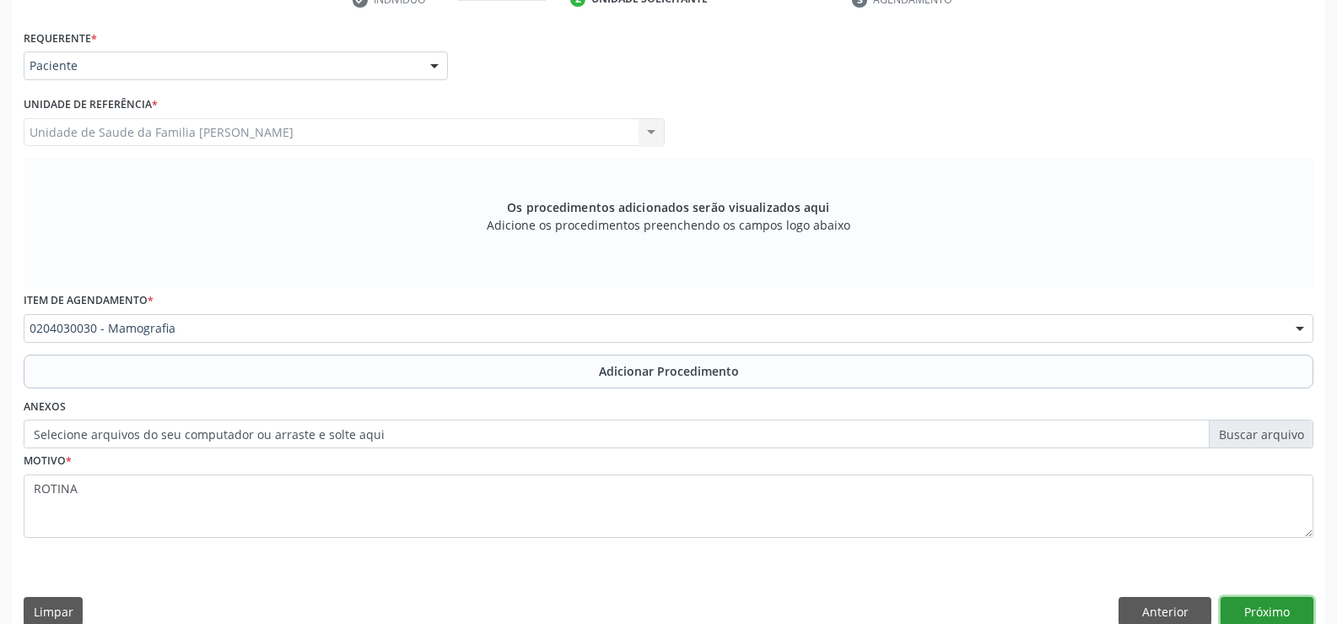
click at [1254, 613] on button "Próximo" at bounding box center [1267, 611] width 93 height 29
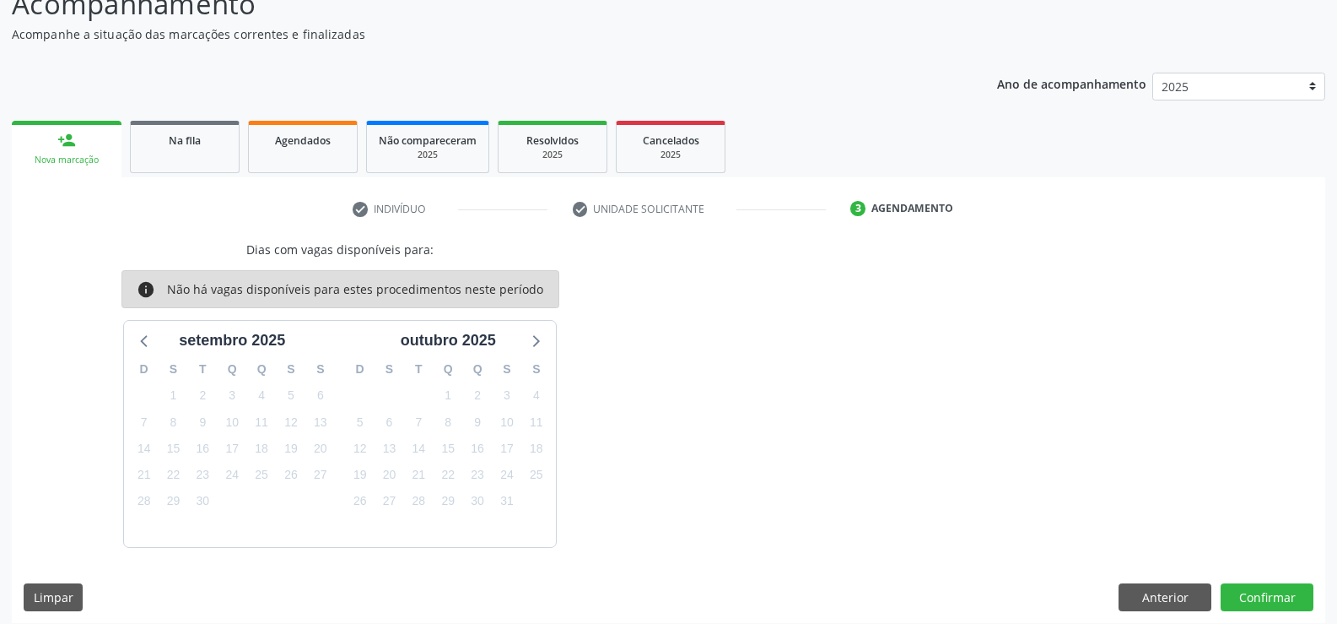
scroll to position [166, 0]
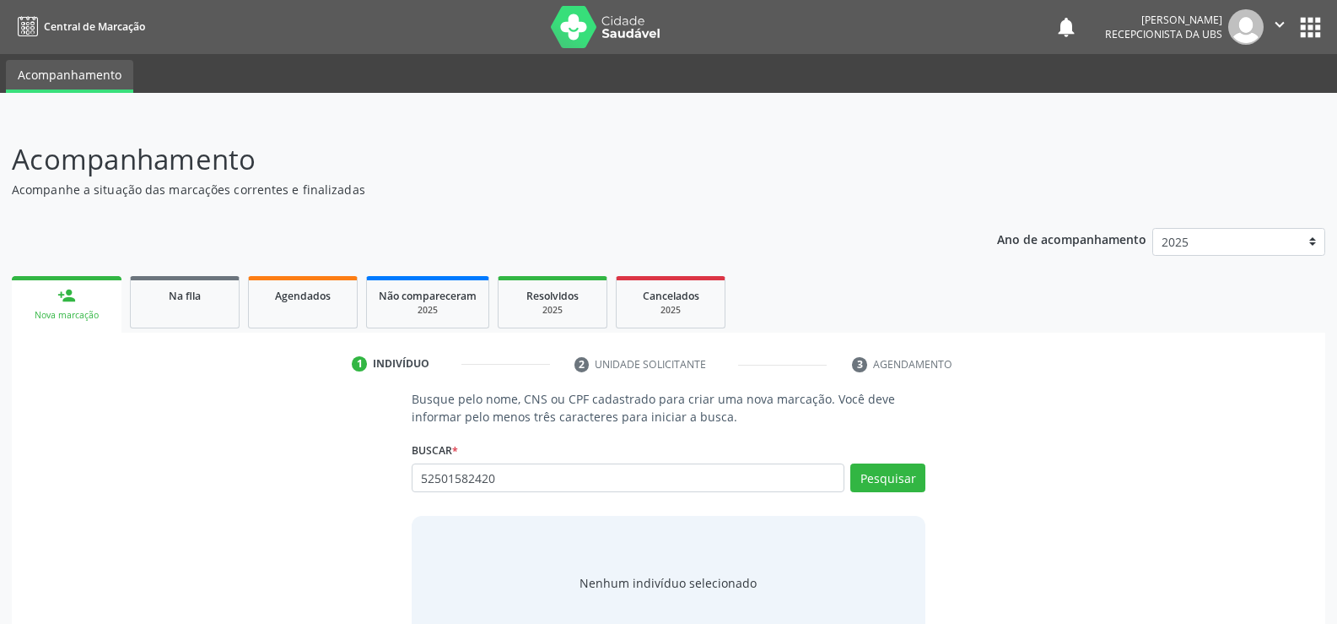
type input "52501582420"
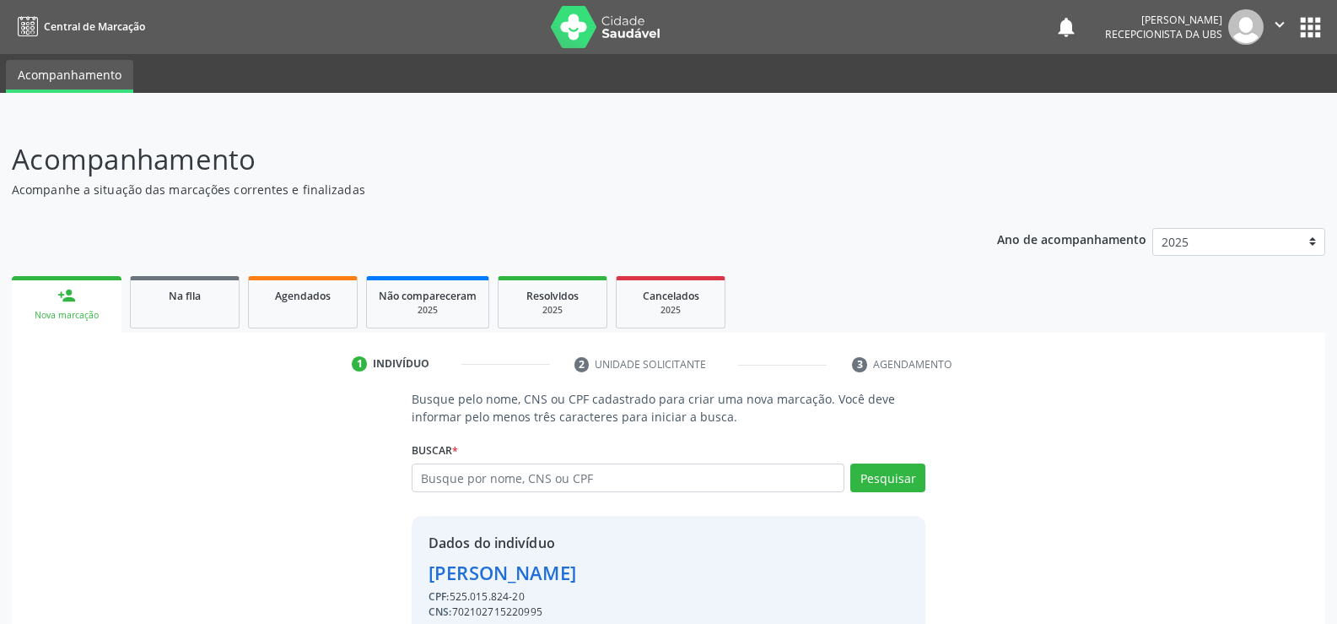
scroll to position [77, 0]
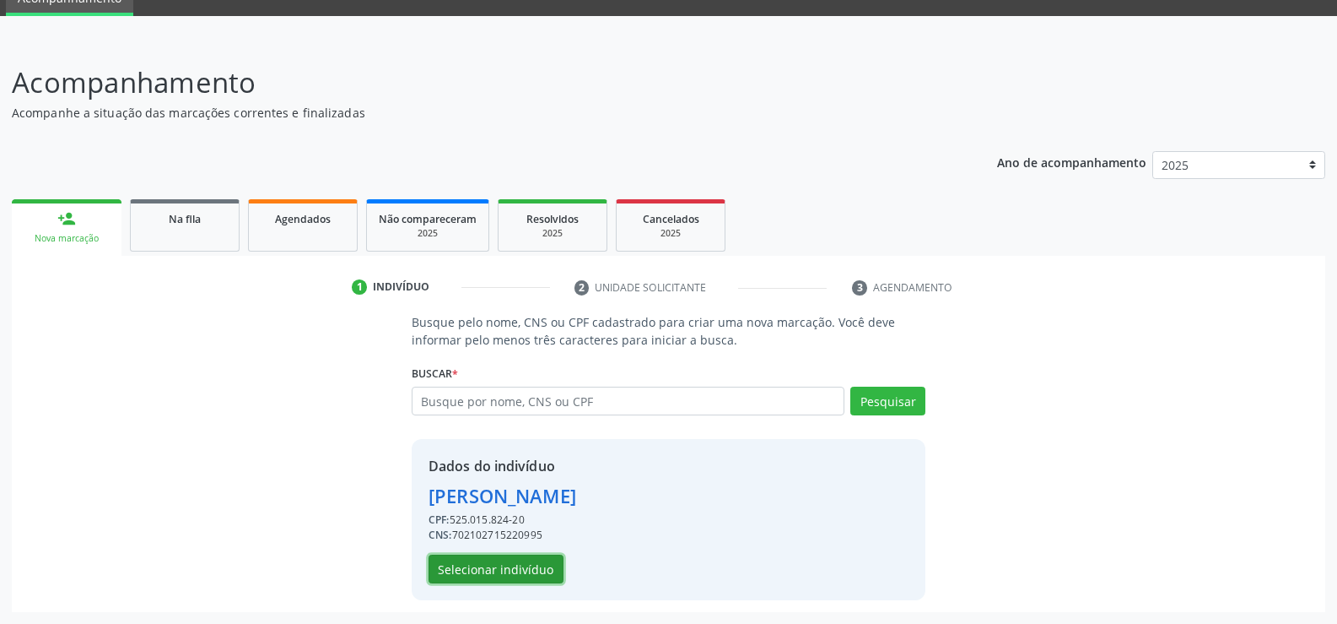
click at [516, 567] on button "Selecionar indivíduo" at bounding box center [496, 568] width 135 height 29
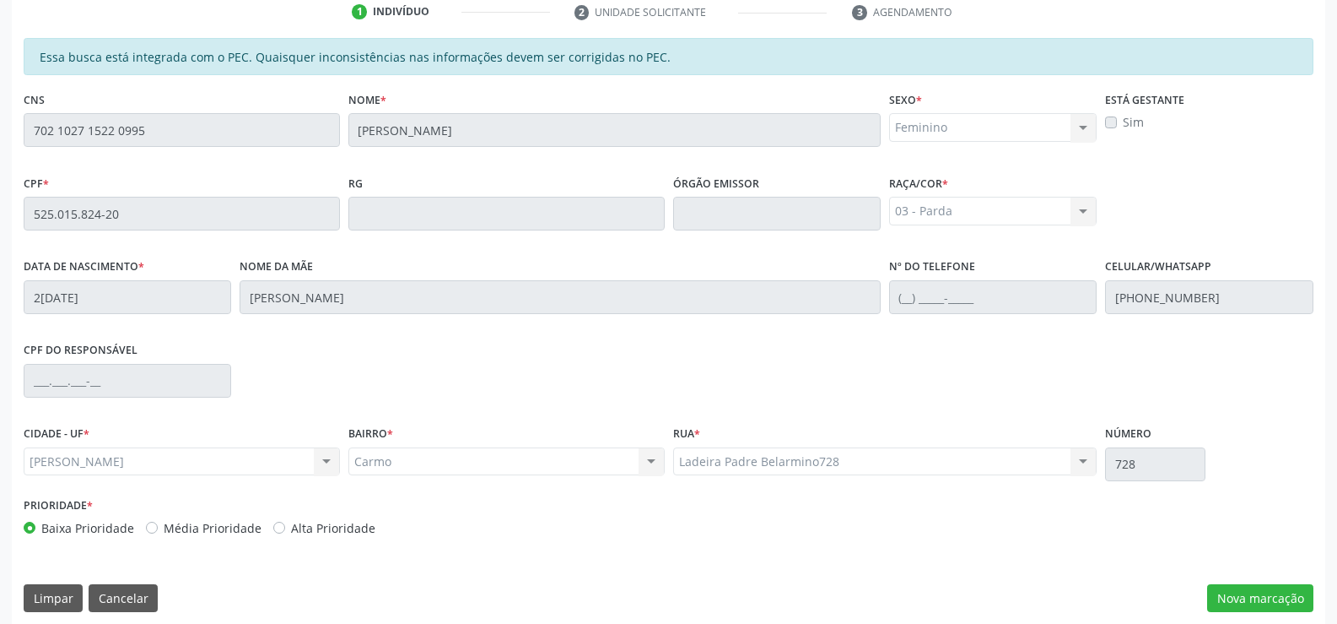
scroll to position [364, 0]
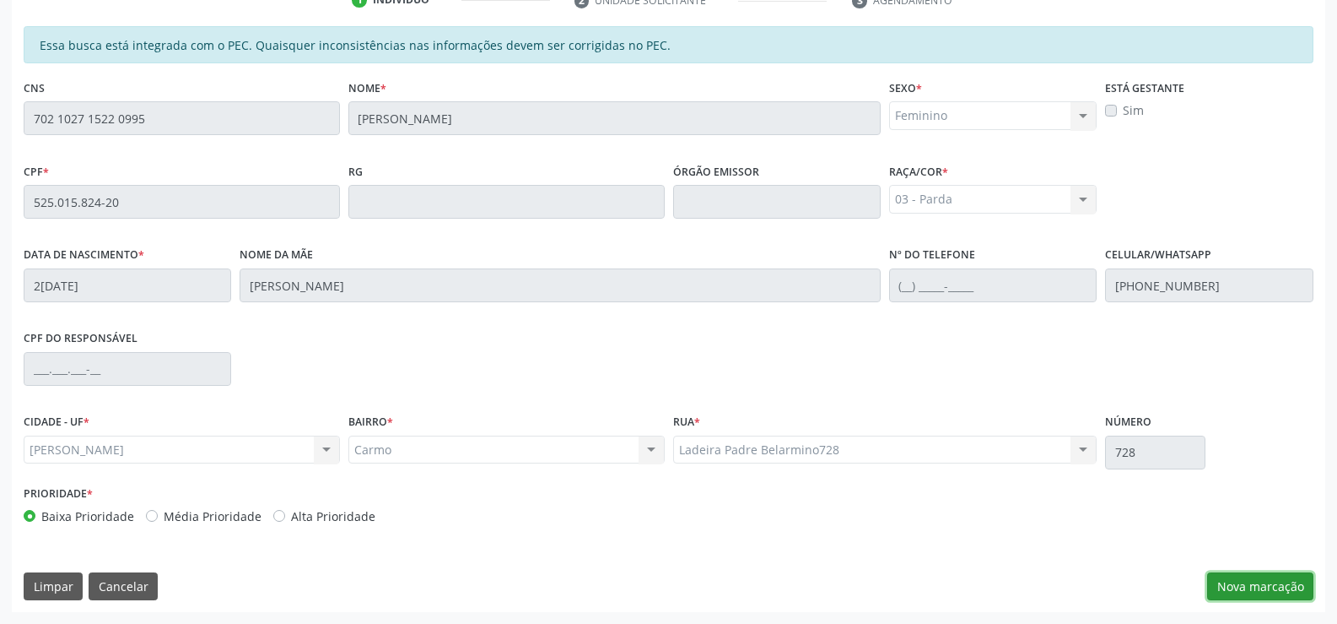
click at [1256, 583] on button "Nova marcação" at bounding box center [1260, 586] width 106 height 29
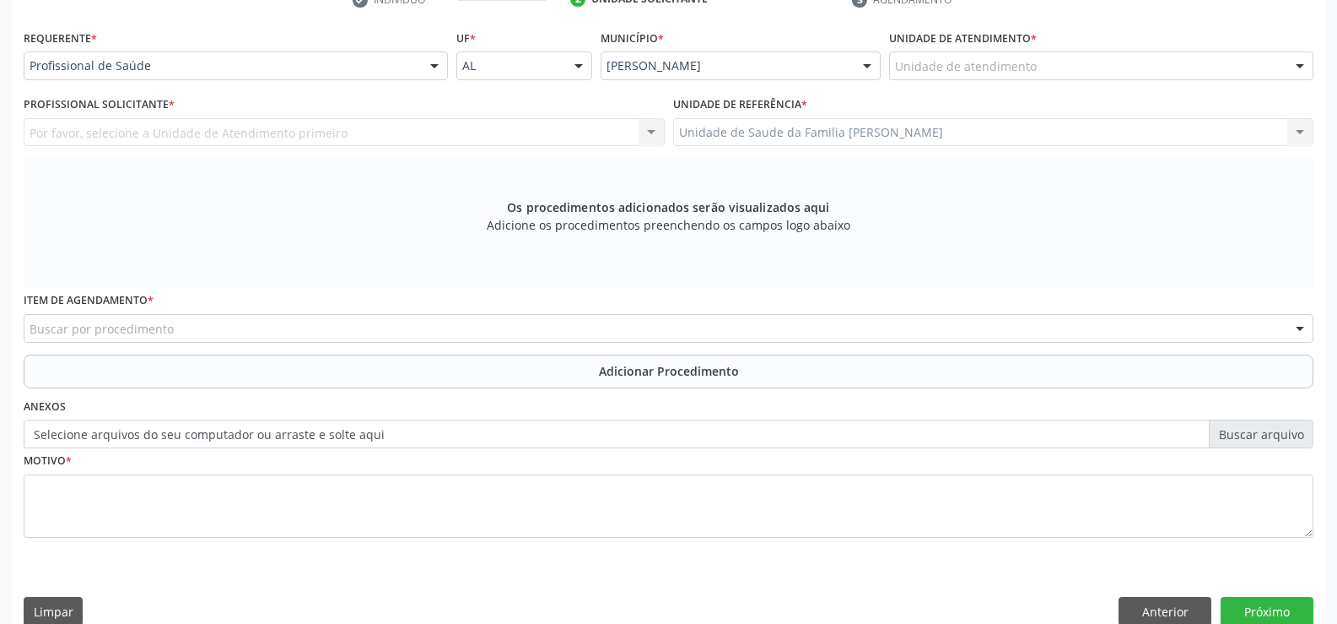
click at [438, 71] on div at bounding box center [434, 66] width 25 height 29
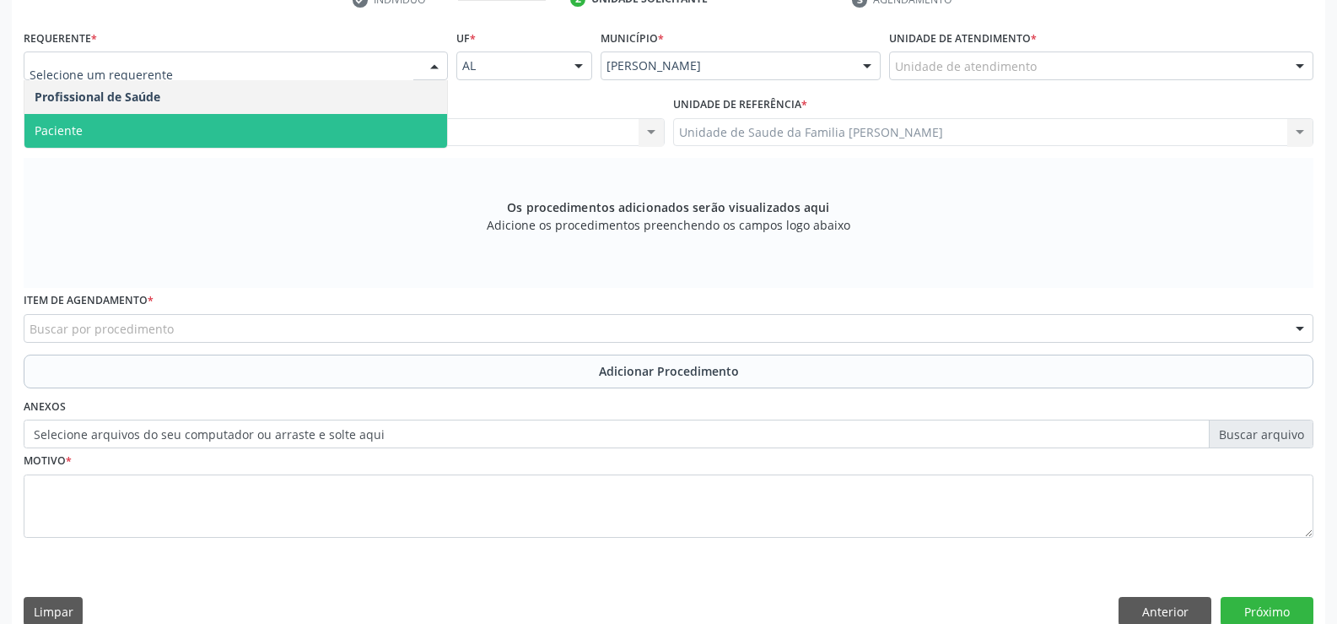
click at [400, 130] on span "Paciente" at bounding box center [235, 131] width 423 height 34
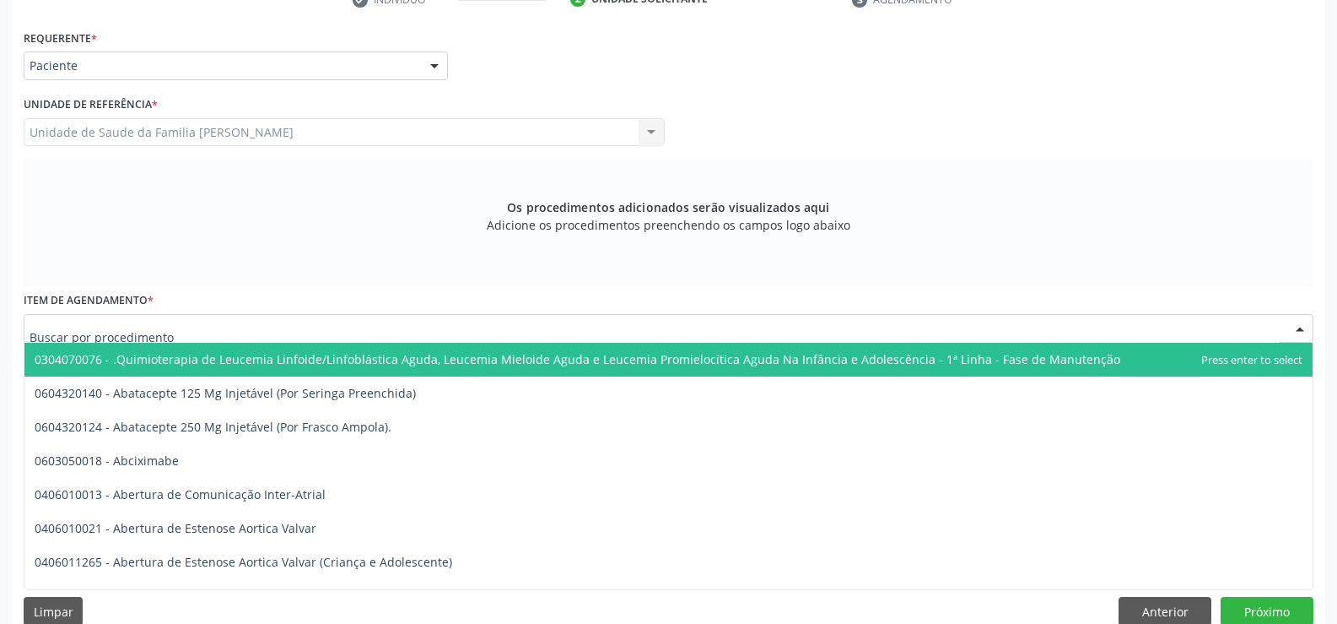
click at [419, 327] on div at bounding box center [669, 328] width 1290 height 29
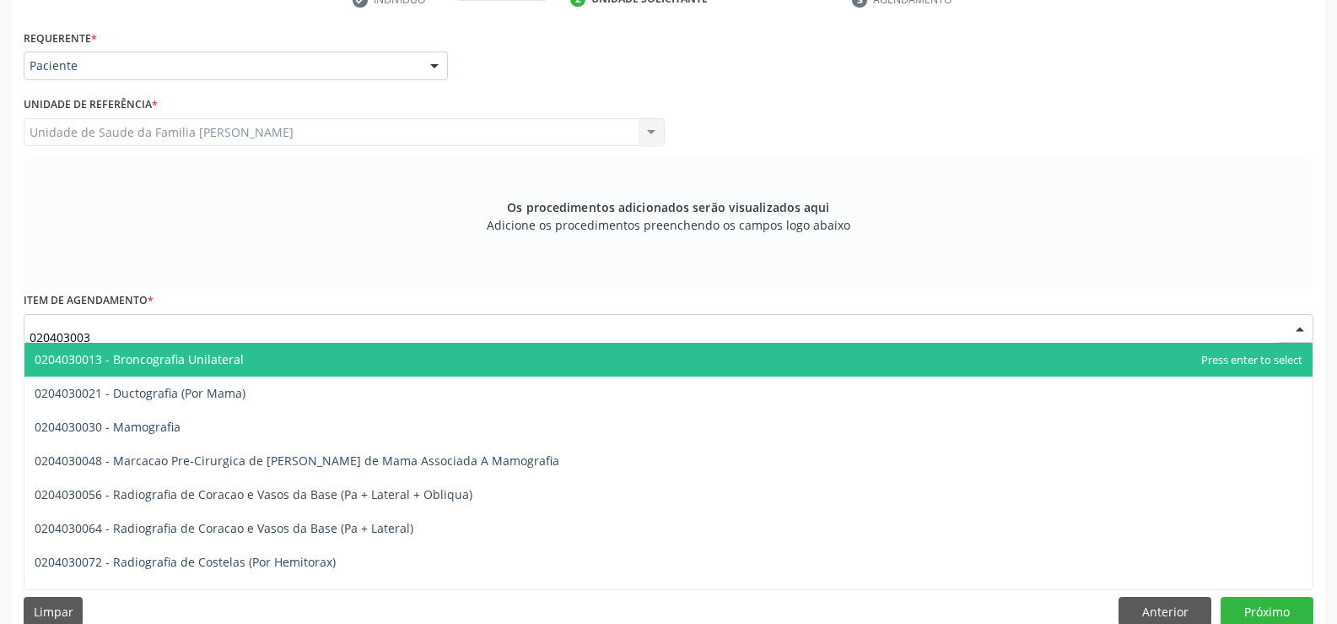
type input "0204030030"
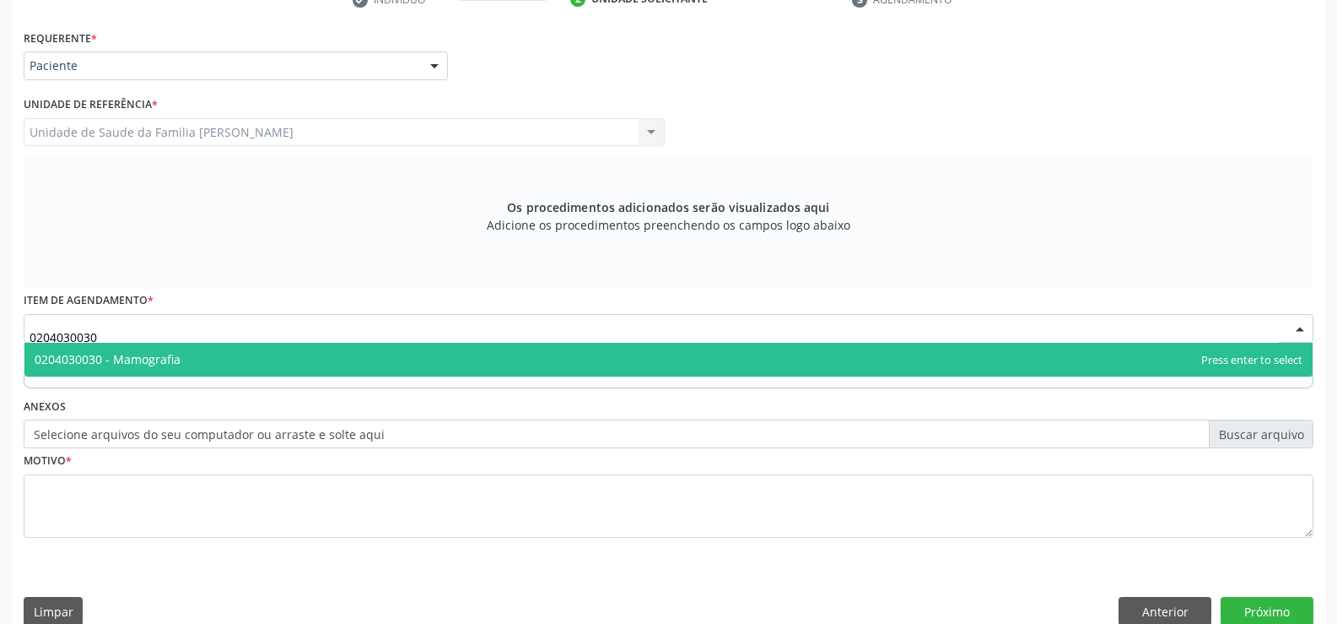
click at [563, 367] on span "0204030030 - Mamografia" at bounding box center [668, 360] width 1288 height 34
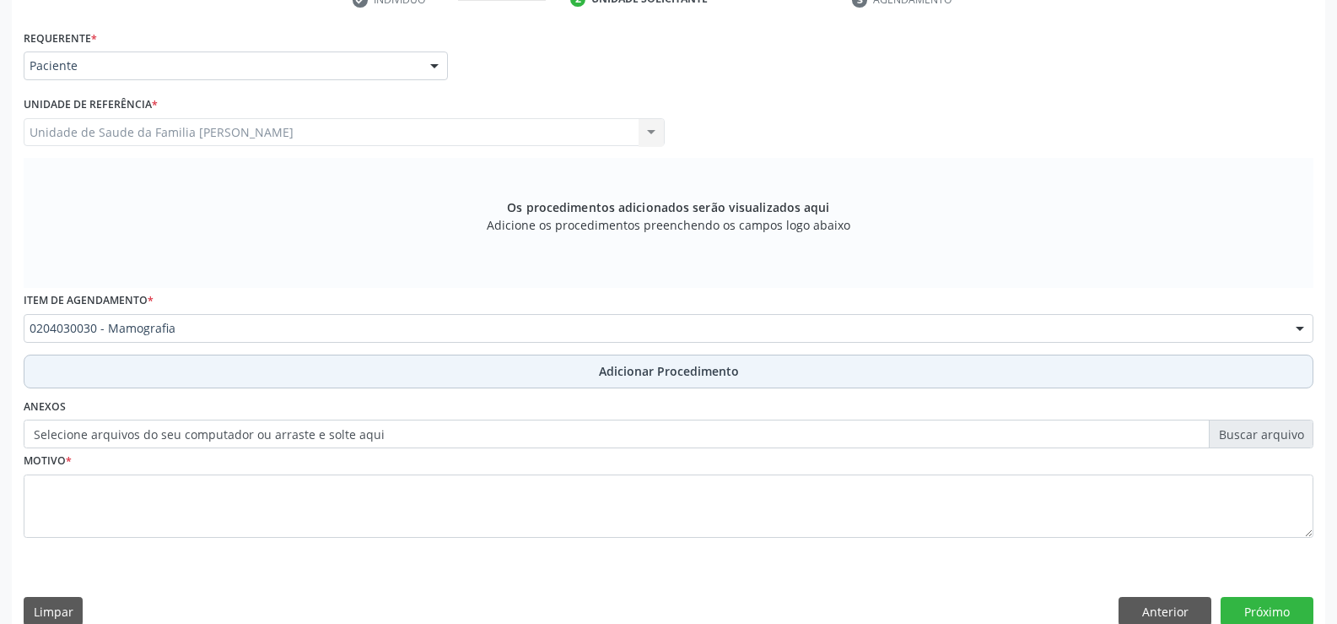
click at [630, 373] on span "Adicionar Procedimento" at bounding box center [669, 371] width 140 height 18
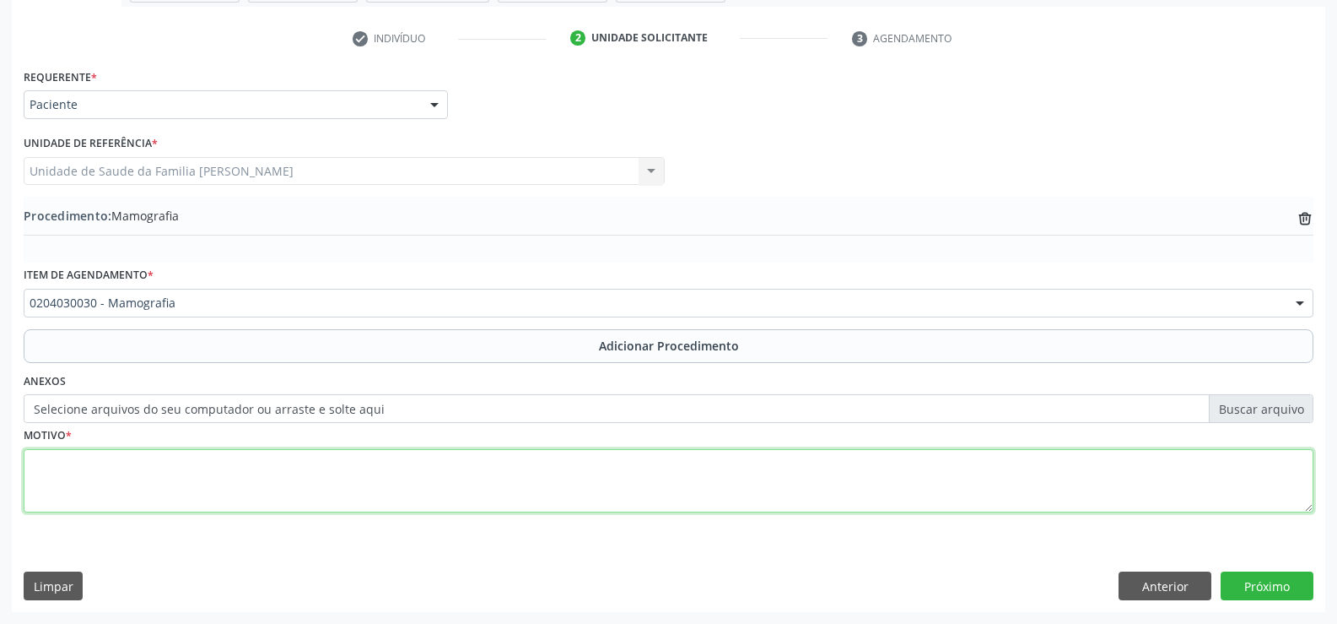
click at [478, 469] on textarea at bounding box center [669, 481] width 1290 height 64
type textarea "ROTINA"
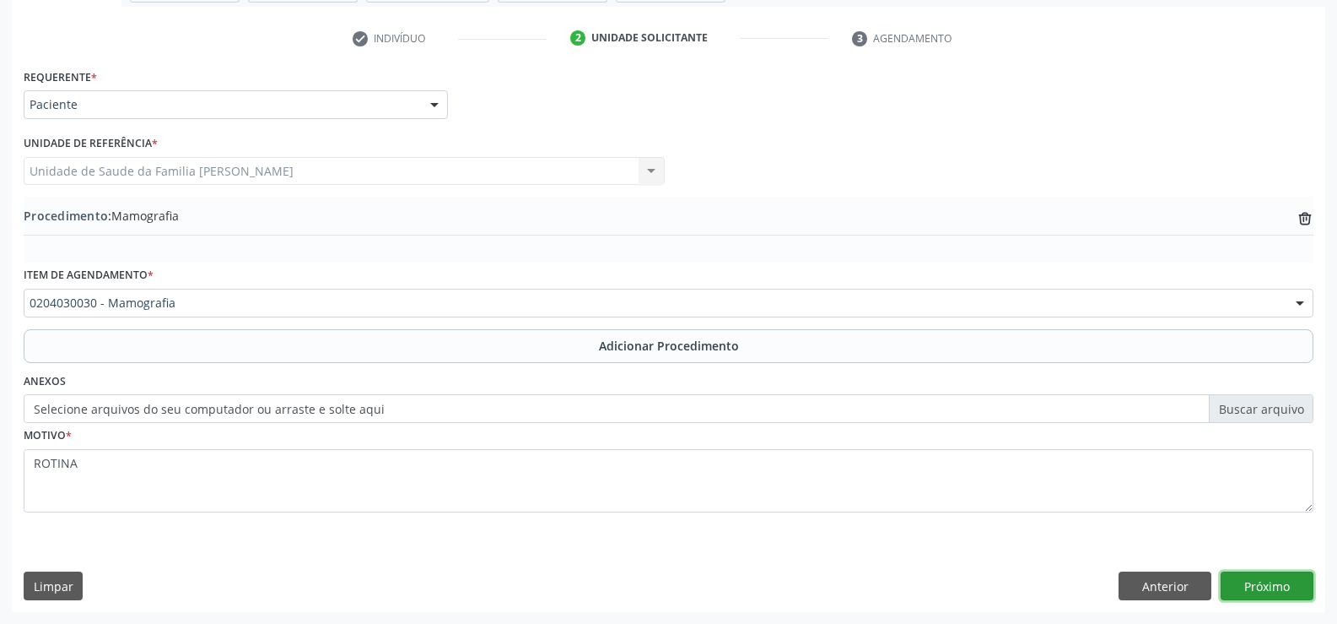
click at [1257, 588] on button "Próximo" at bounding box center [1267, 585] width 93 height 29
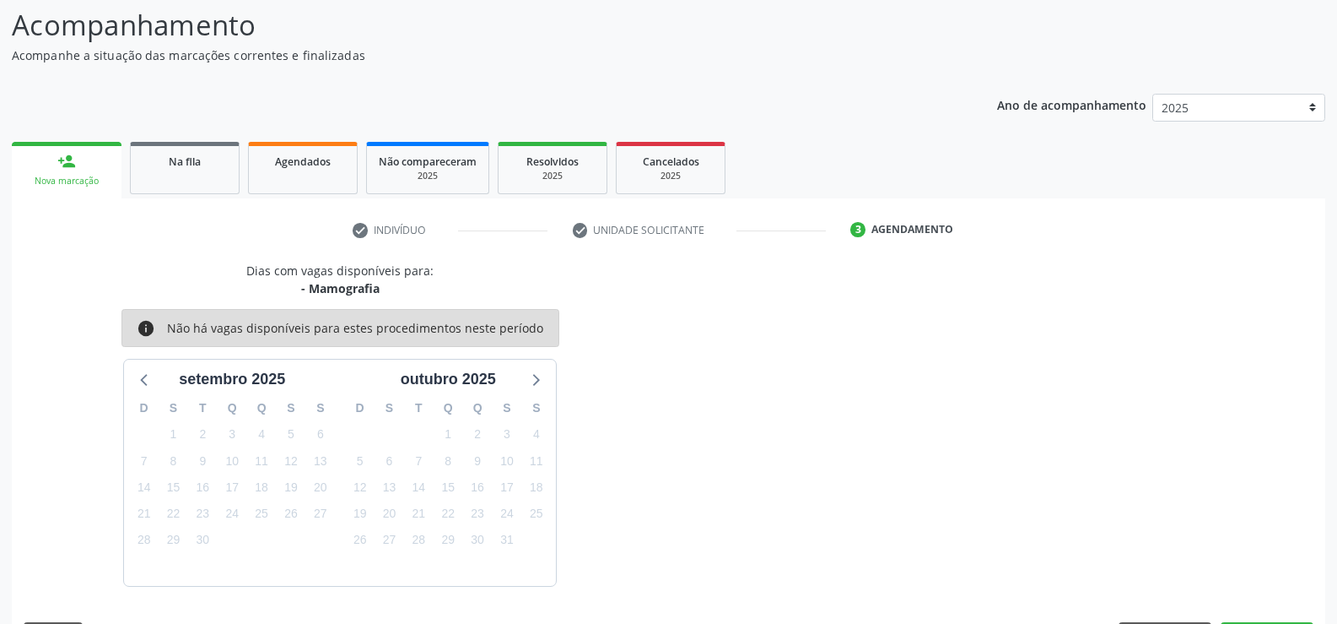
scroll to position [184, 0]
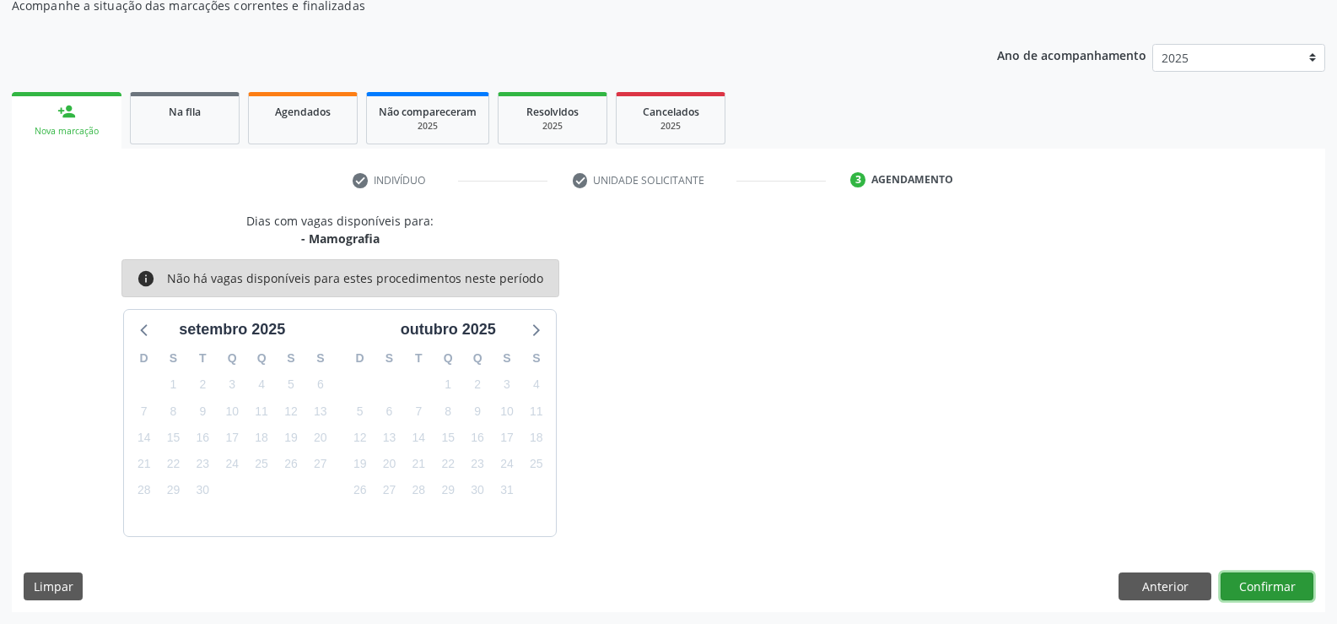
click at [1273, 590] on button "Confirmar" at bounding box center [1267, 586] width 93 height 29
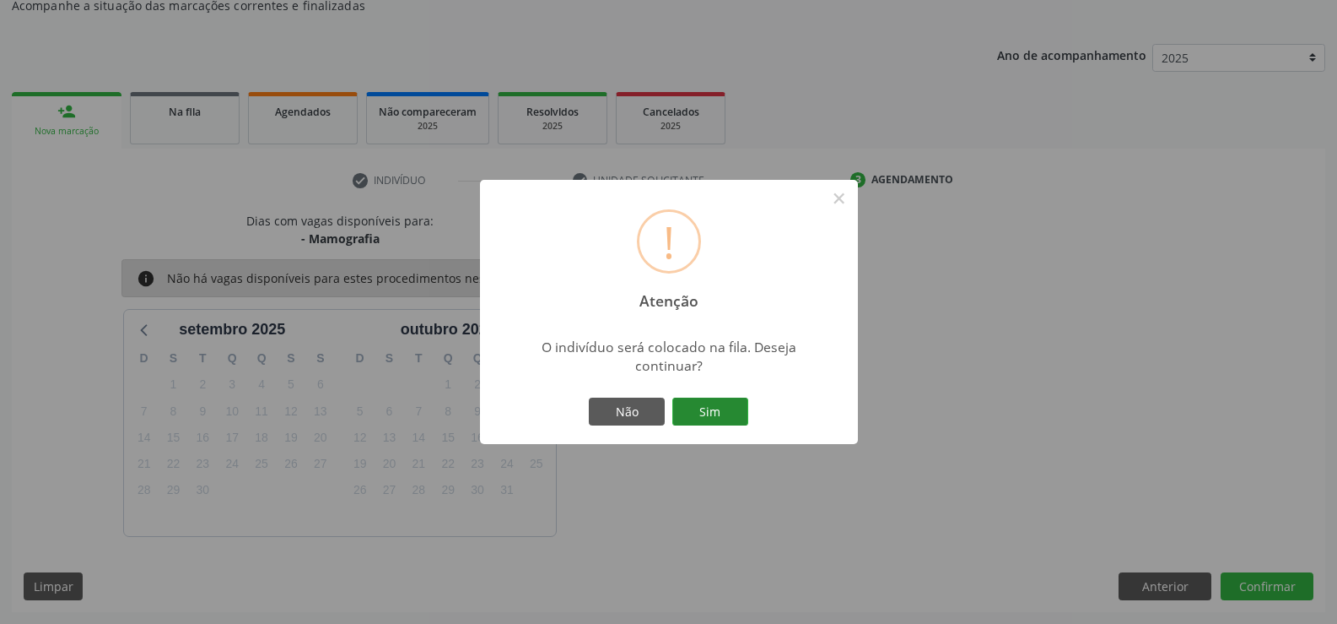
click at [704, 410] on button "Sim" at bounding box center [710, 411] width 76 height 29
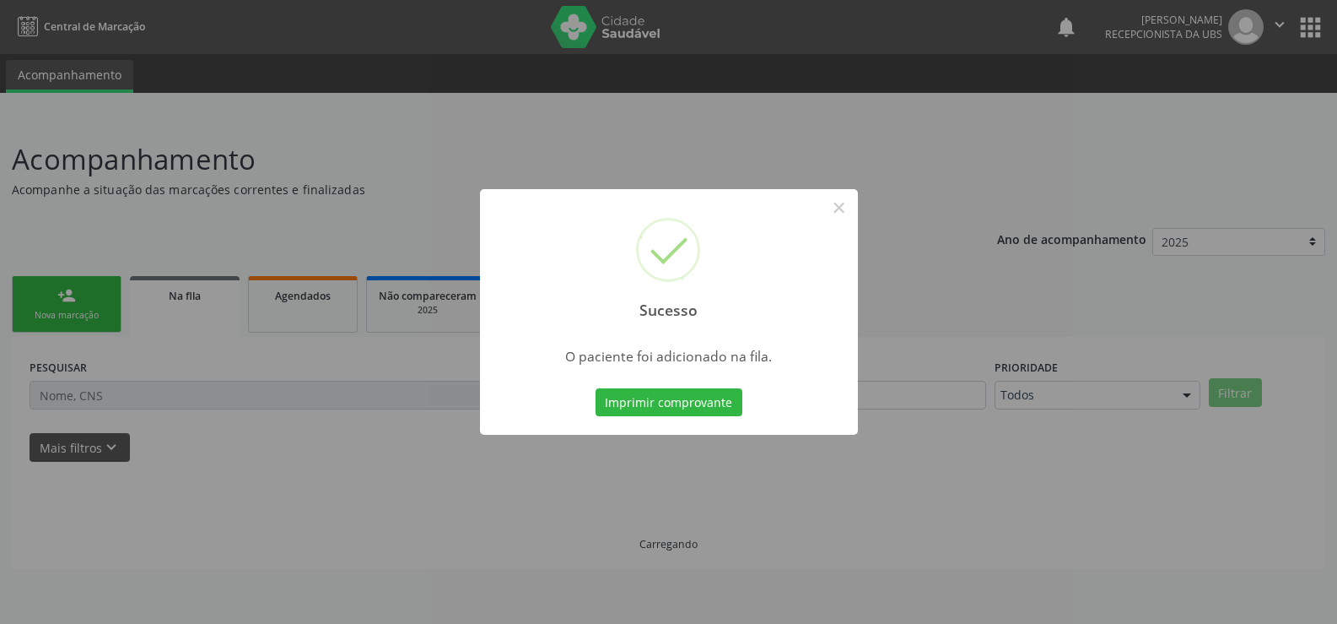
scroll to position [0, 0]
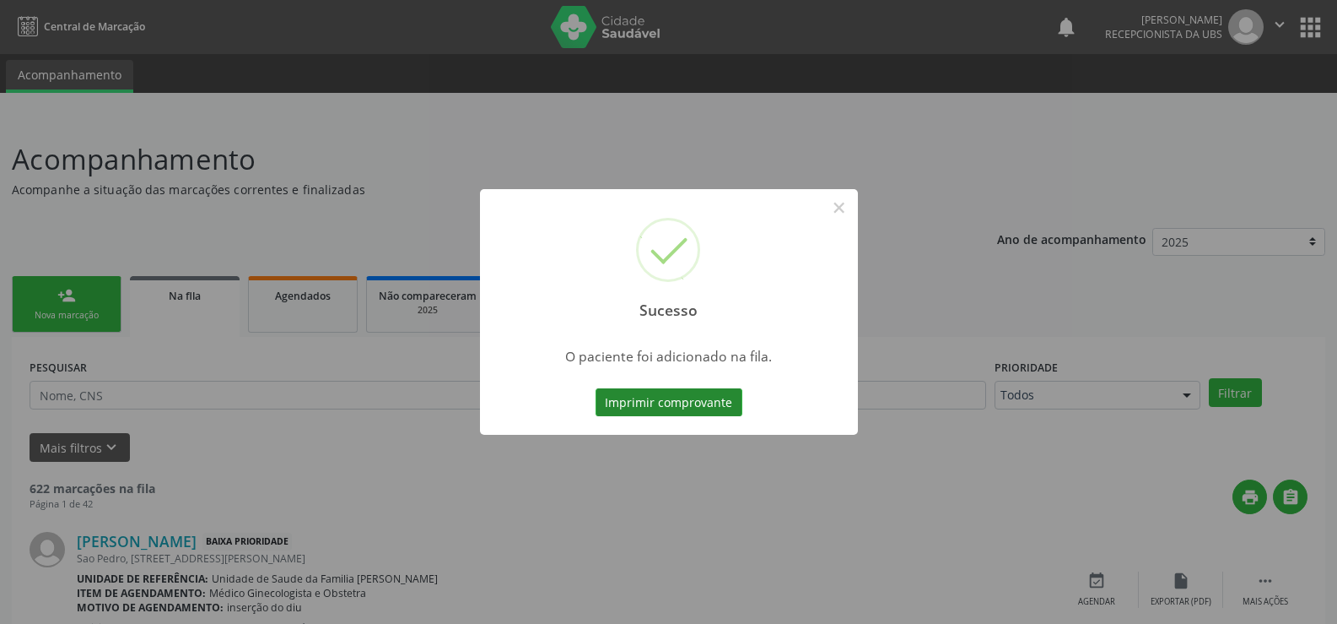
click at [687, 405] on button "Imprimir comprovante" at bounding box center [669, 402] width 147 height 29
